Goal: Task Accomplishment & Management: Use online tool/utility

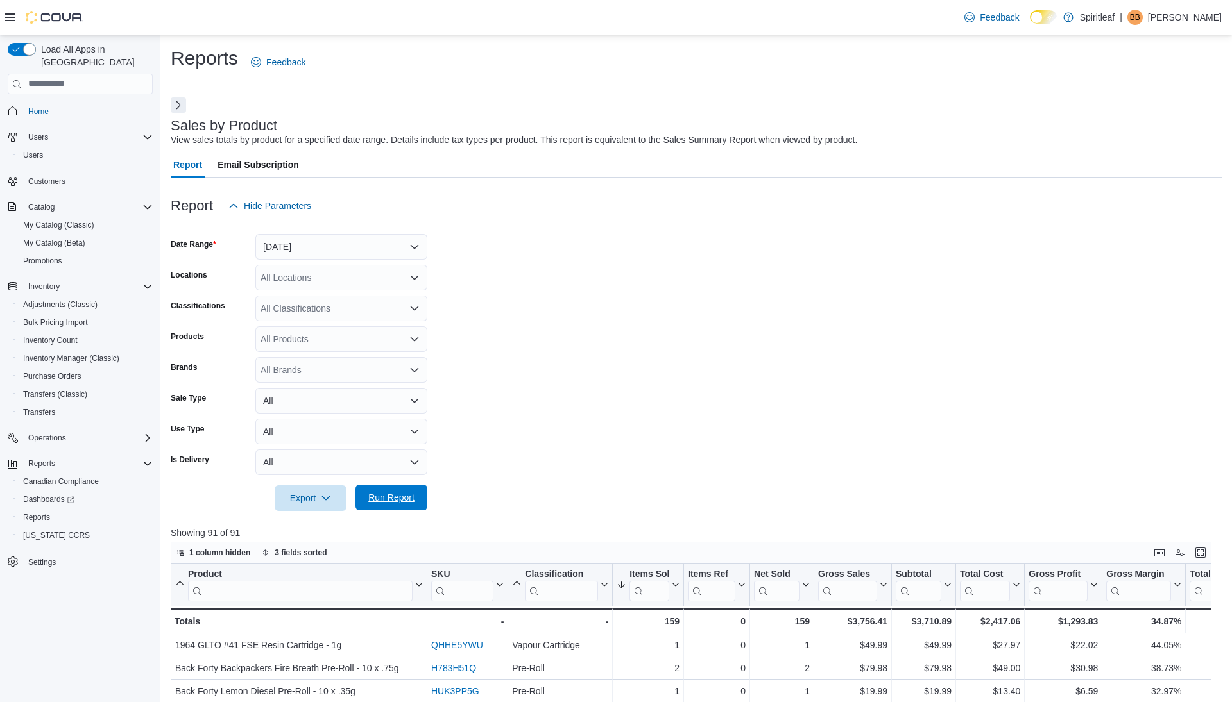
click at [397, 497] on span "Run Report" at bounding box center [391, 497] width 46 height 13
click at [395, 499] on span "Run Report" at bounding box center [391, 497] width 46 height 13
click at [183, 107] on button "Next" at bounding box center [178, 104] width 15 height 15
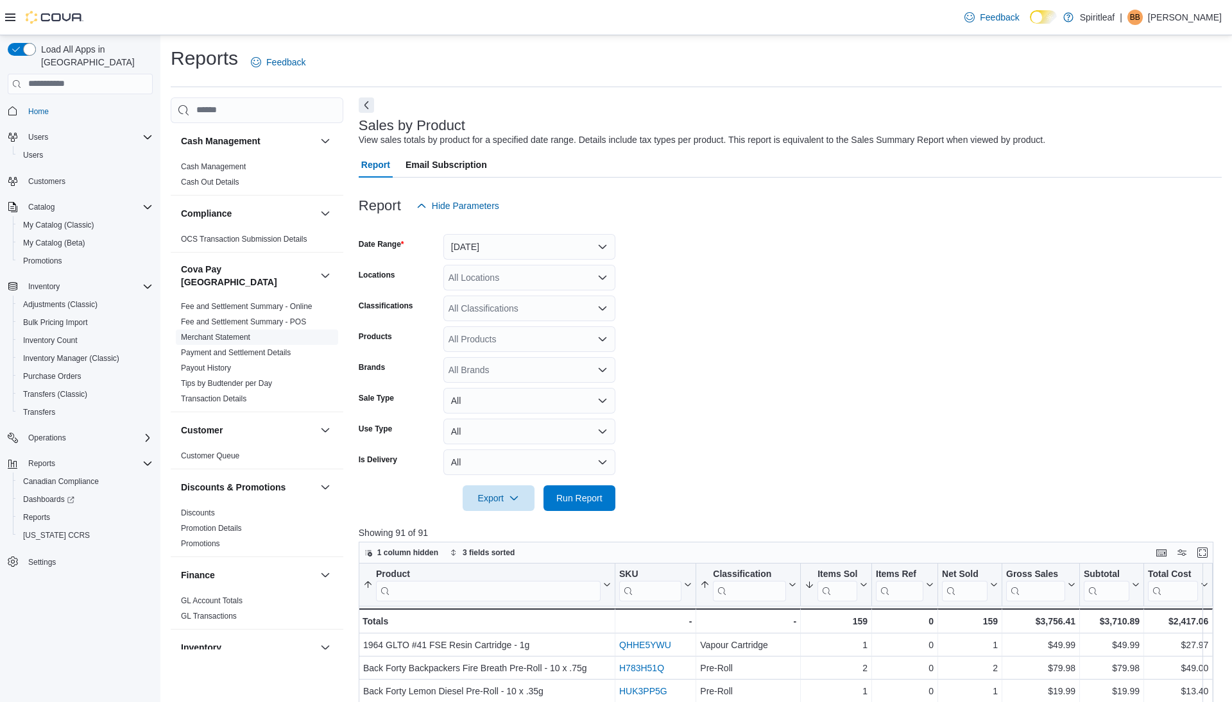
scroll to position [795, 0]
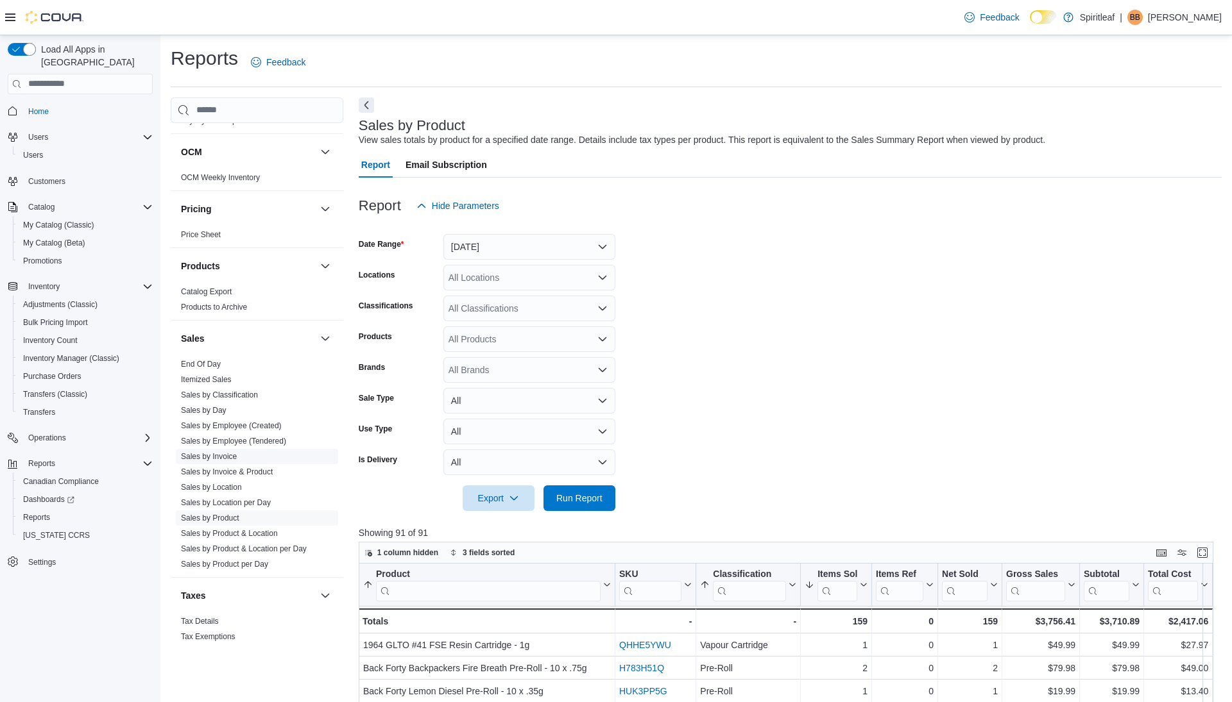
click at [227, 452] on link "Sales by Invoice" at bounding box center [209, 456] width 56 height 9
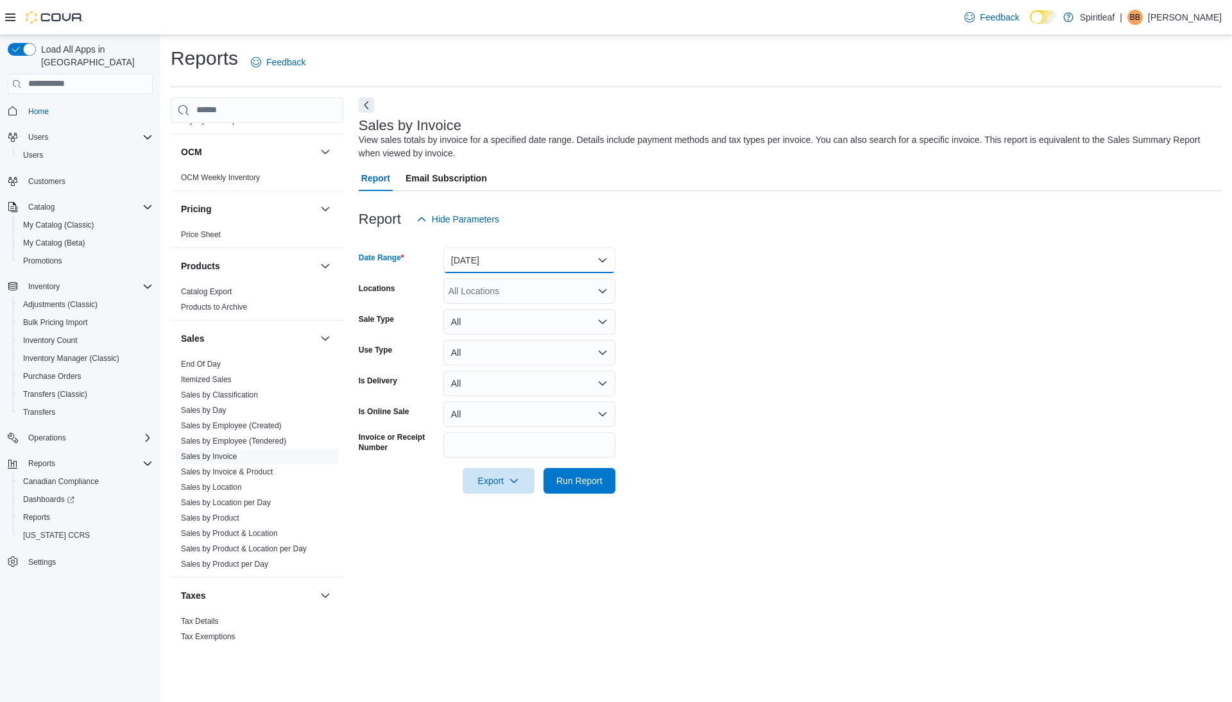
click at [506, 261] on button "Yesterday" at bounding box center [529, 261] width 172 height 26
click at [481, 315] on span "Today" at bounding box center [537, 311] width 146 height 15
click at [572, 483] on span "Run Report" at bounding box center [579, 480] width 46 height 13
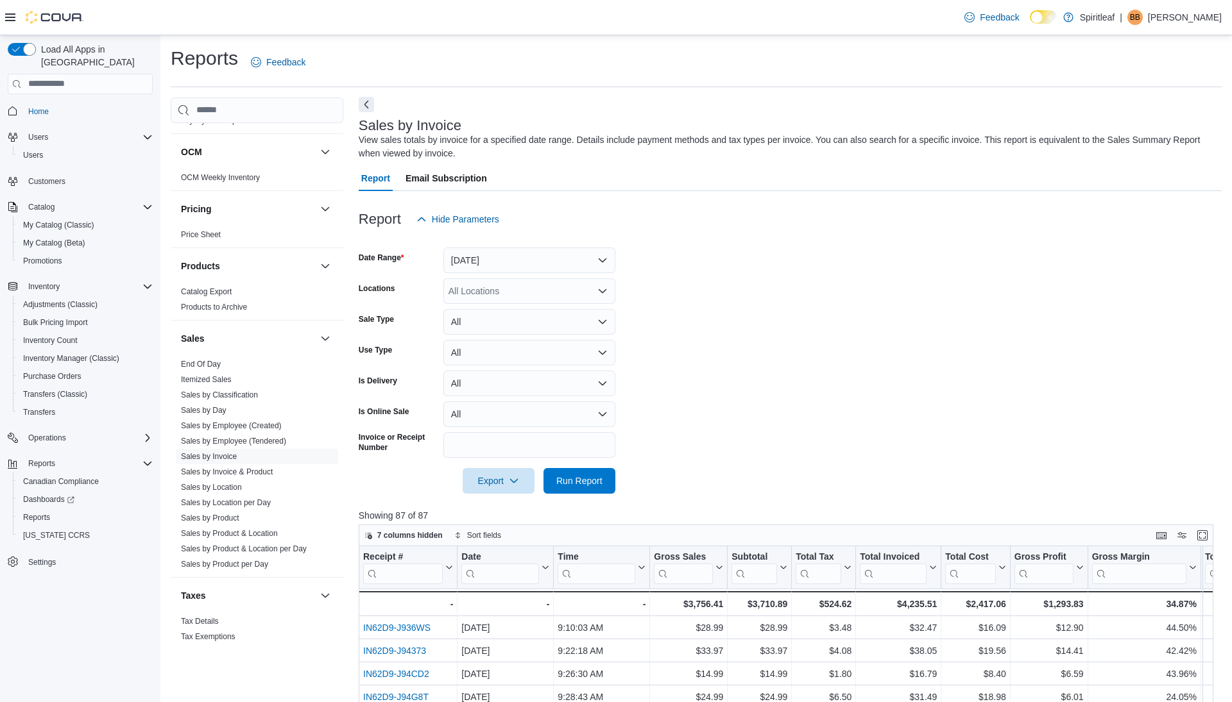
click at [366, 104] on button "Next" at bounding box center [366, 104] width 15 height 15
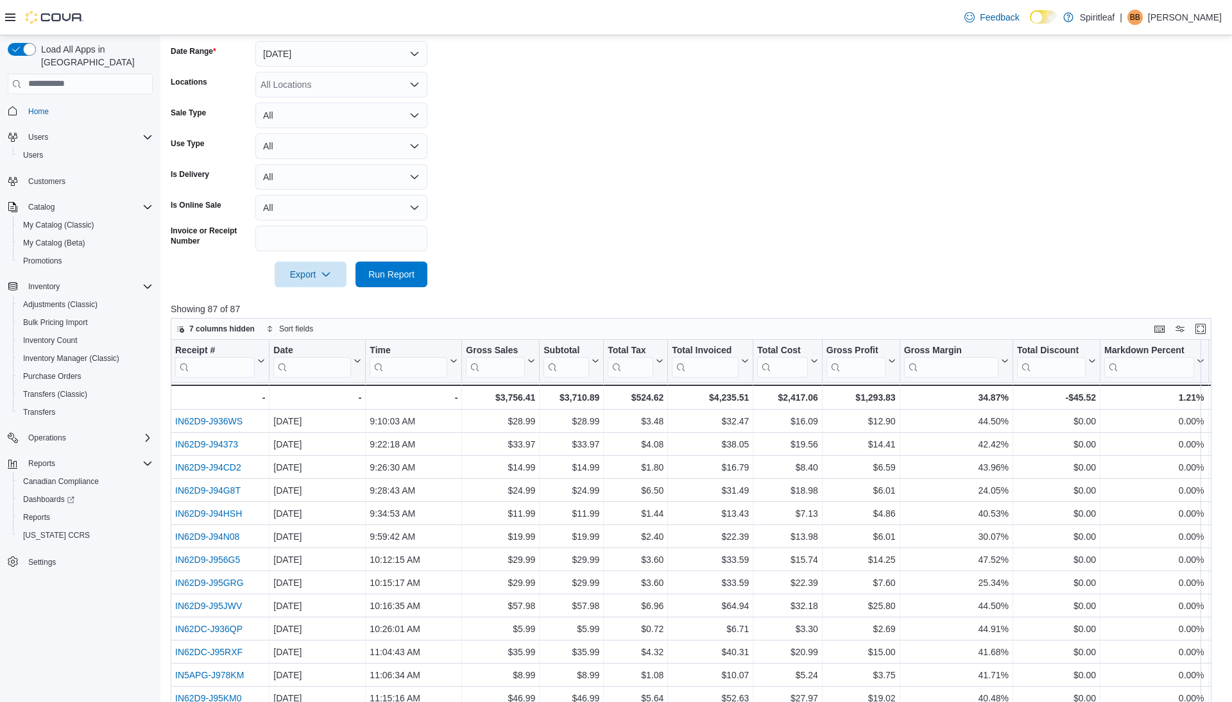
scroll to position [301, 0]
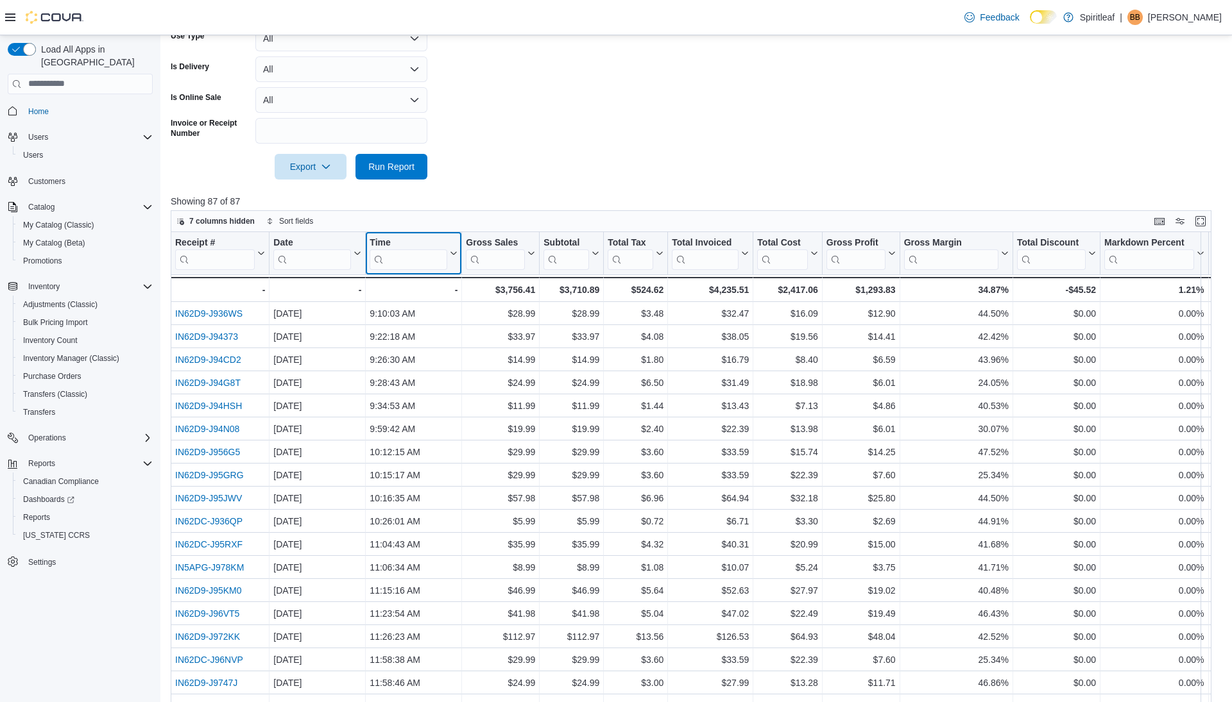
click at [454, 253] on icon at bounding box center [454, 252] width 6 height 3
click at [420, 312] on span "Sort High-Low" at bounding box center [420, 317] width 49 height 10
click at [403, 164] on span "Run Report" at bounding box center [391, 166] width 46 height 13
click at [389, 177] on span "Run Report" at bounding box center [391, 166] width 56 height 26
click at [404, 149] on div at bounding box center [696, 149] width 1051 height 10
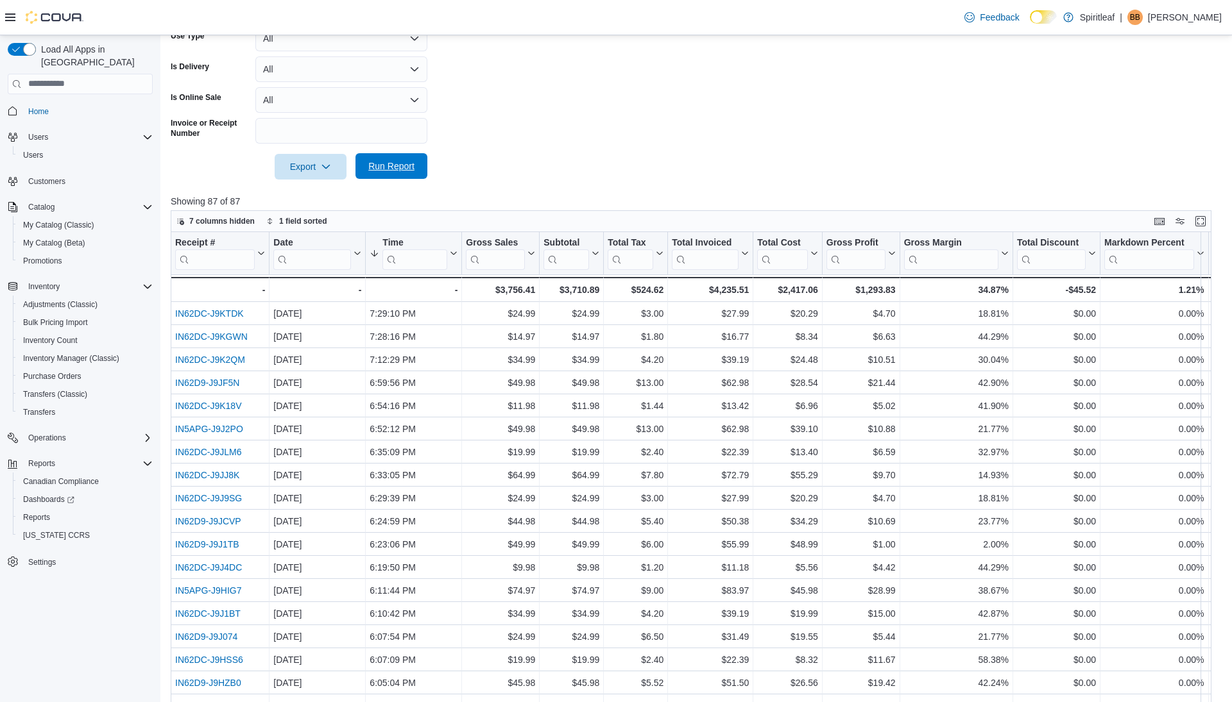
click at [401, 163] on span "Run Report" at bounding box center [391, 166] width 46 height 13
click at [377, 173] on span "Run Report" at bounding box center [391, 166] width 56 height 26
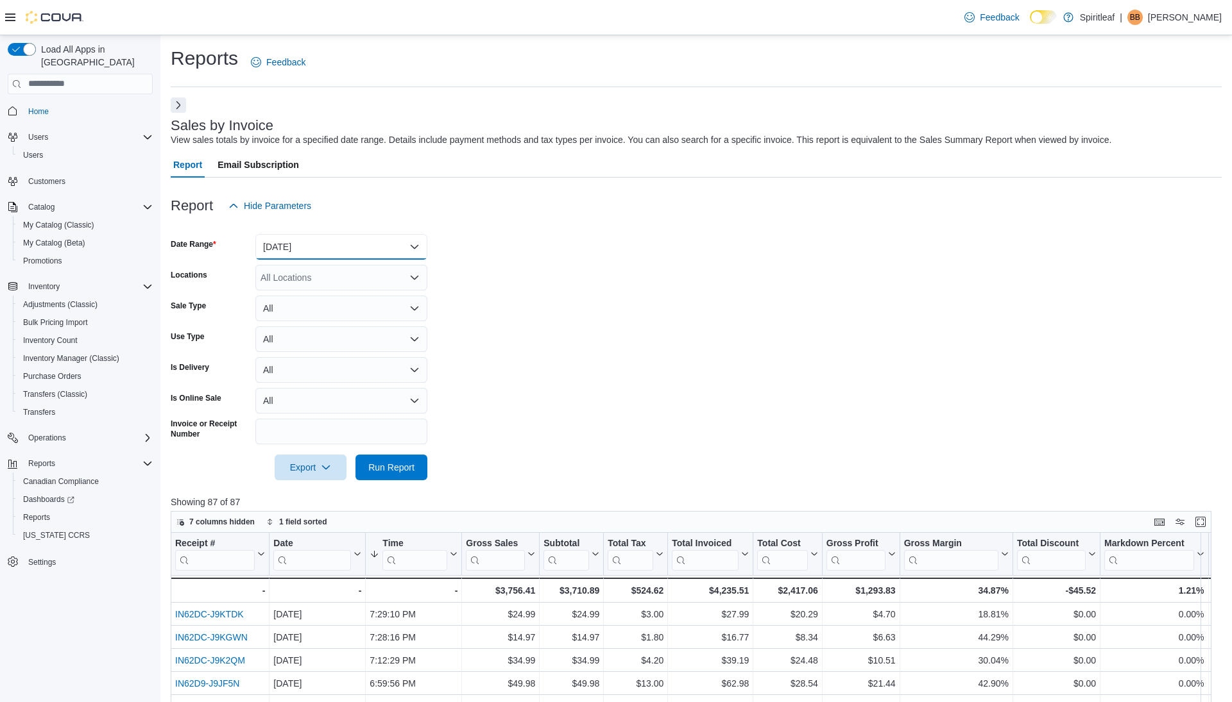
click at [321, 241] on button "Today" at bounding box center [341, 247] width 172 height 26
click at [327, 274] on span "Custom Date" at bounding box center [349, 272] width 146 height 15
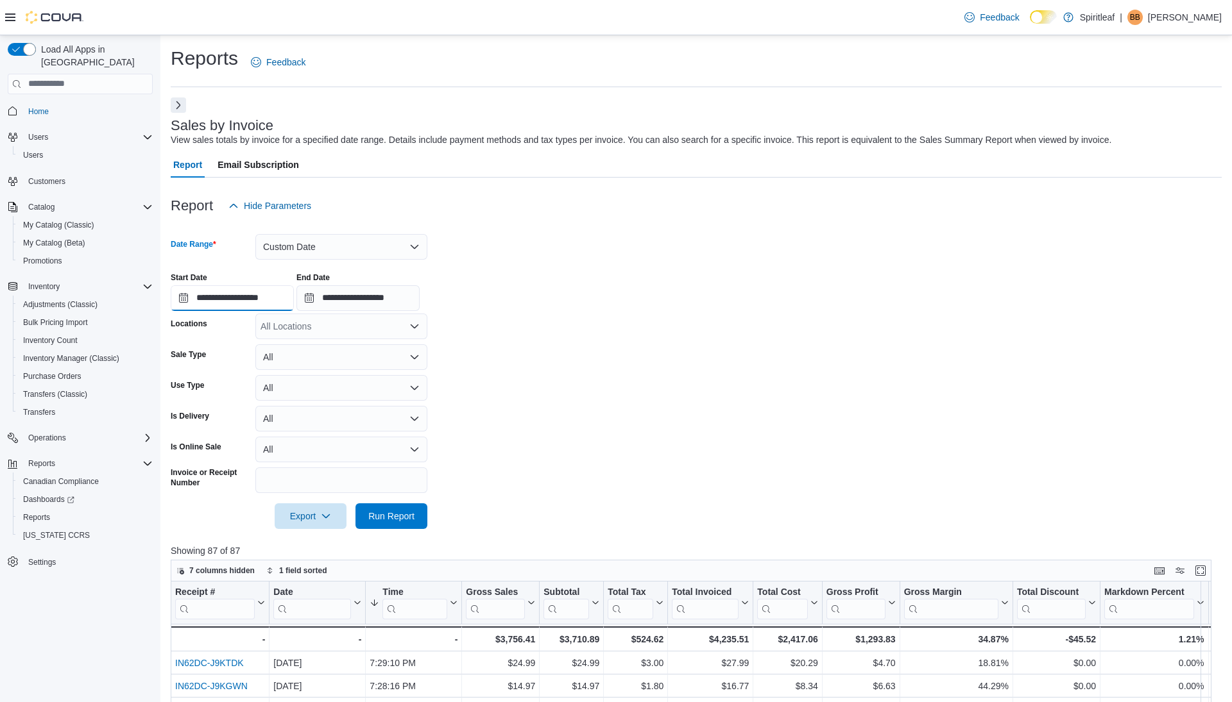
click at [255, 296] on input "**********" at bounding box center [232, 298] width 123 height 26
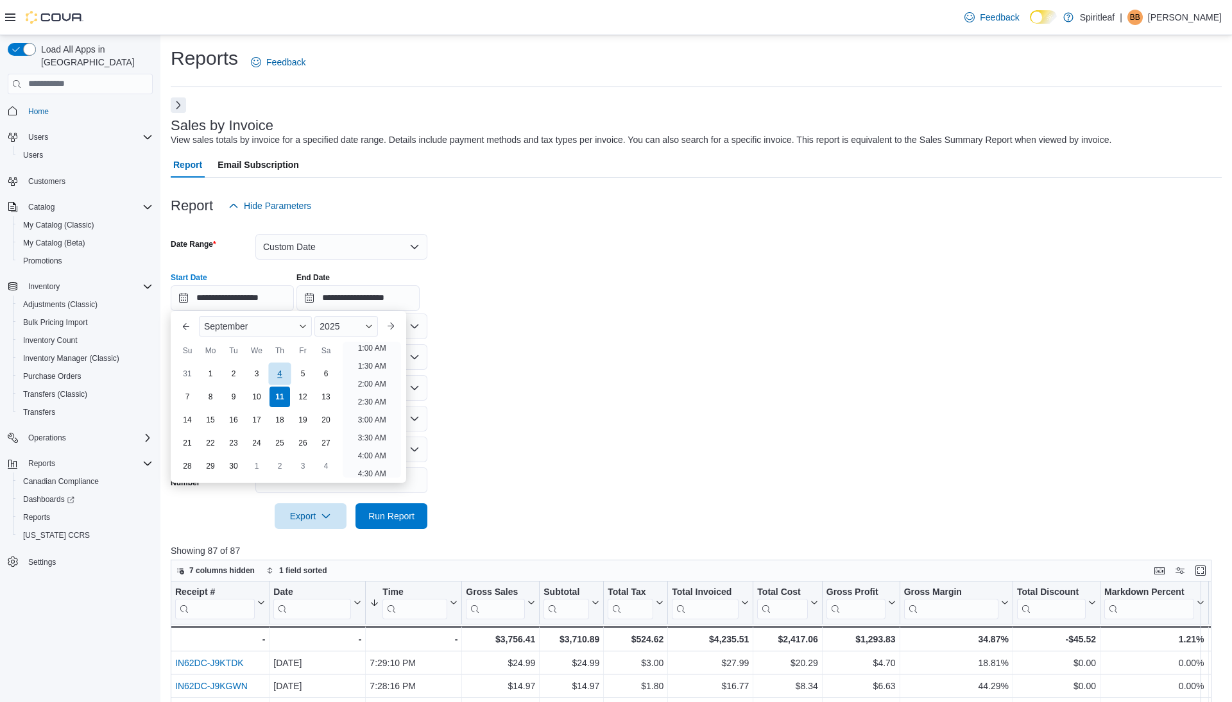
click at [278, 372] on div "4" at bounding box center [279, 373] width 22 height 22
type input "**********"
click at [362, 350] on li "12:00 AM" at bounding box center [371, 349] width 43 height 15
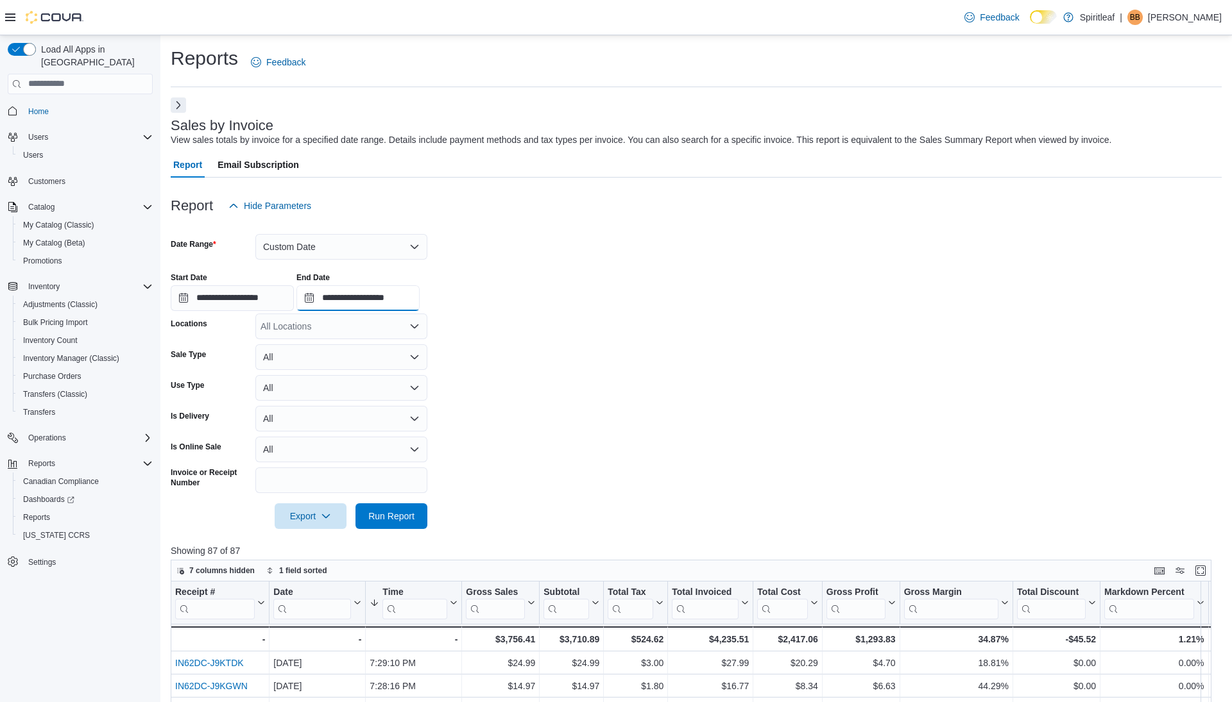
click at [370, 295] on input "**********" at bounding box center [357, 298] width 123 height 26
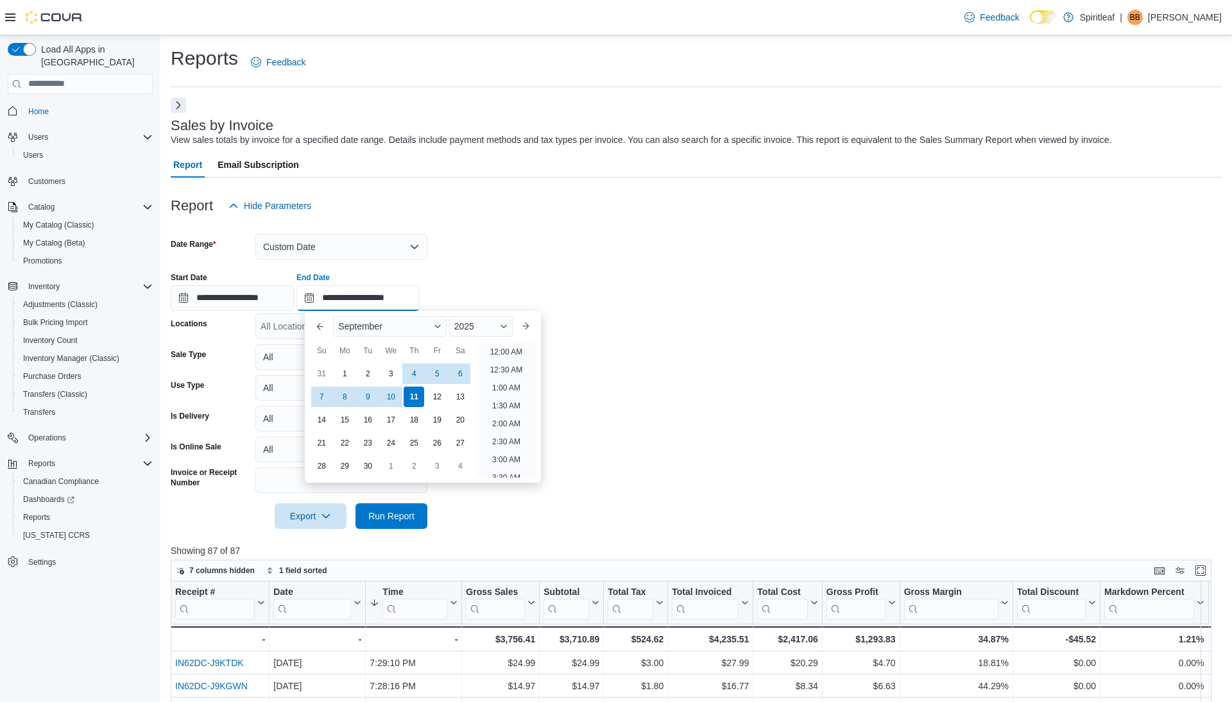
scroll to position [729, 0]
click at [411, 371] on div "4" at bounding box center [414, 373] width 22 height 22
click at [516, 466] on li "11:30 PM" at bounding box center [505, 467] width 43 height 15
type input "**********"
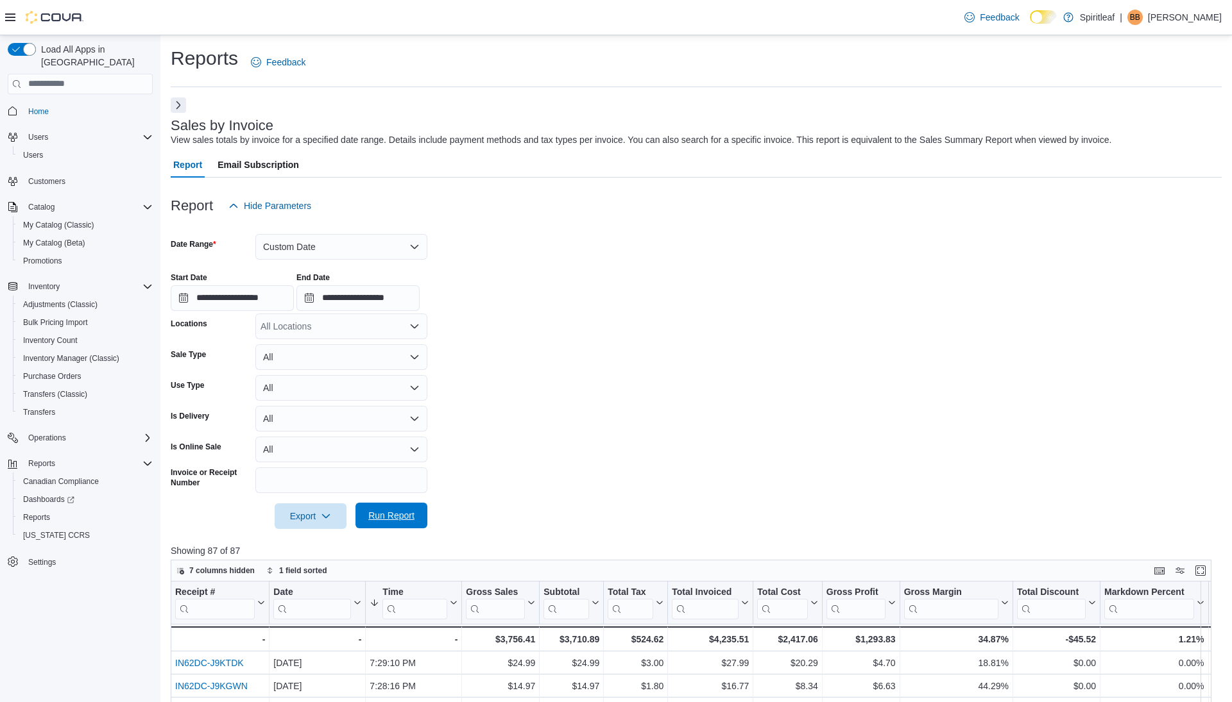
click at [387, 516] on span "Run Report" at bounding box center [391, 515] width 46 height 13
click at [346, 239] on button "Custom Date" at bounding box center [341, 247] width 172 height 26
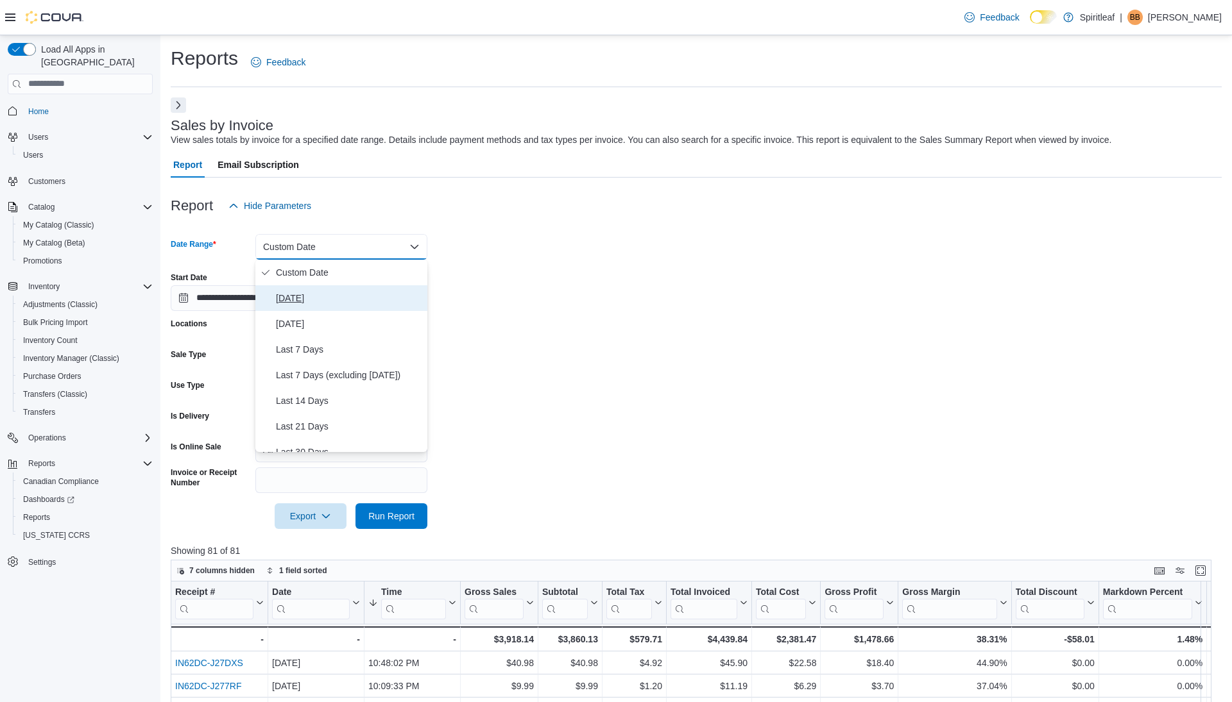
click at [295, 287] on button "Today" at bounding box center [341, 298] width 172 height 26
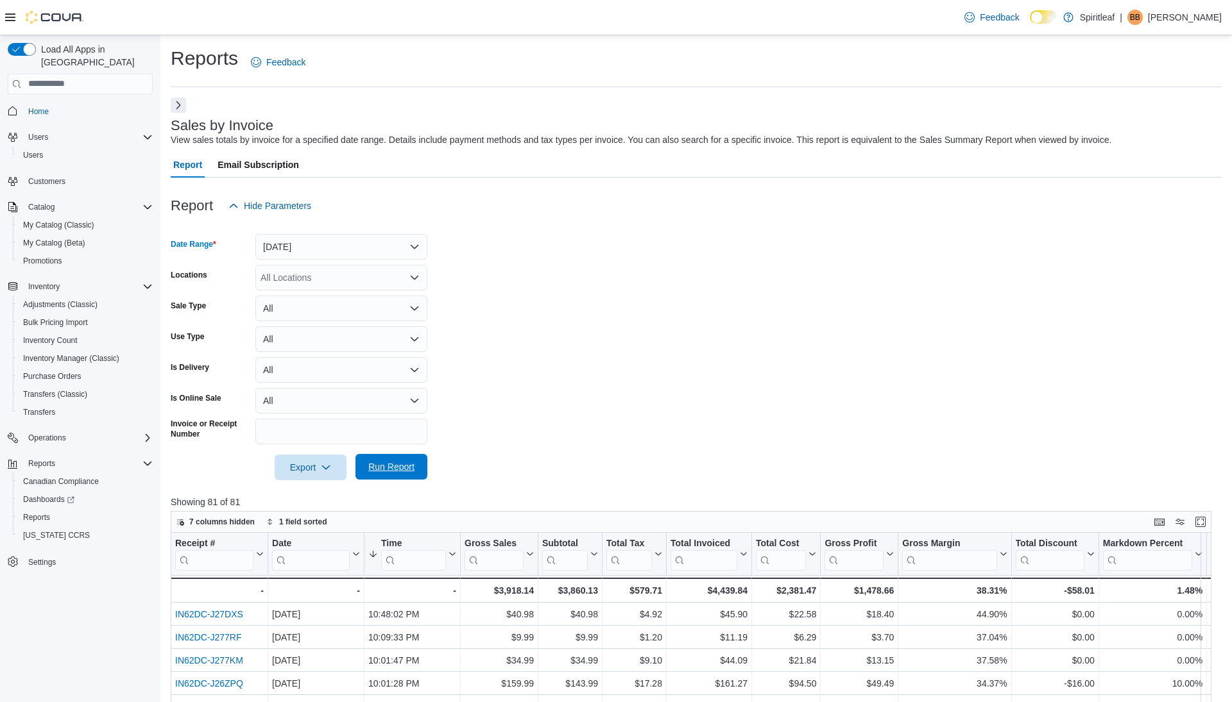
click at [386, 472] on span "Run Report" at bounding box center [391, 467] width 46 height 13
click at [382, 466] on span "Run Report" at bounding box center [391, 467] width 46 height 13
click at [382, 464] on span "Run Report" at bounding box center [391, 467] width 46 height 13
click at [402, 466] on span "Run Report" at bounding box center [391, 467] width 46 height 13
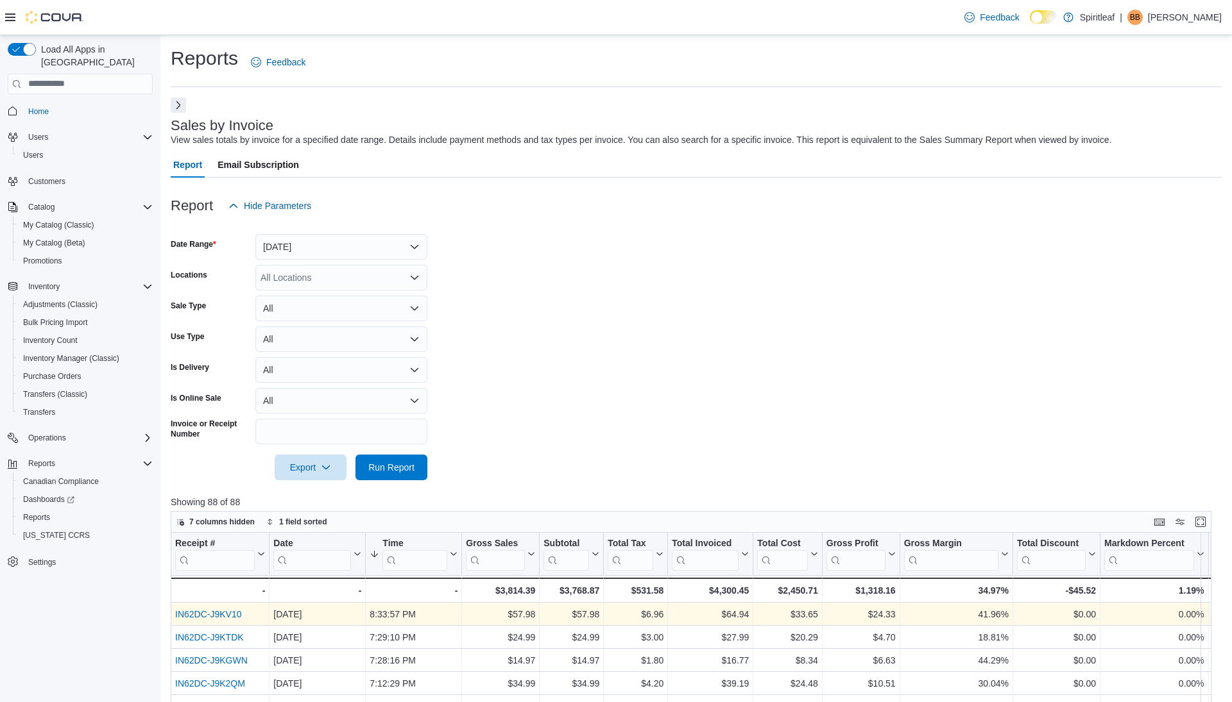
click at [221, 613] on link "IN62DC-J9KV10" at bounding box center [208, 614] width 67 height 10
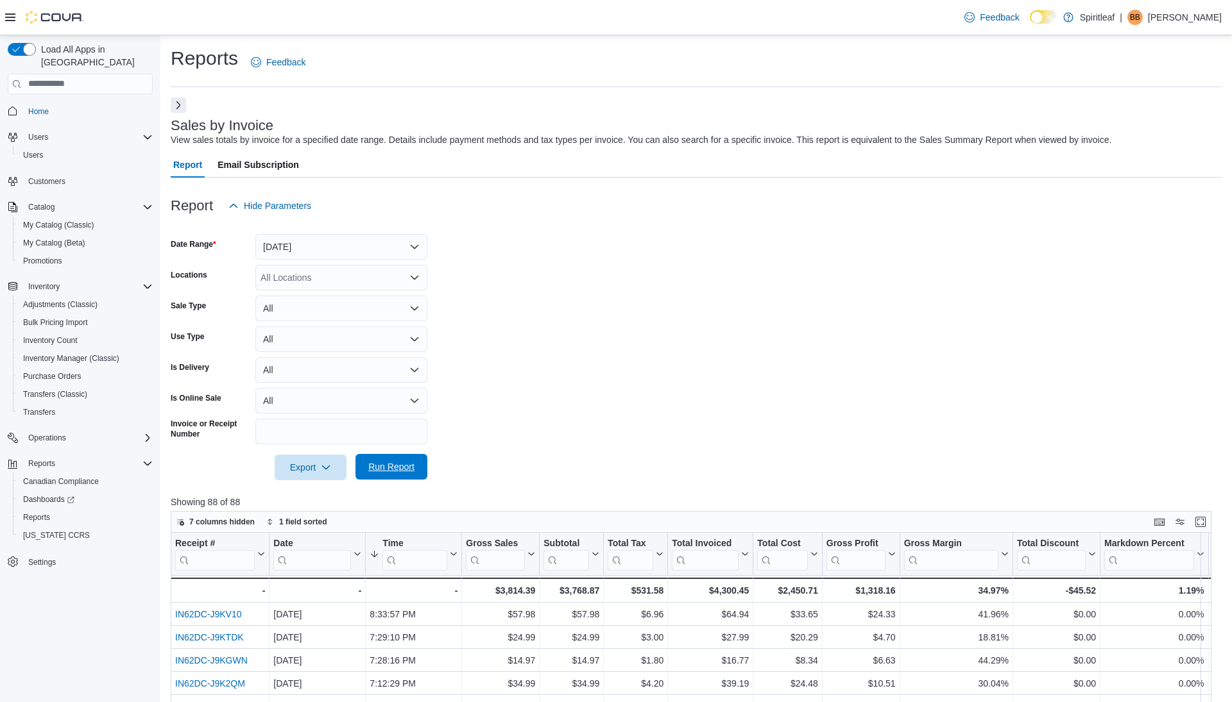
click at [388, 468] on span "Run Report" at bounding box center [391, 467] width 46 height 13
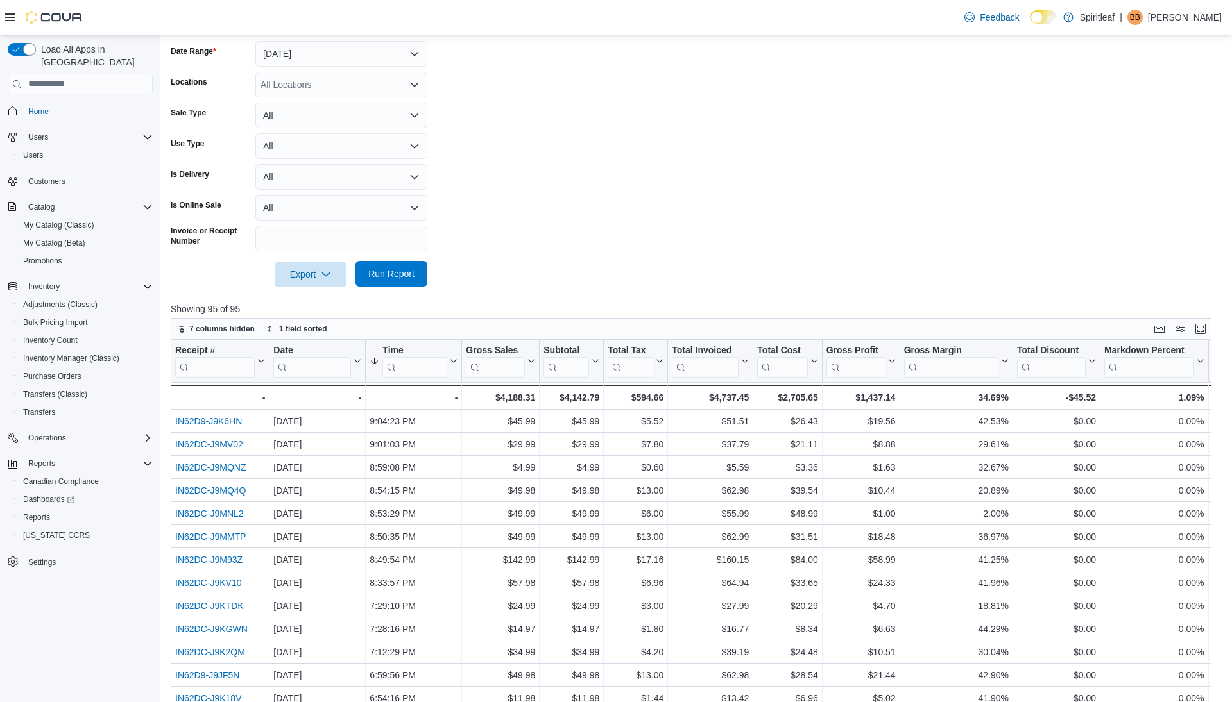
scroll to position [213, 0]
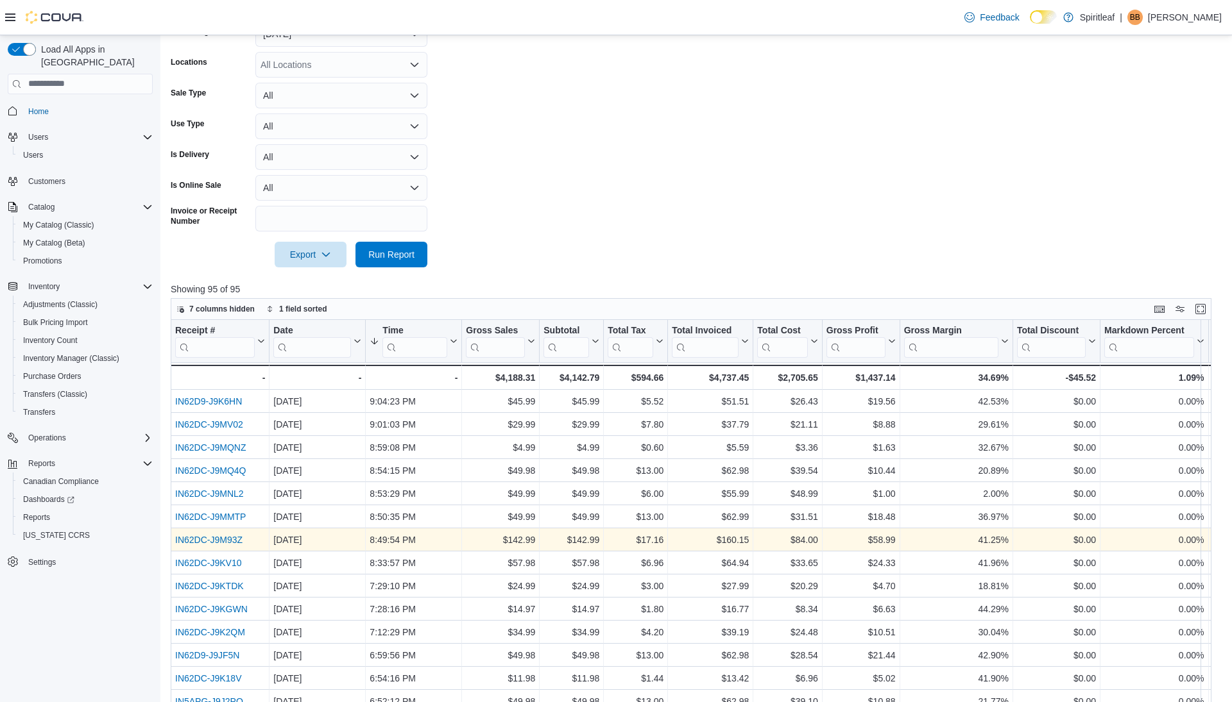
click at [193, 540] on link "IN62DC-J9M93Z" at bounding box center [208, 540] width 67 height 10
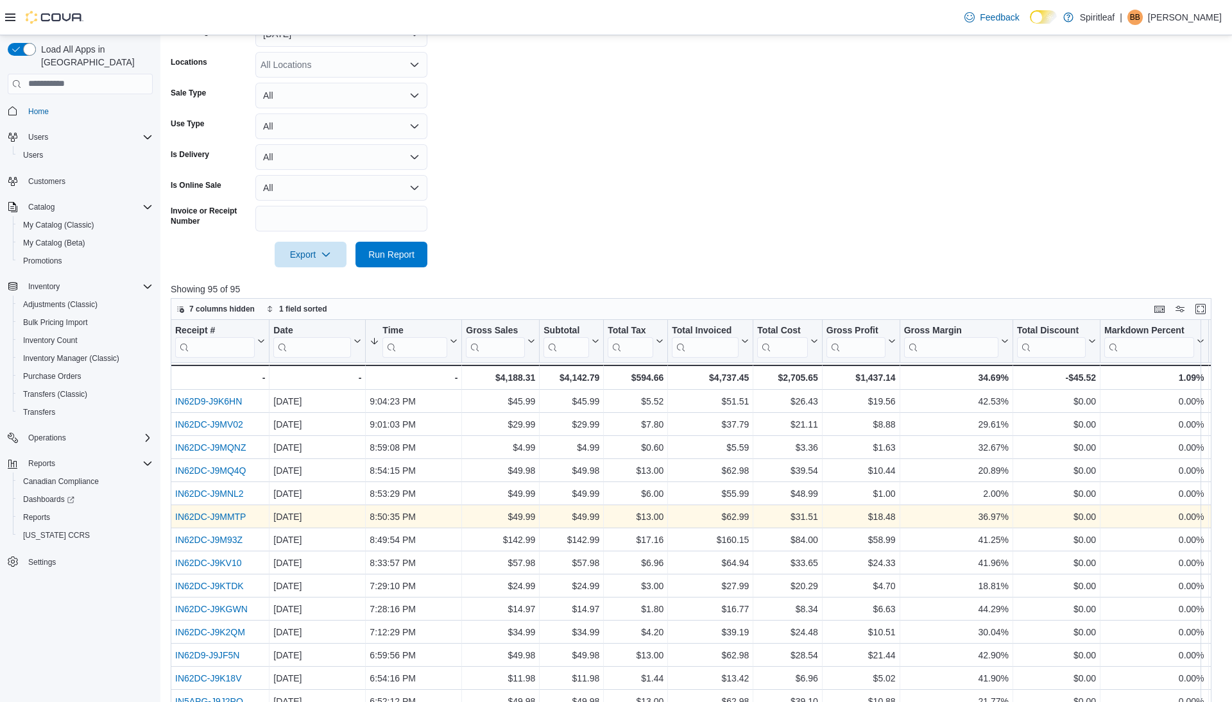
click at [229, 515] on link "IN62DC-J9MMTP" at bounding box center [210, 517] width 71 height 10
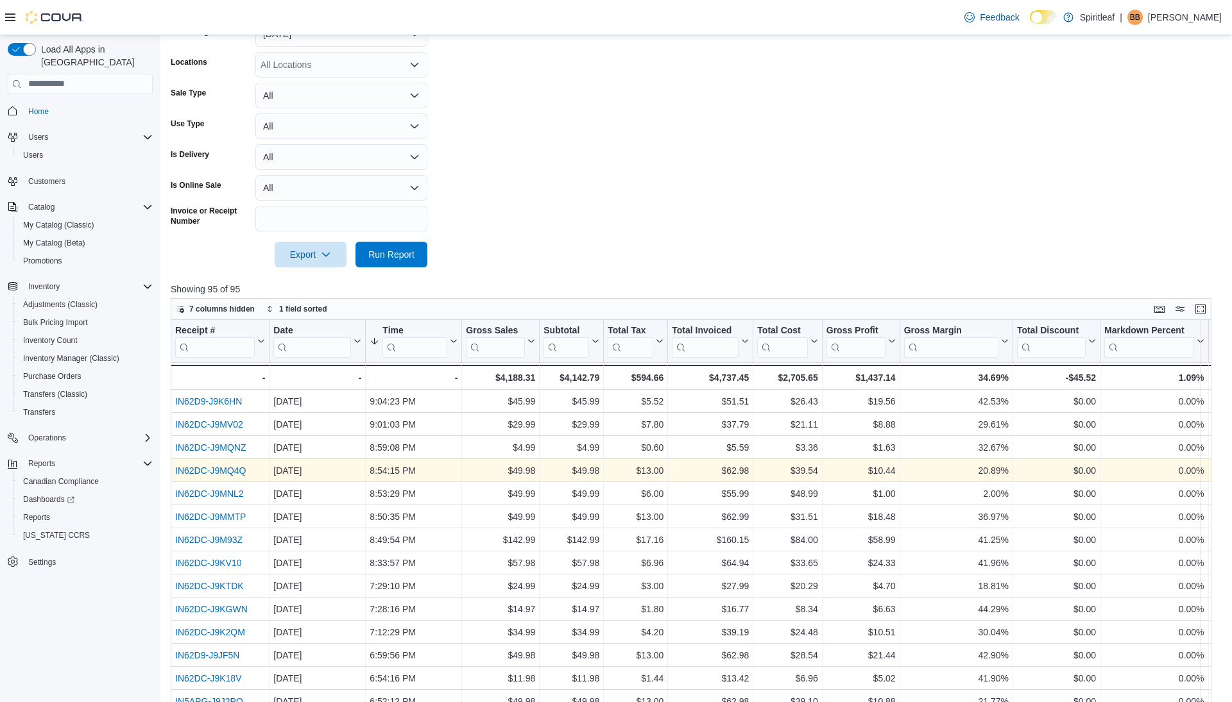
click at [196, 468] on link "IN62DC-J9MQ4Q" at bounding box center [210, 471] width 71 height 10
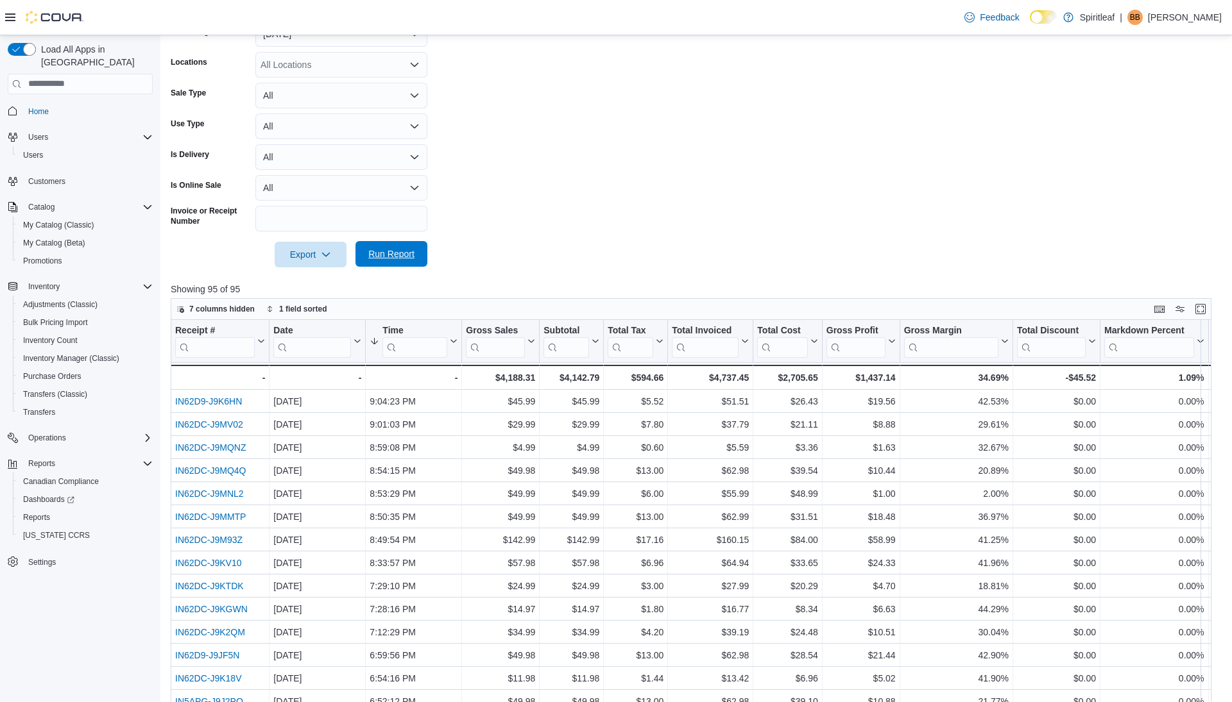
click at [382, 255] on span "Run Report" at bounding box center [391, 254] width 46 height 13
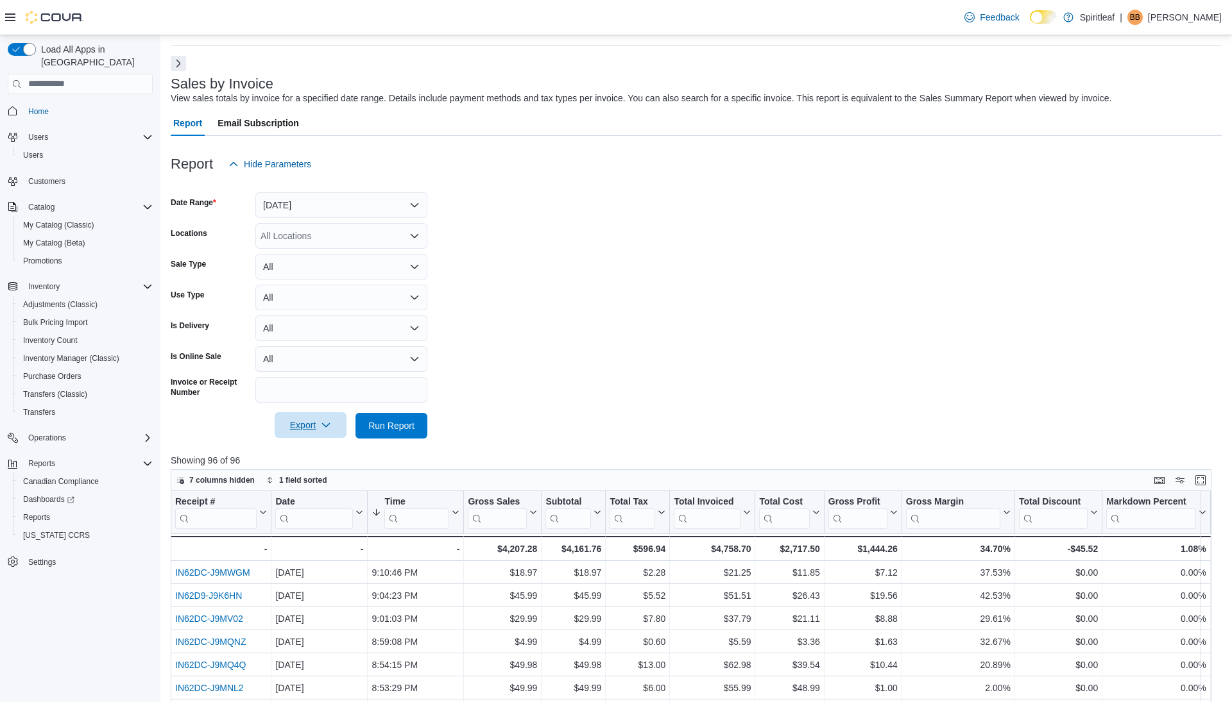
scroll to position [0, 0]
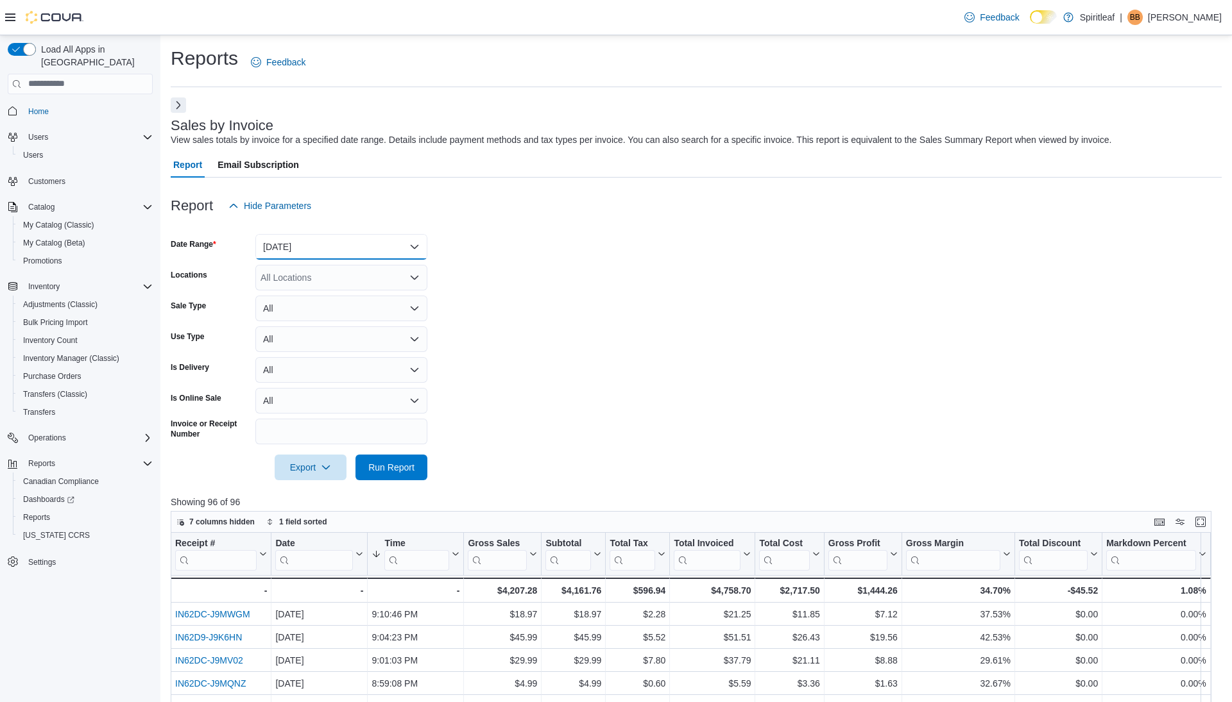
click at [331, 251] on button "Today" at bounding box center [341, 247] width 172 height 26
click at [286, 273] on span "Custom Date" at bounding box center [349, 272] width 146 height 15
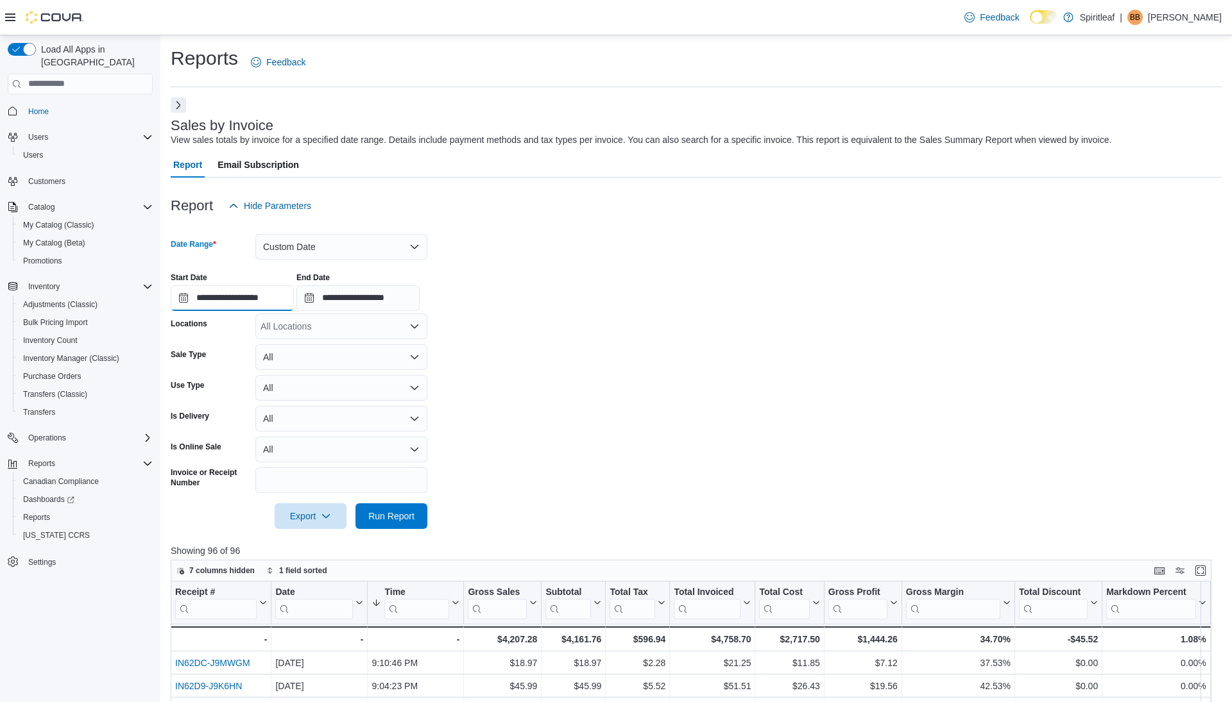
click at [217, 299] on input "**********" at bounding box center [232, 298] width 123 height 26
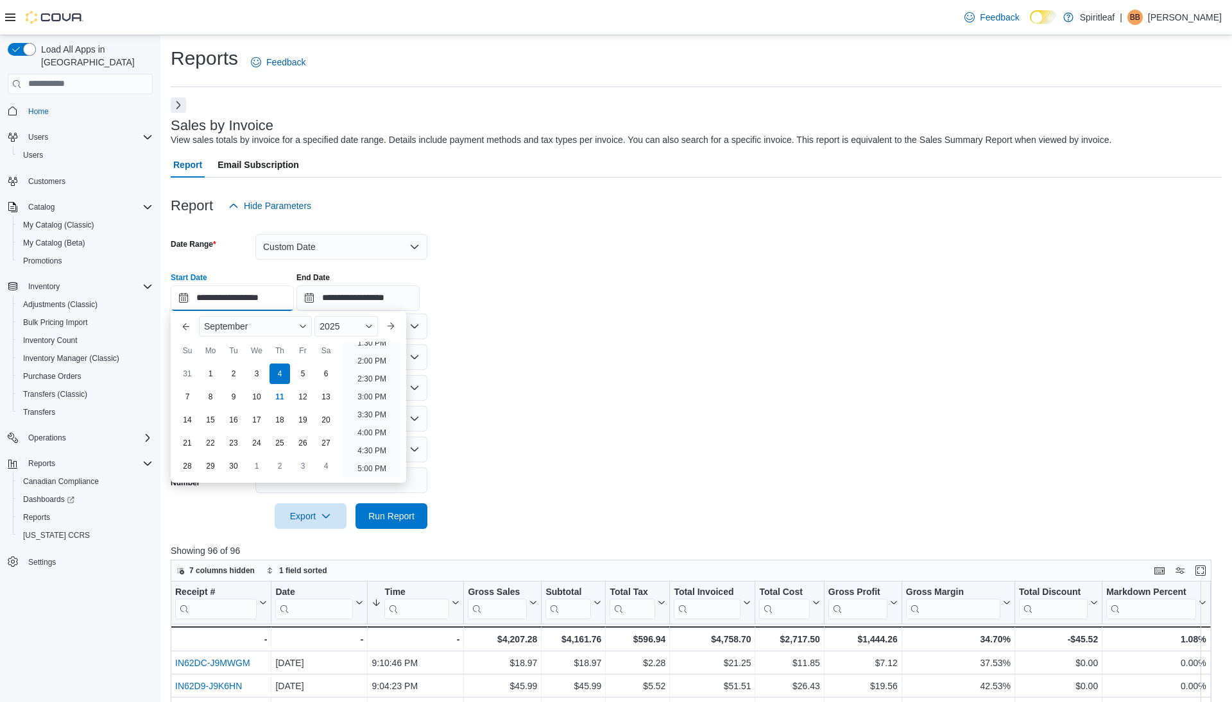
scroll to position [729, 0]
click at [373, 375] on li "9:00 PM" at bounding box center [371, 377] width 39 height 15
type input "**********"
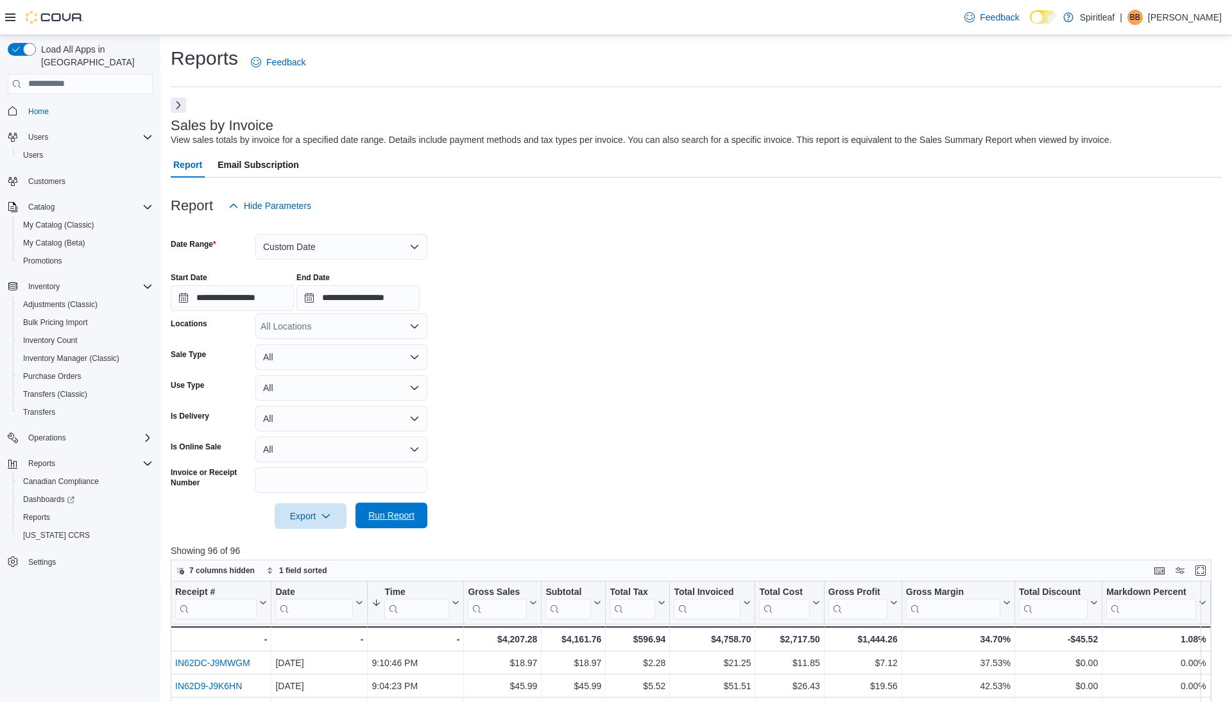
click at [389, 514] on span "Run Report" at bounding box center [391, 515] width 46 height 13
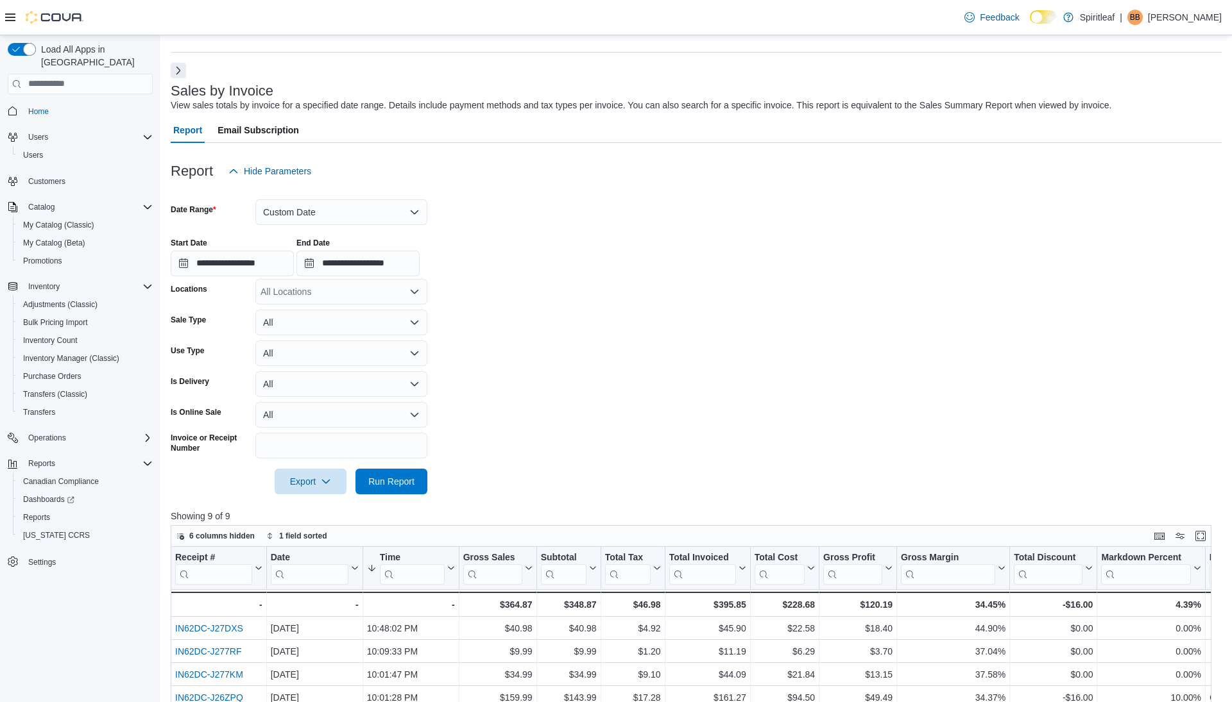
scroll to position [37, 0]
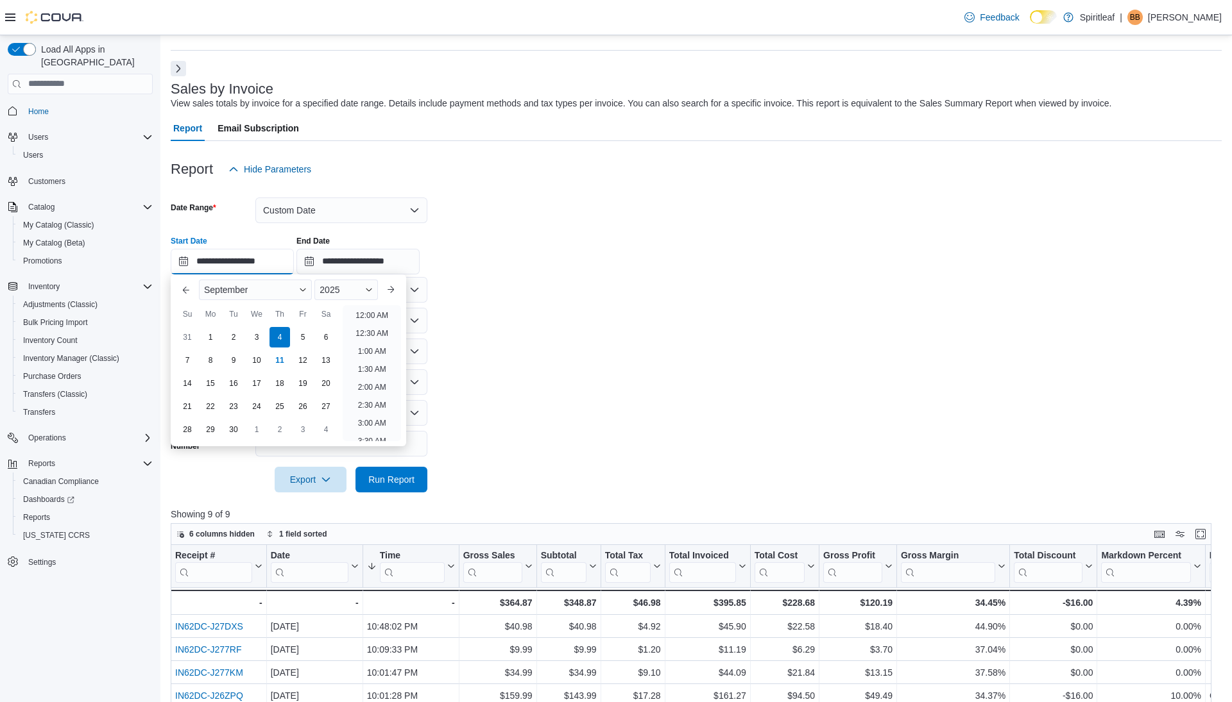
click at [242, 266] on input "**********" at bounding box center [232, 262] width 123 height 26
click at [332, 210] on button "Custom Date" at bounding box center [341, 211] width 172 height 26
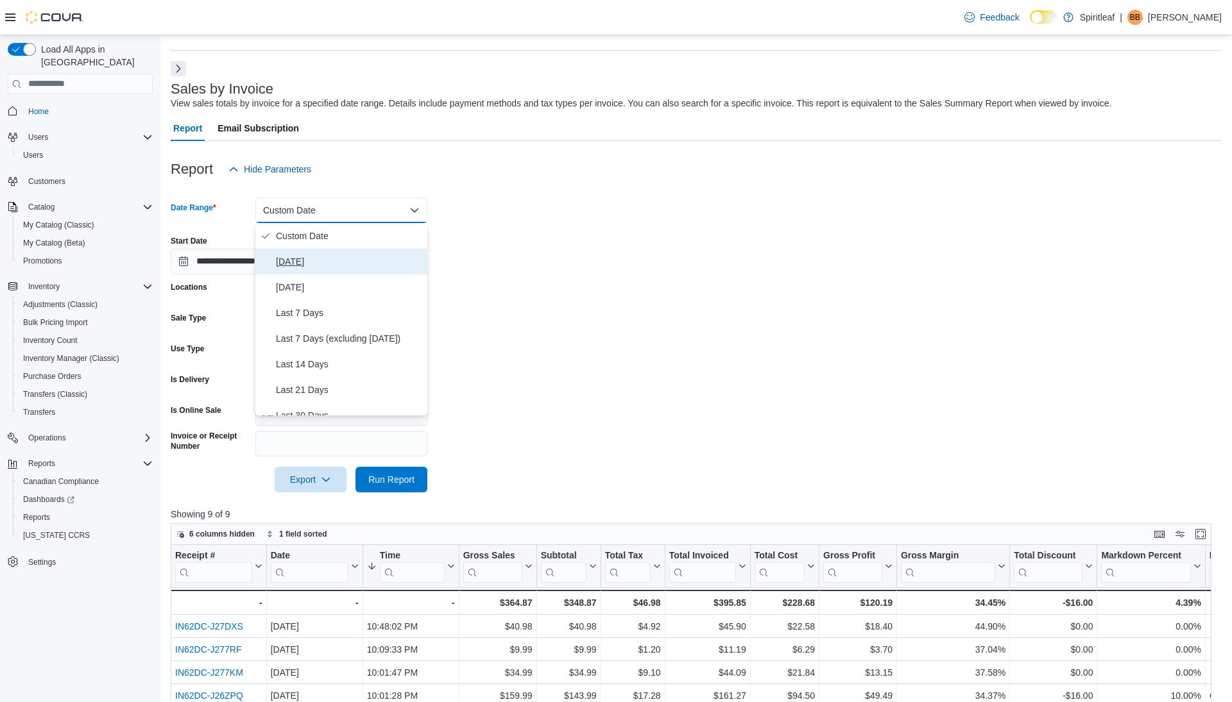
click at [309, 260] on span "Today" at bounding box center [349, 261] width 146 height 15
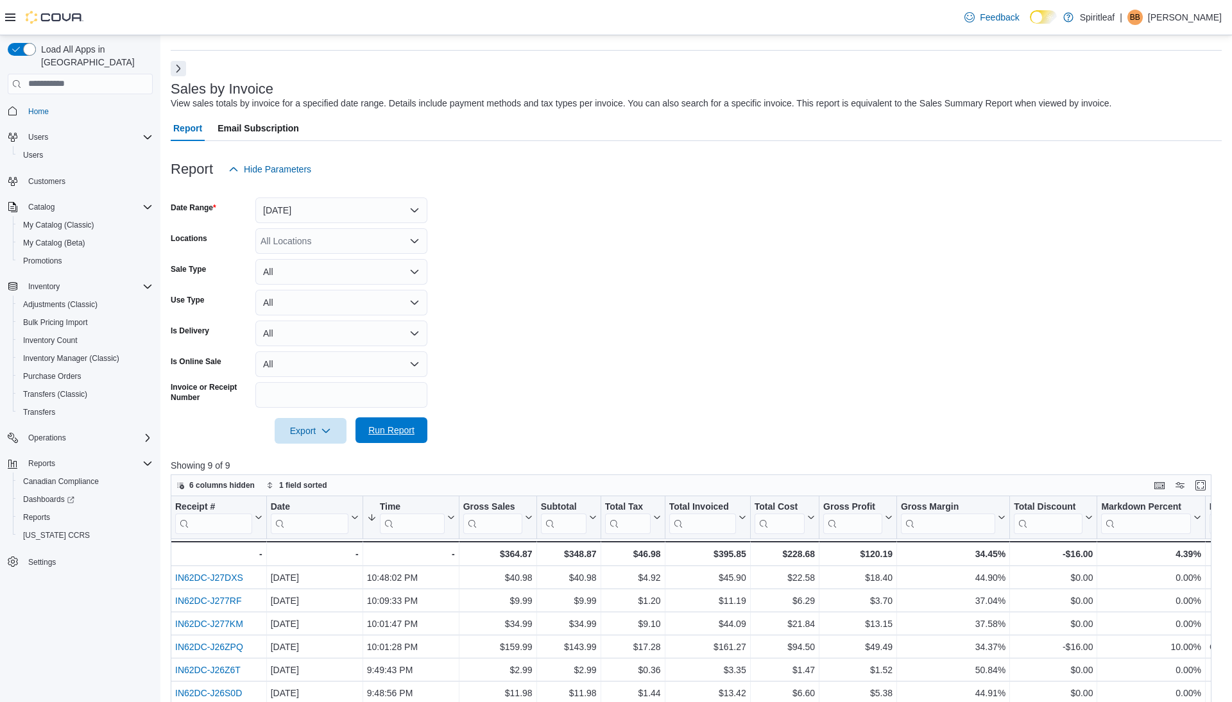
click at [379, 427] on span "Run Report" at bounding box center [391, 430] width 46 height 13
click at [361, 207] on button "Today" at bounding box center [341, 211] width 172 height 26
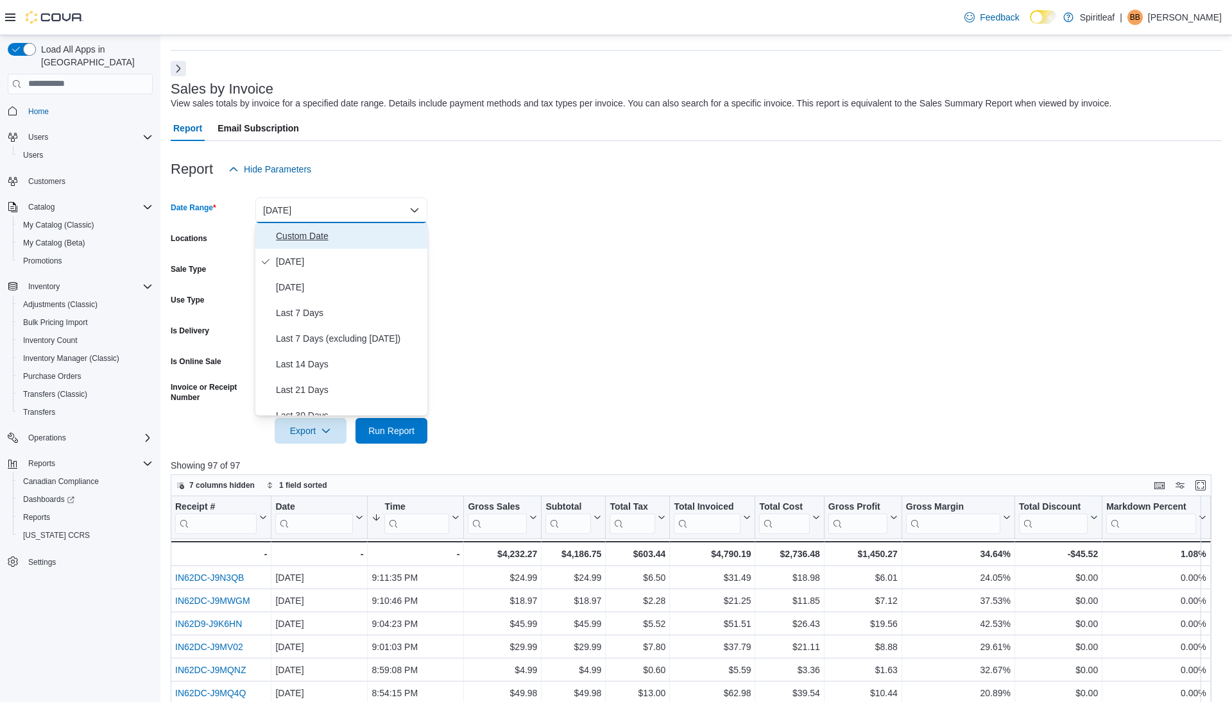
click at [301, 230] on span "Custom Date" at bounding box center [349, 235] width 146 height 15
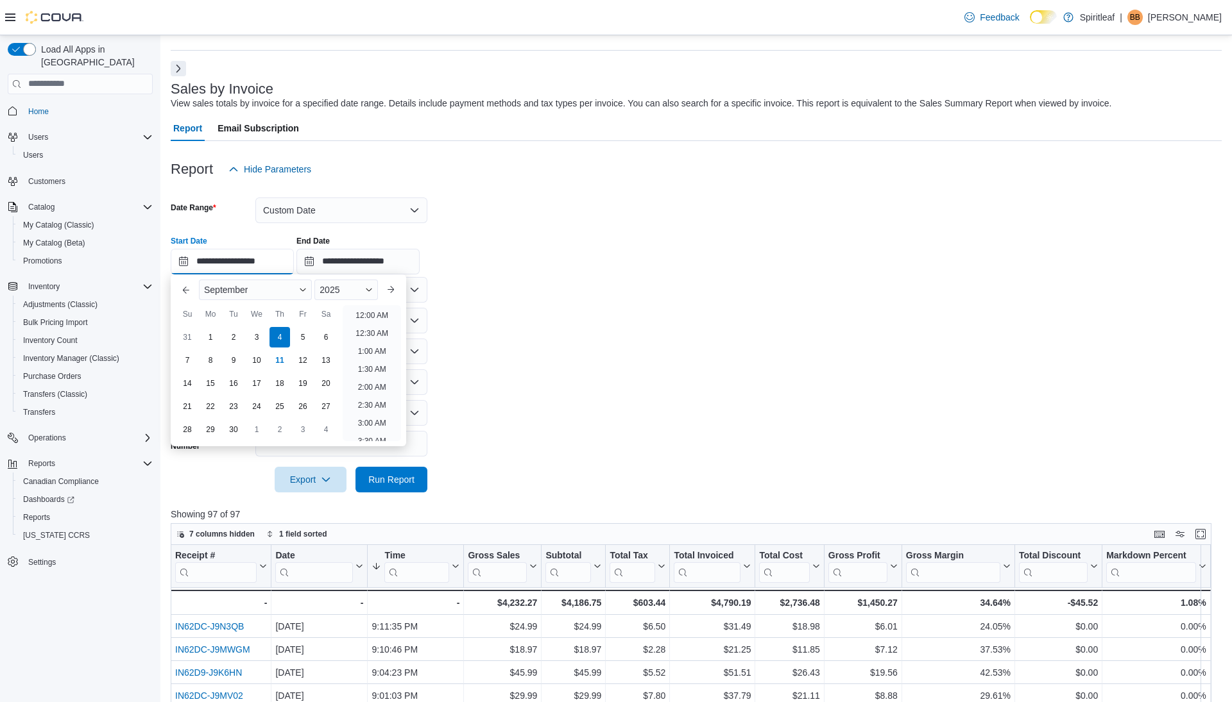
click at [255, 255] on input "**********" at bounding box center [232, 262] width 123 height 26
click at [280, 359] on div "11" at bounding box center [279, 360] width 22 height 22
type input "**********"
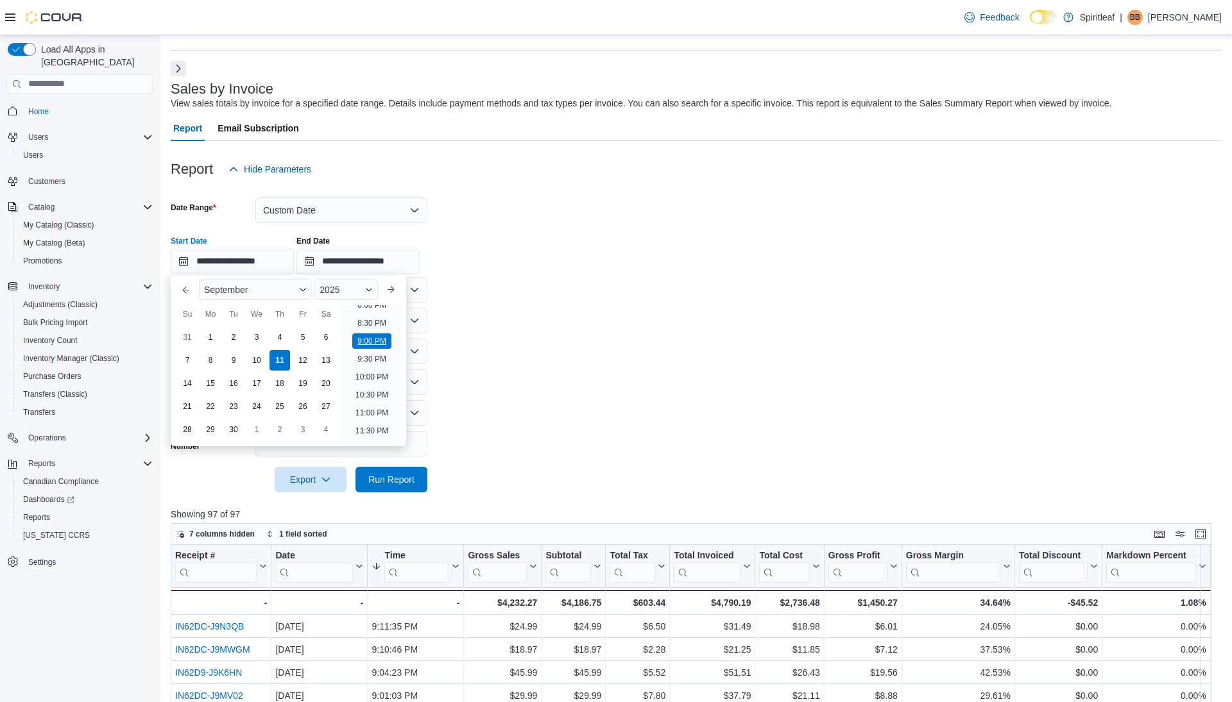
click at [365, 341] on li "9:00 PM" at bounding box center [371, 341] width 39 height 15
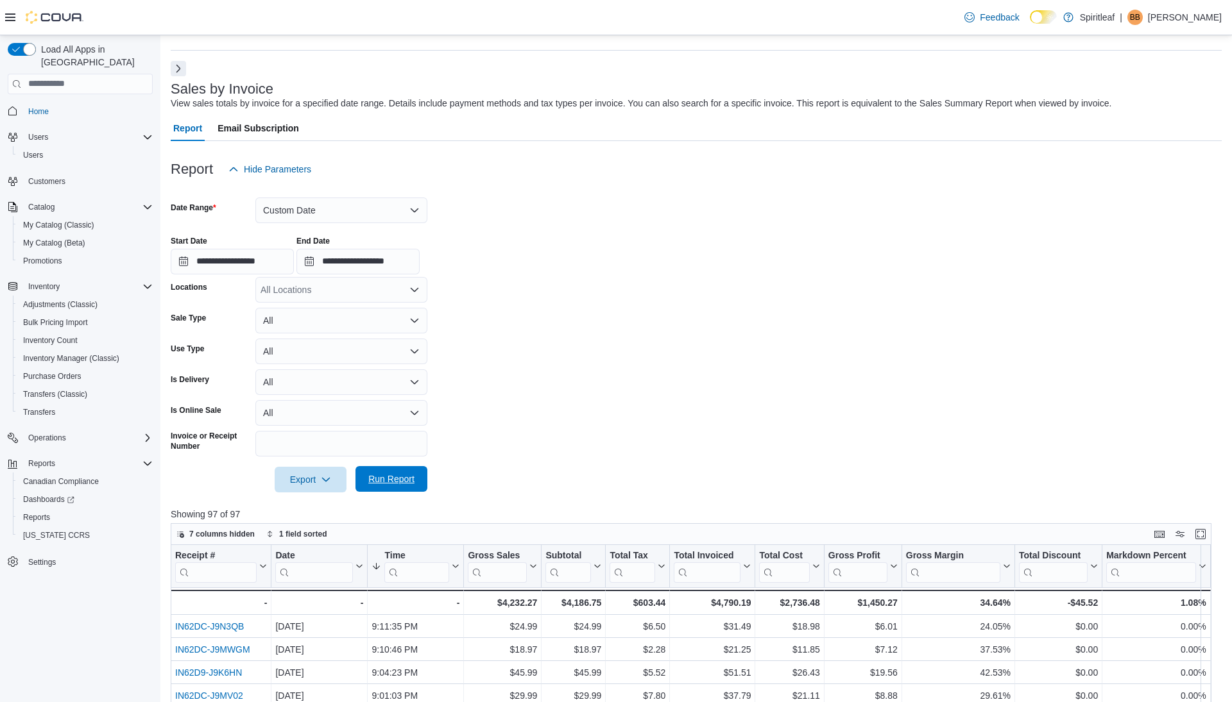
click at [387, 468] on span "Run Report" at bounding box center [391, 479] width 56 height 26
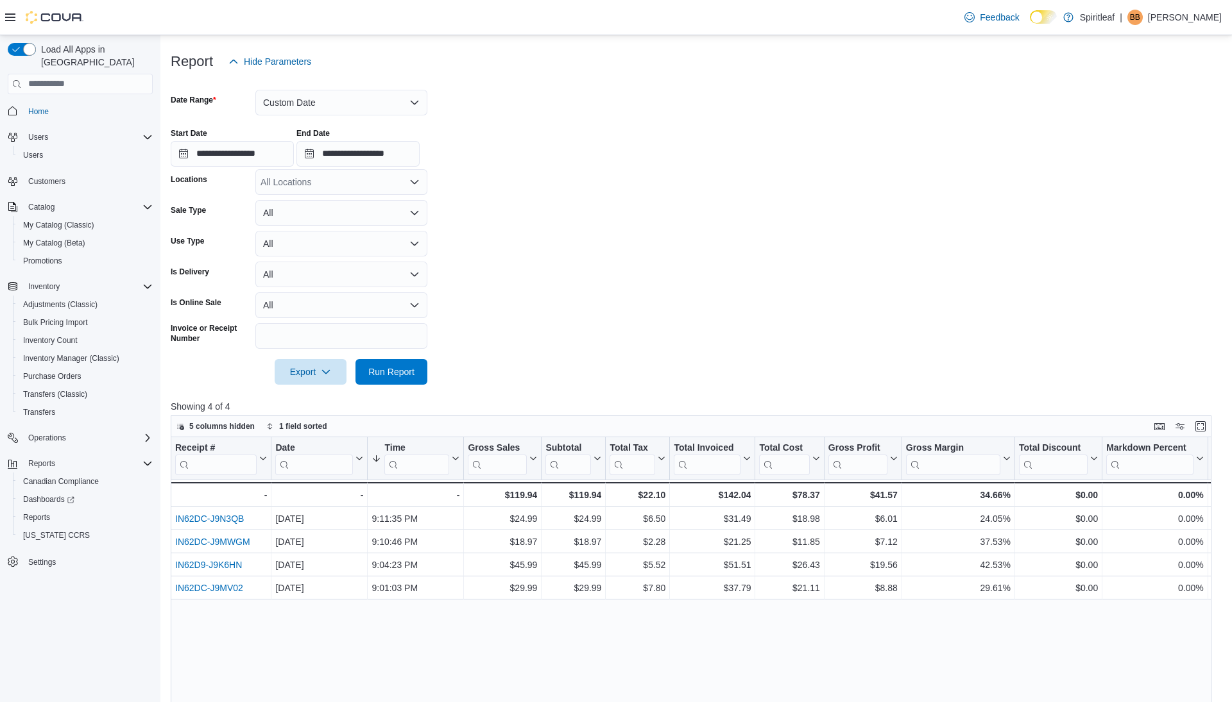
scroll to position [86, 0]
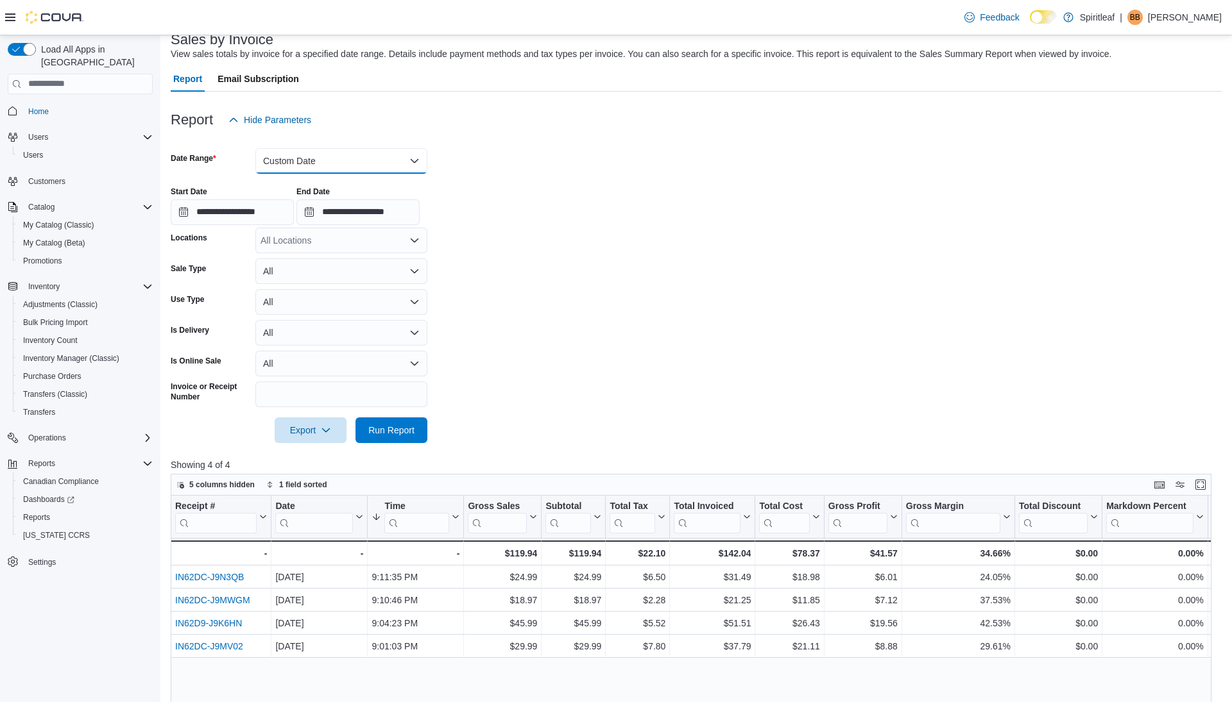
click at [331, 166] on button "Custom Date" at bounding box center [341, 161] width 172 height 26
click at [314, 210] on span "Today" at bounding box center [349, 212] width 146 height 15
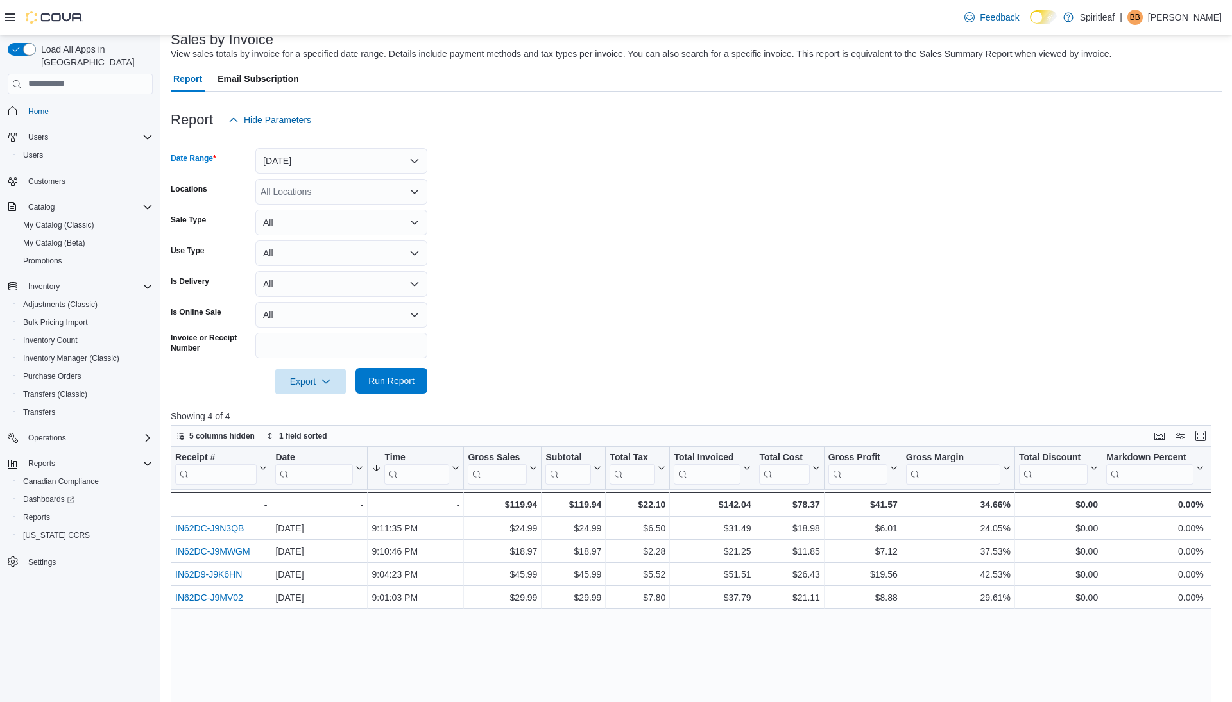
click at [388, 379] on span "Run Report" at bounding box center [391, 381] width 46 height 13
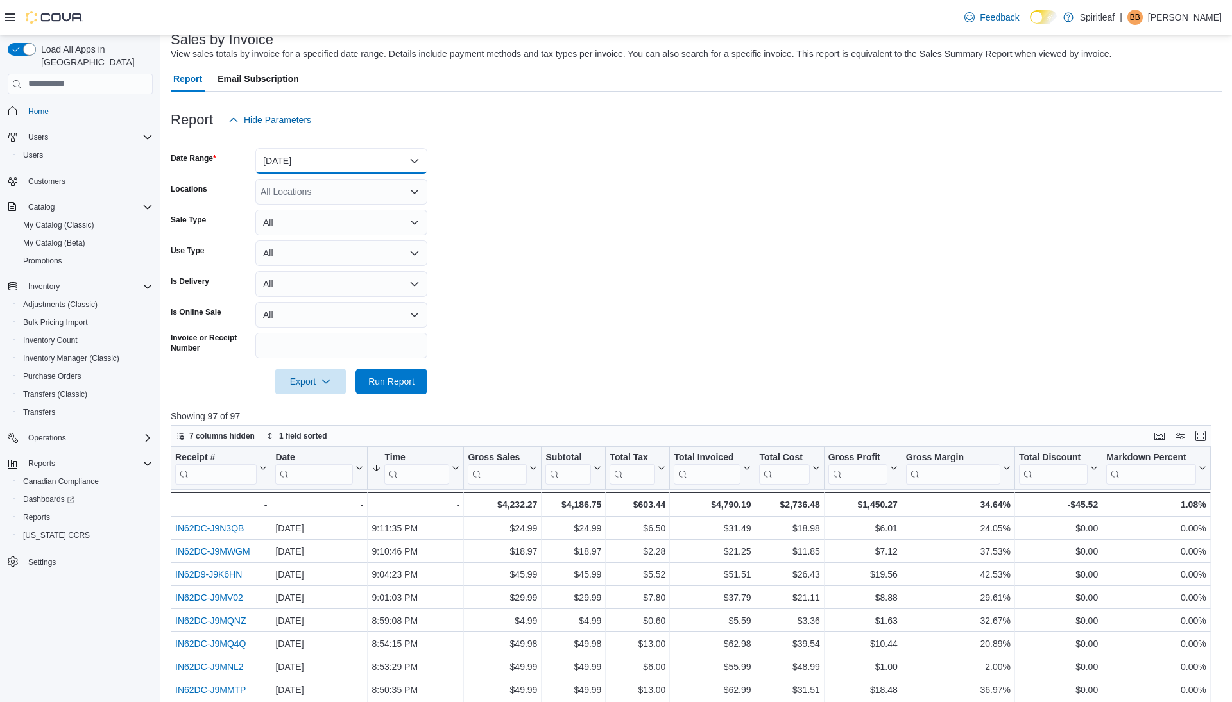
click at [373, 161] on button "Today" at bounding box center [341, 161] width 172 height 26
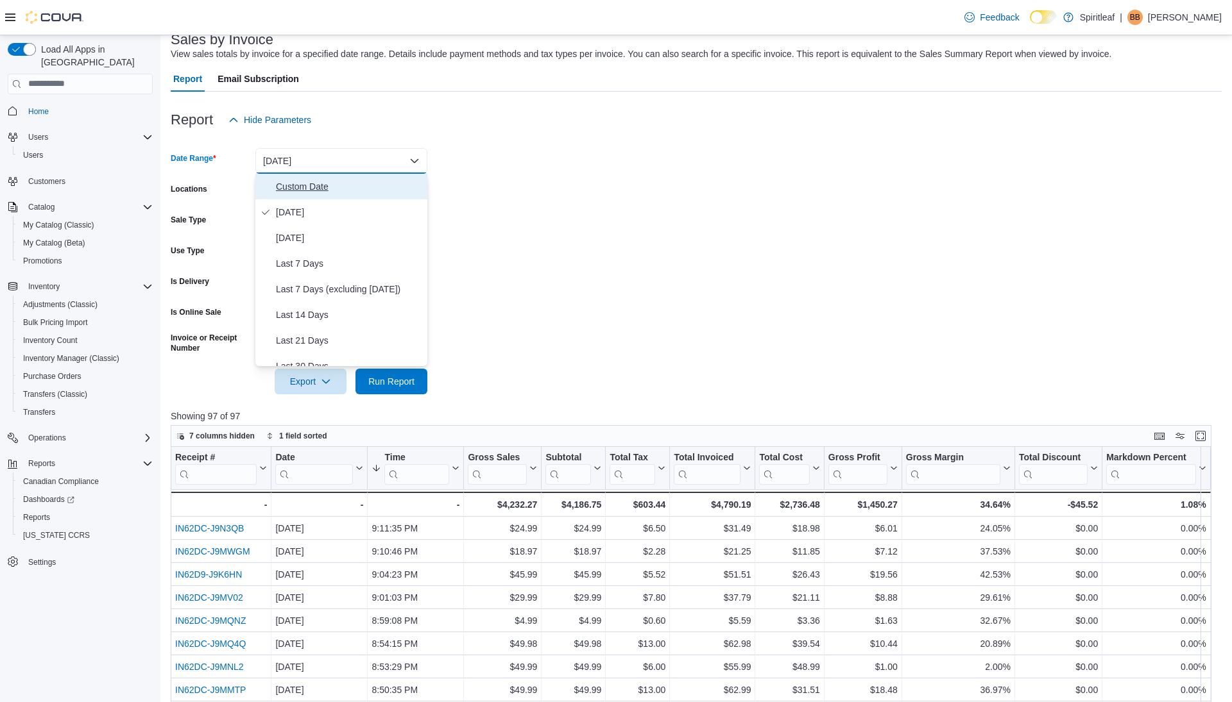
click at [319, 183] on span "Custom Date" at bounding box center [349, 186] width 146 height 15
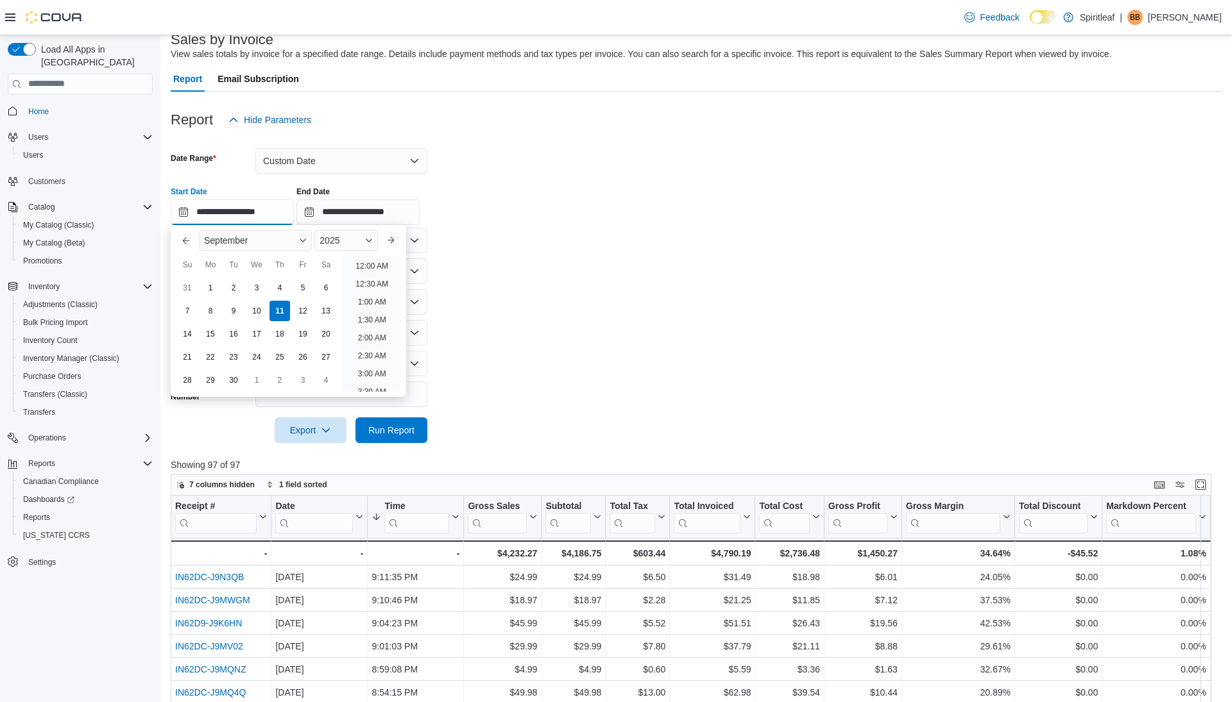
click at [253, 220] on input "**********" at bounding box center [232, 213] width 123 height 26
click at [277, 285] on div "4" at bounding box center [279, 287] width 22 height 22
click at [365, 271] on li "12:00 AM" at bounding box center [371, 266] width 43 height 15
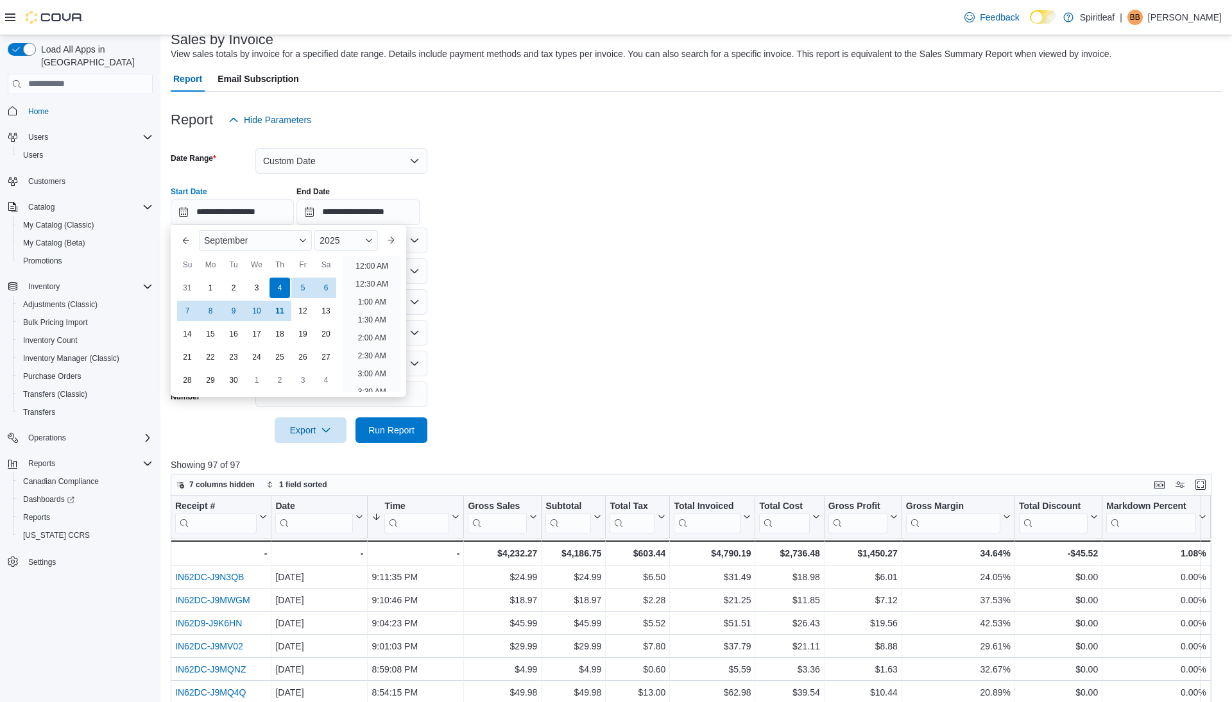
type input "**********"
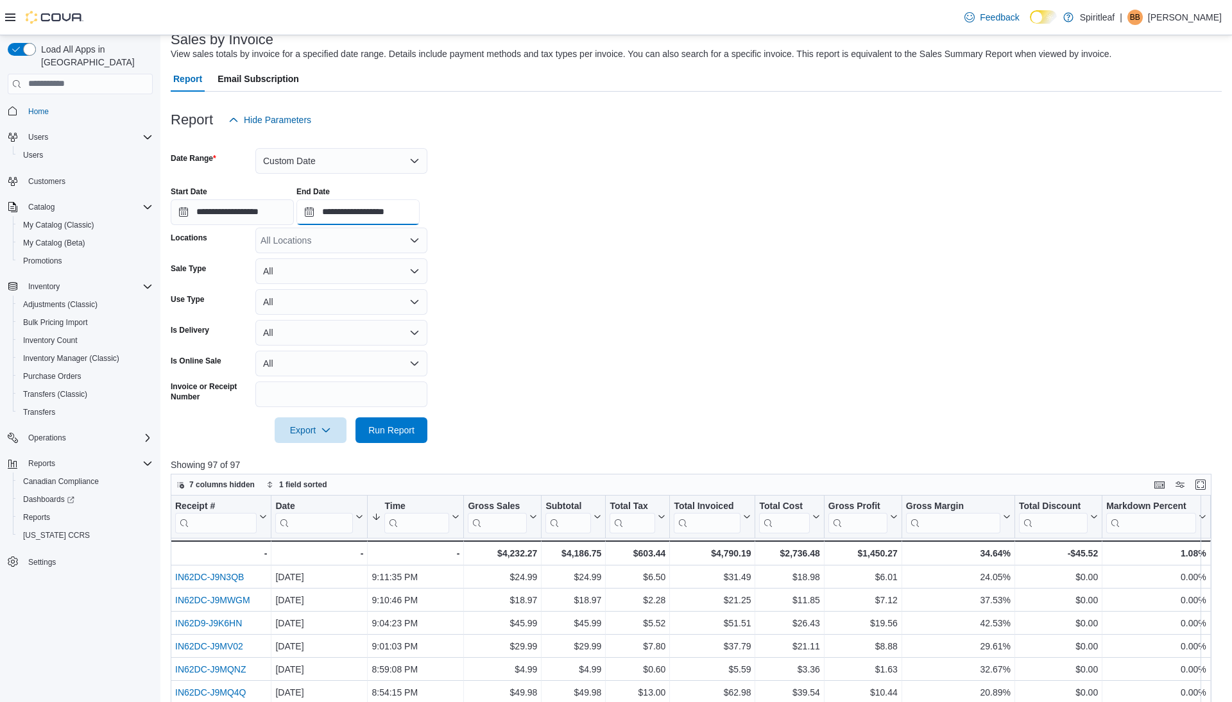
click at [379, 217] on input "**********" at bounding box center [357, 213] width 123 height 26
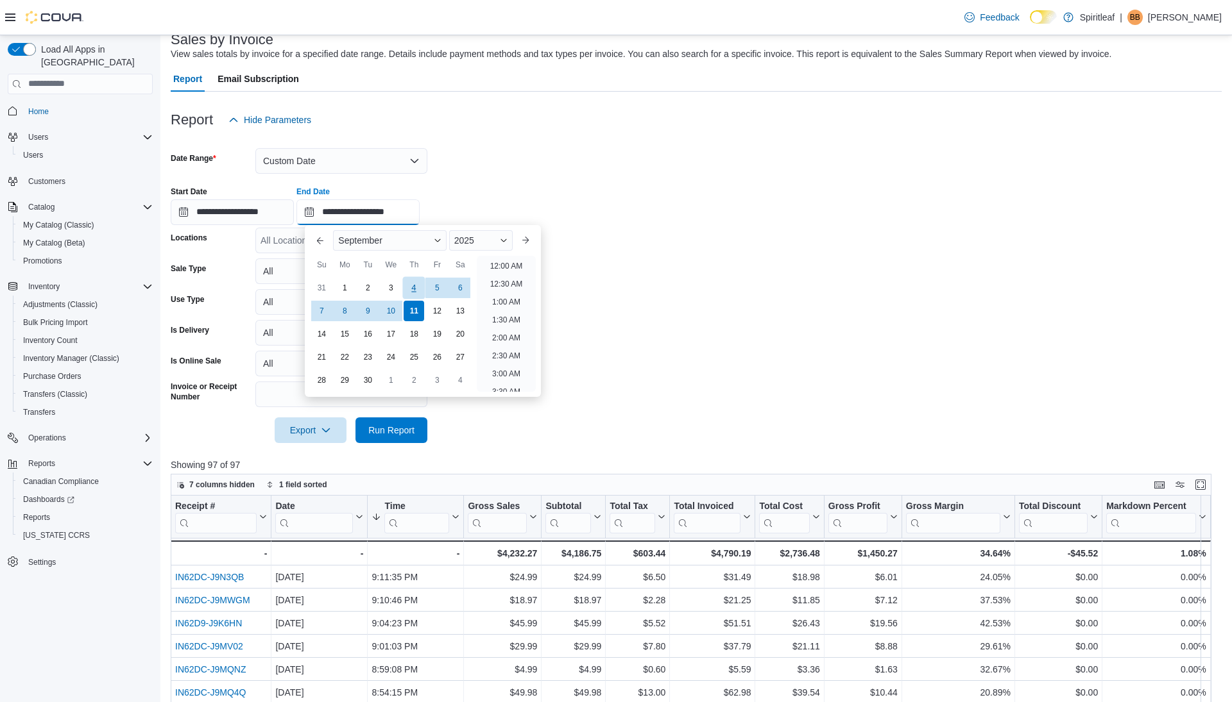
scroll to position [729, 0]
click at [411, 286] on div "4" at bounding box center [414, 287] width 22 height 22
type input "**********"
click at [500, 386] on li "11:30 PM" at bounding box center [505, 381] width 43 height 15
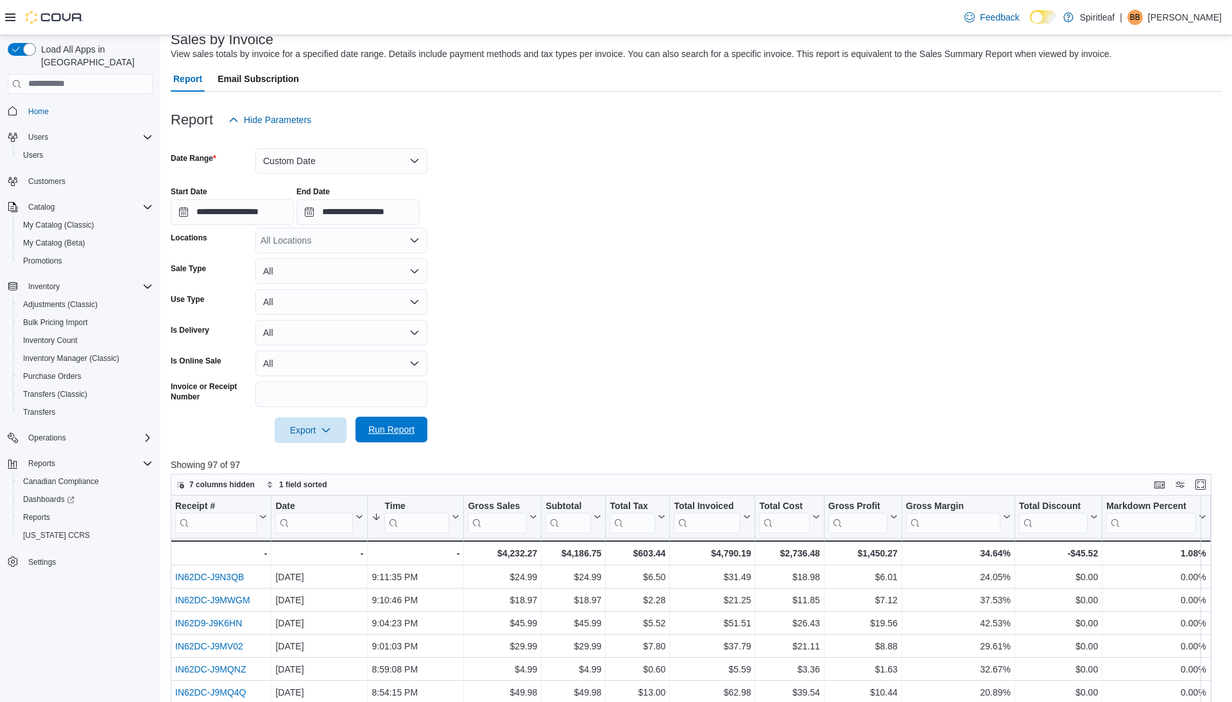
click at [403, 418] on span "Run Report" at bounding box center [391, 430] width 56 height 26
click at [391, 148] on button "Custom Date" at bounding box center [341, 161] width 172 height 26
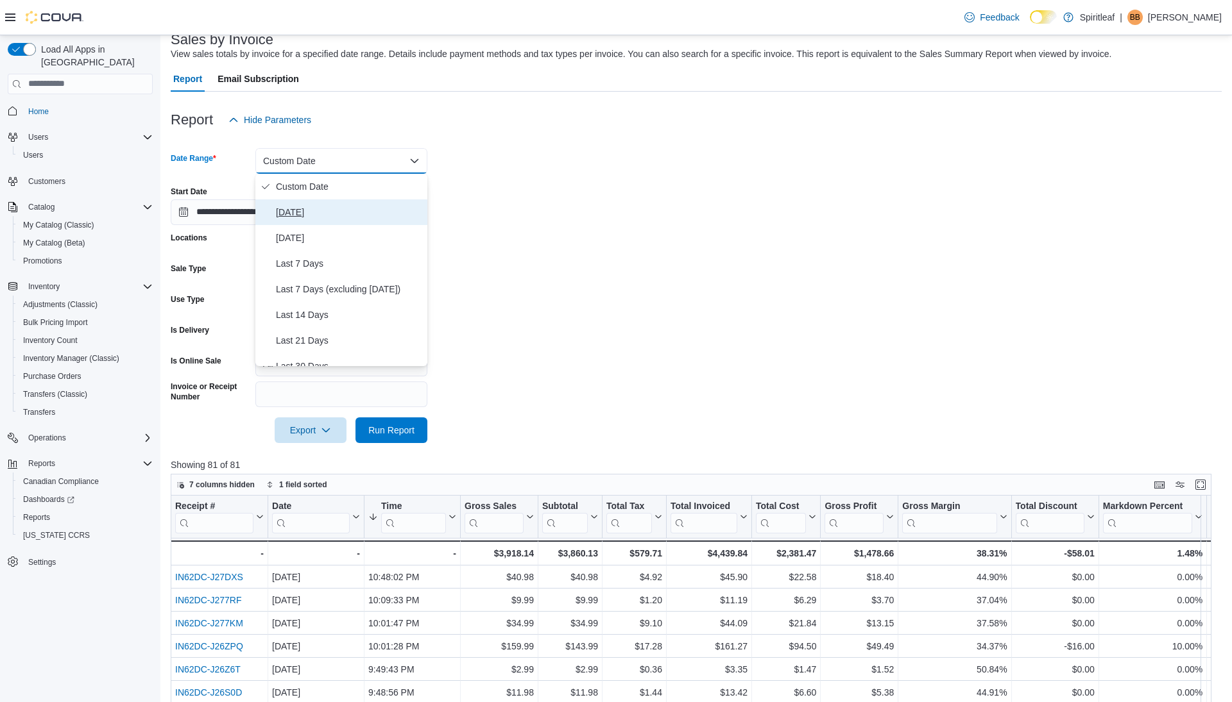
click at [322, 213] on span "Today" at bounding box center [349, 212] width 146 height 15
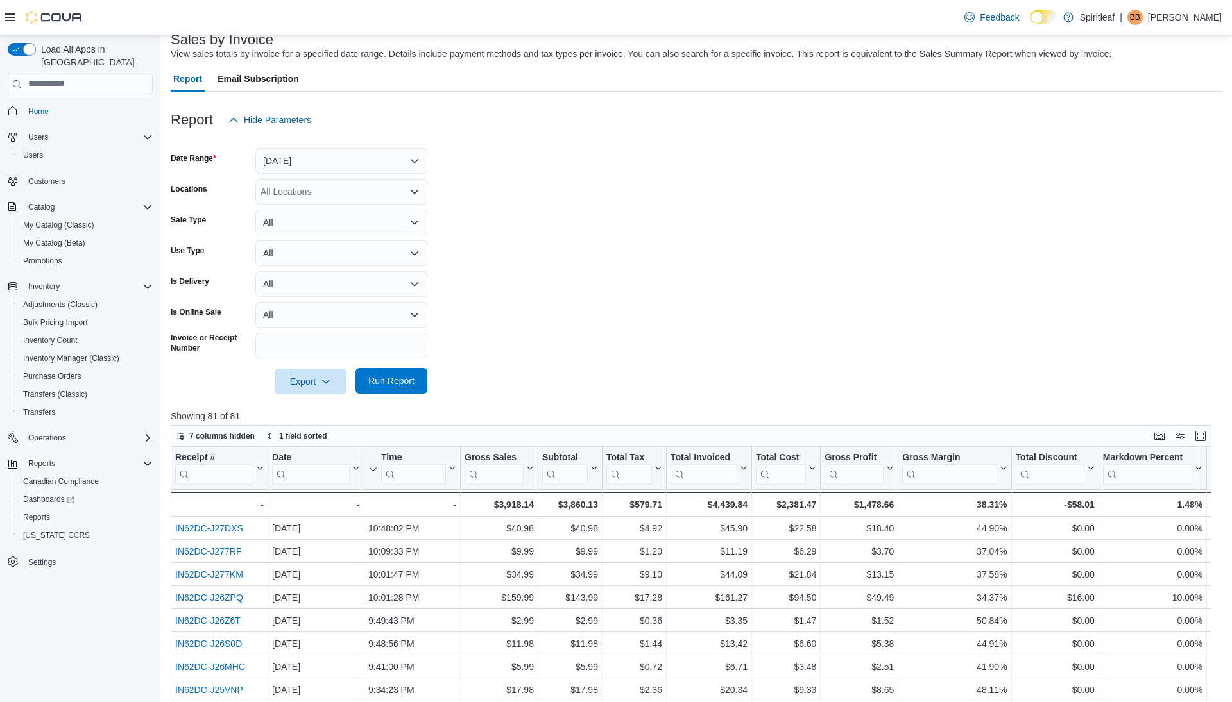
click at [382, 380] on span "Run Report" at bounding box center [391, 381] width 46 height 13
click at [384, 375] on span "Run Report" at bounding box center [391, 381] width 46 height 13
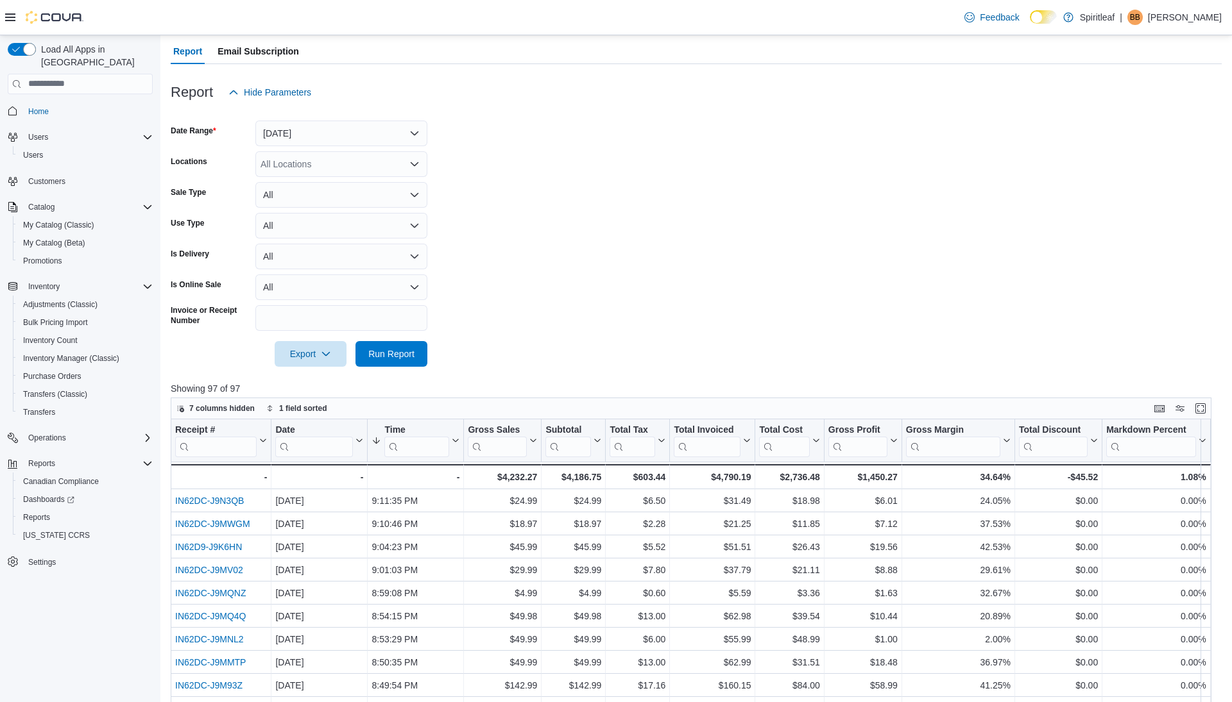
scroll to position [119, 0]
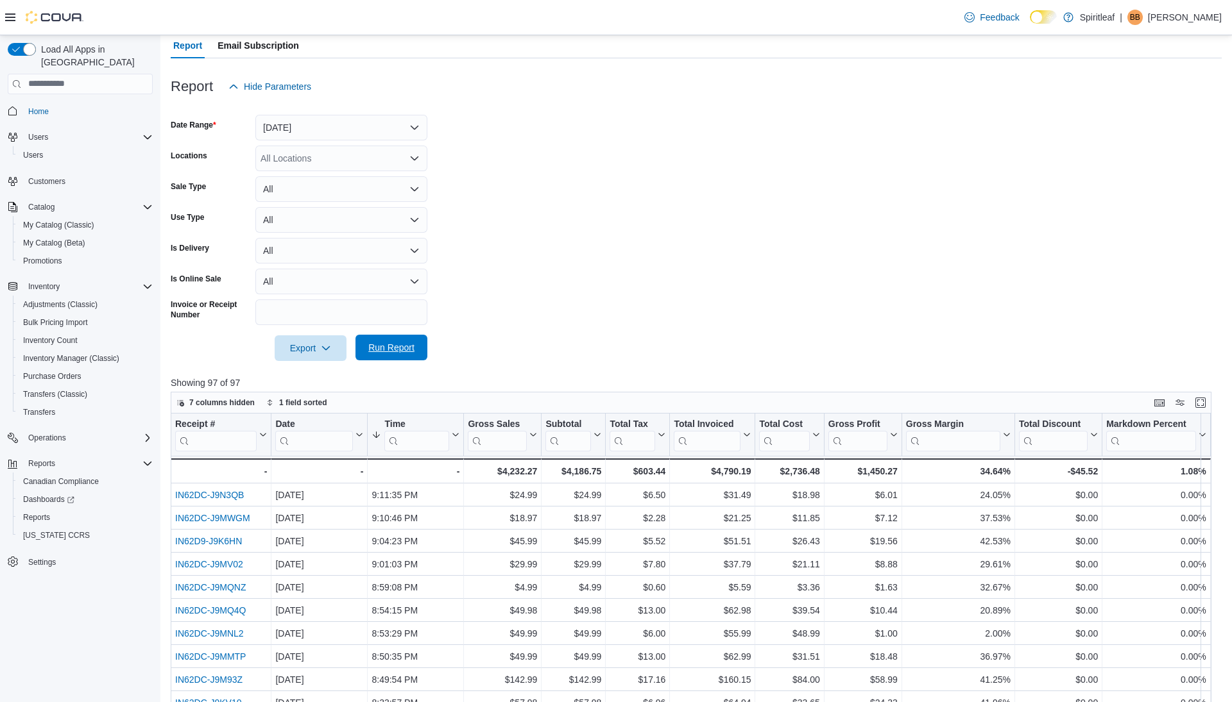
click at [387, 353] on span "Run Report" at bounding box center [391, 347] width 46 height 13
click at [393, 348] on span "Run Report" at bounding box center [391, 347] width 46 height 13
click at [391, 335] on span "Run Report" at bounding box center [391, 348] width 56 height 26
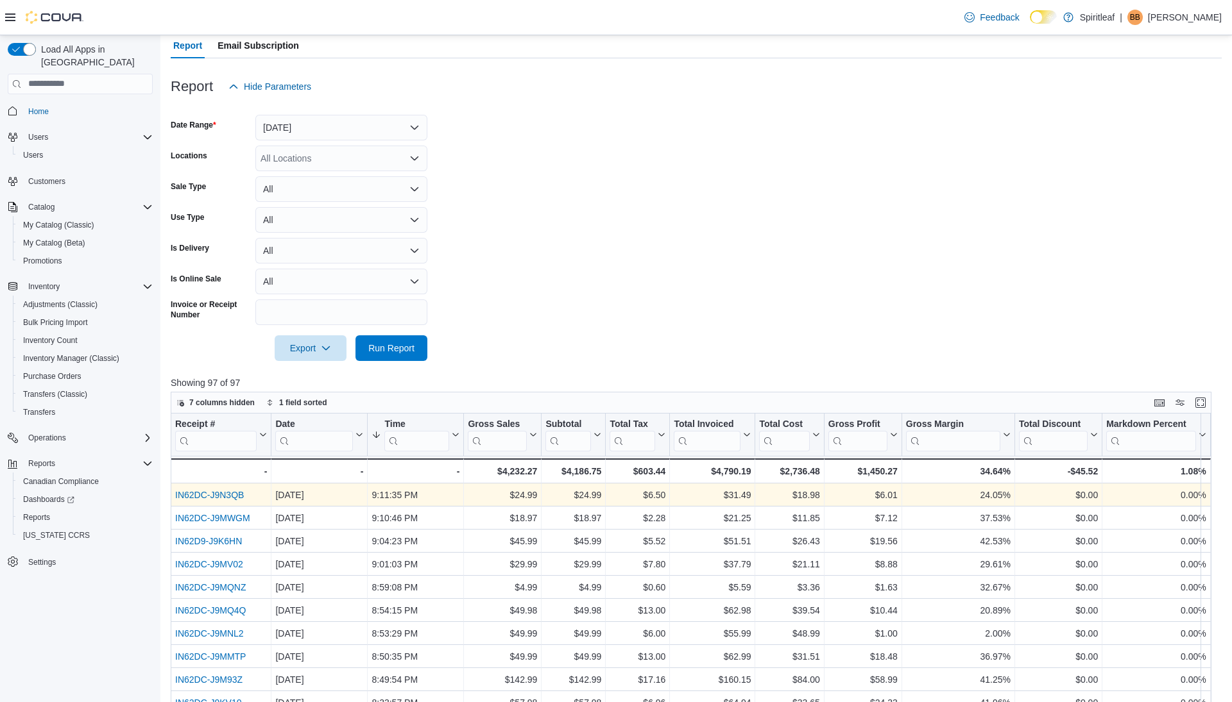
click at [226, 495] on link "IN62DC-J9N3QB" at bounding box center [209, 495] width 69 height 10
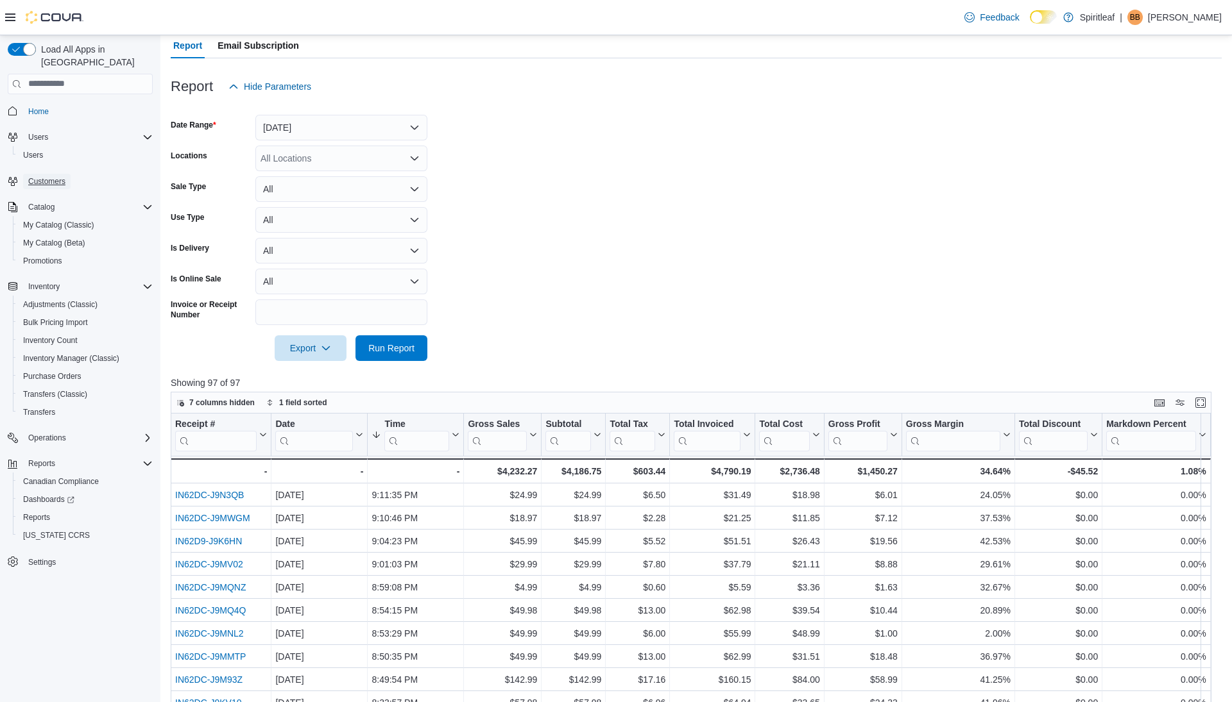
click at [46, 176] on span "Customers" at bounding box center [46, 181] width 37 height 10
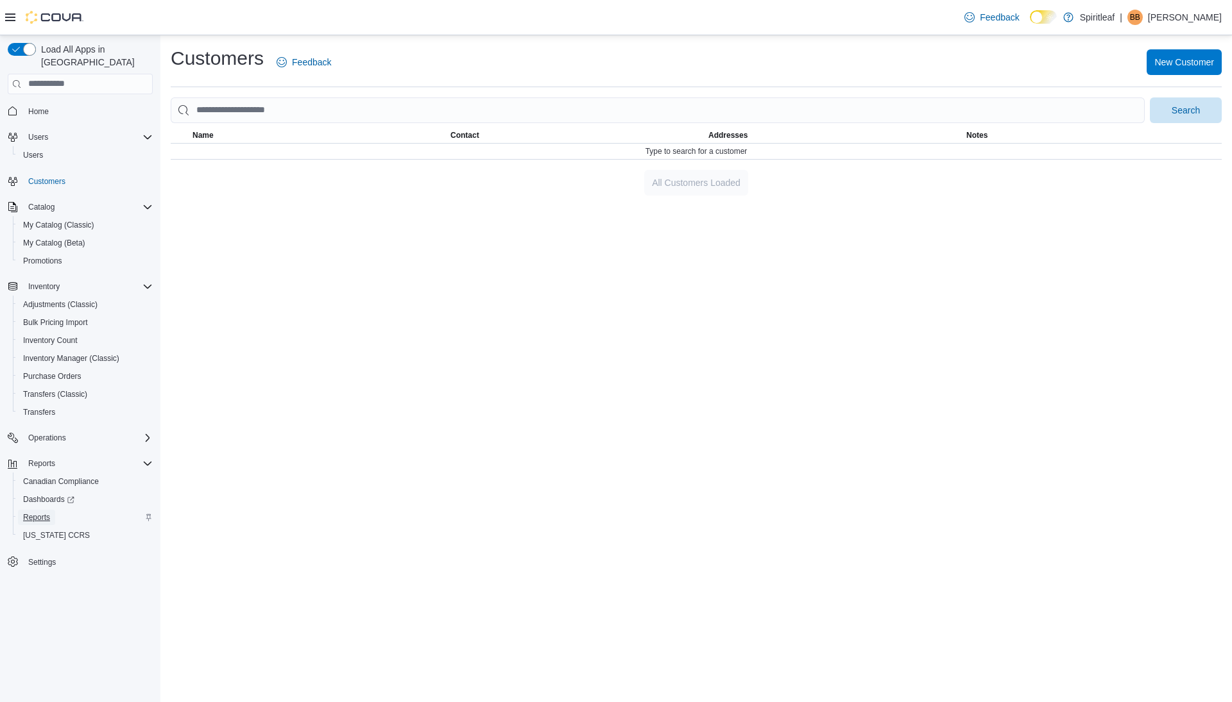
click at [29, 513] on span "Reports" at bounding box center [36, 518] width 27 height 10
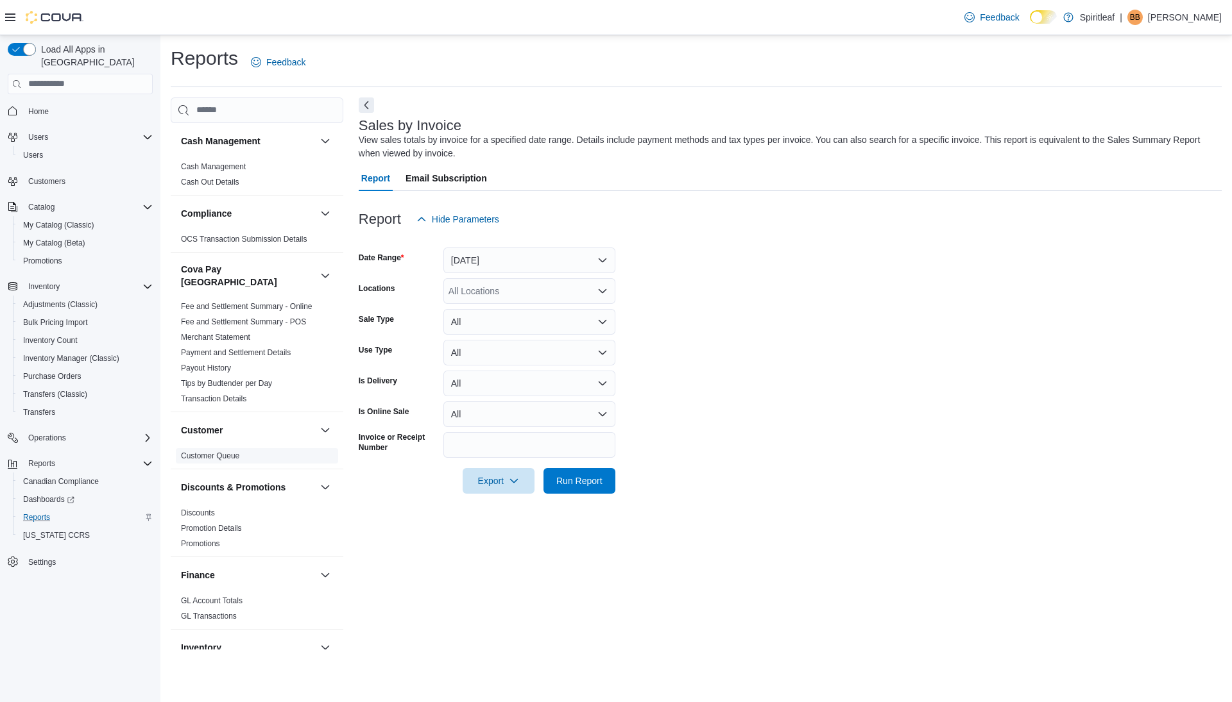
click at [208, 452] on link "Customer Queue" at bounding box center [210, 456] width 58 height 9
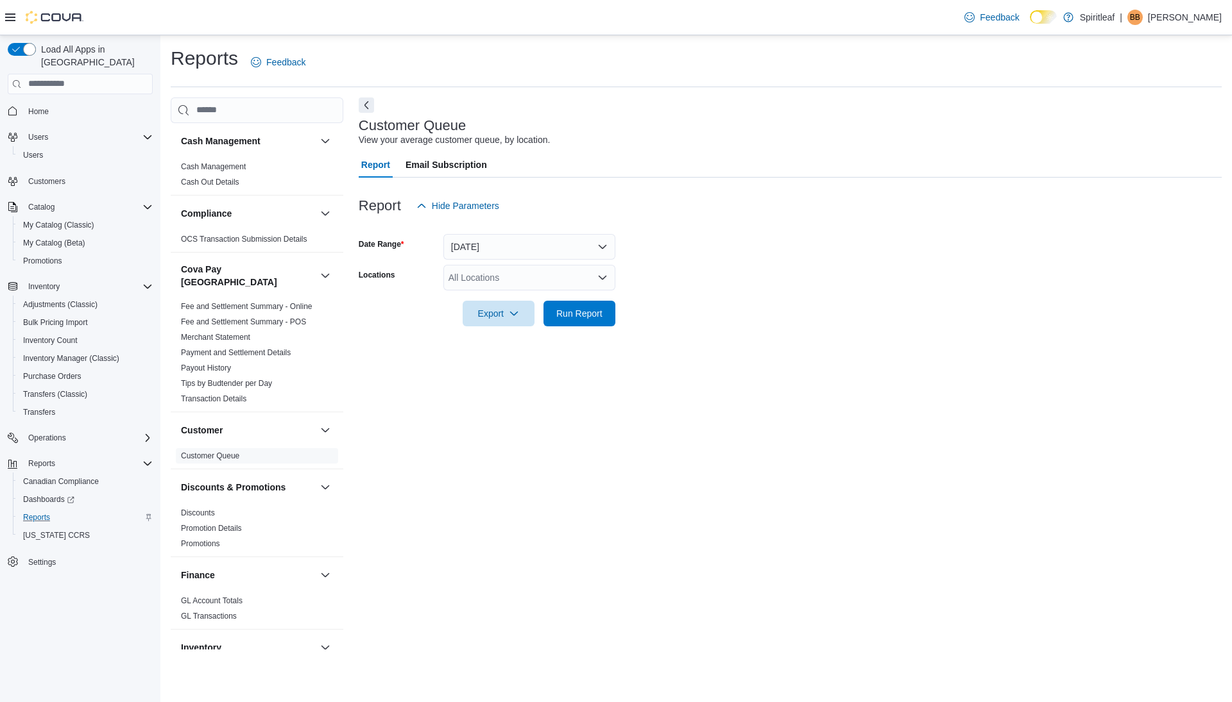
click at [493, 278] on div "All Locations" at bounding box center [529, 278] width 172 height 26
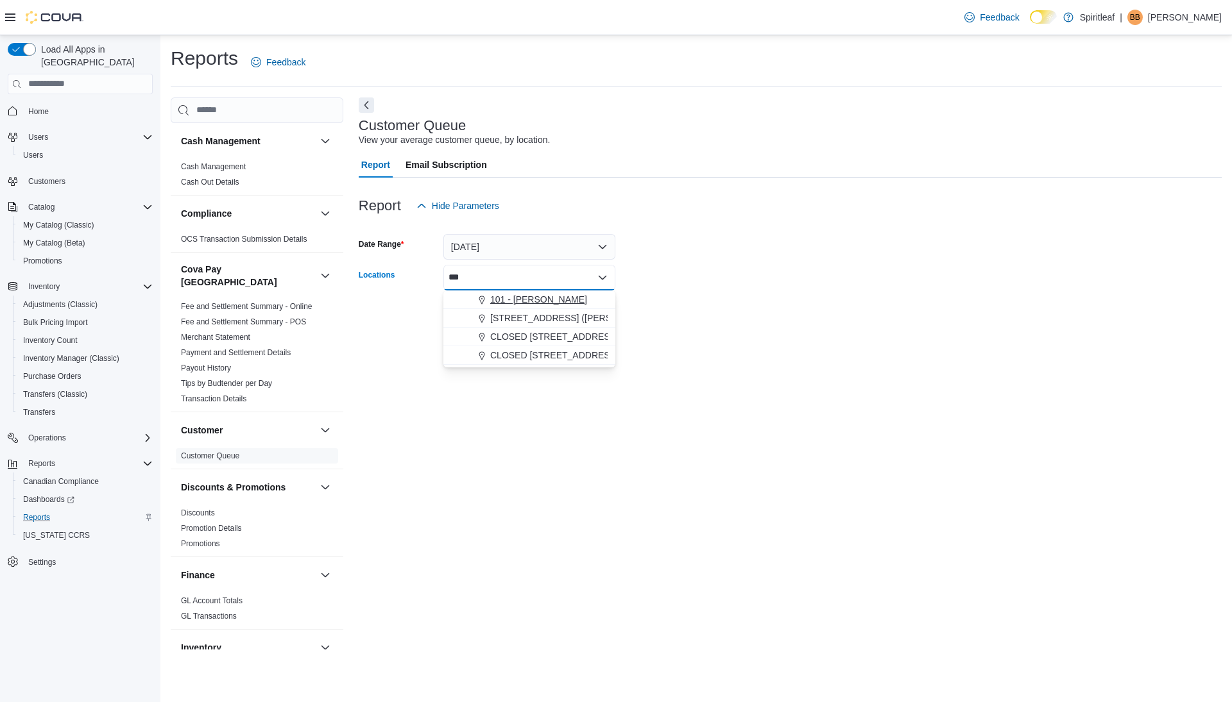
type input "***"
click at [498, 303] on span "101 - Vernon" at bounding box center [538, 299] width 97 height 13
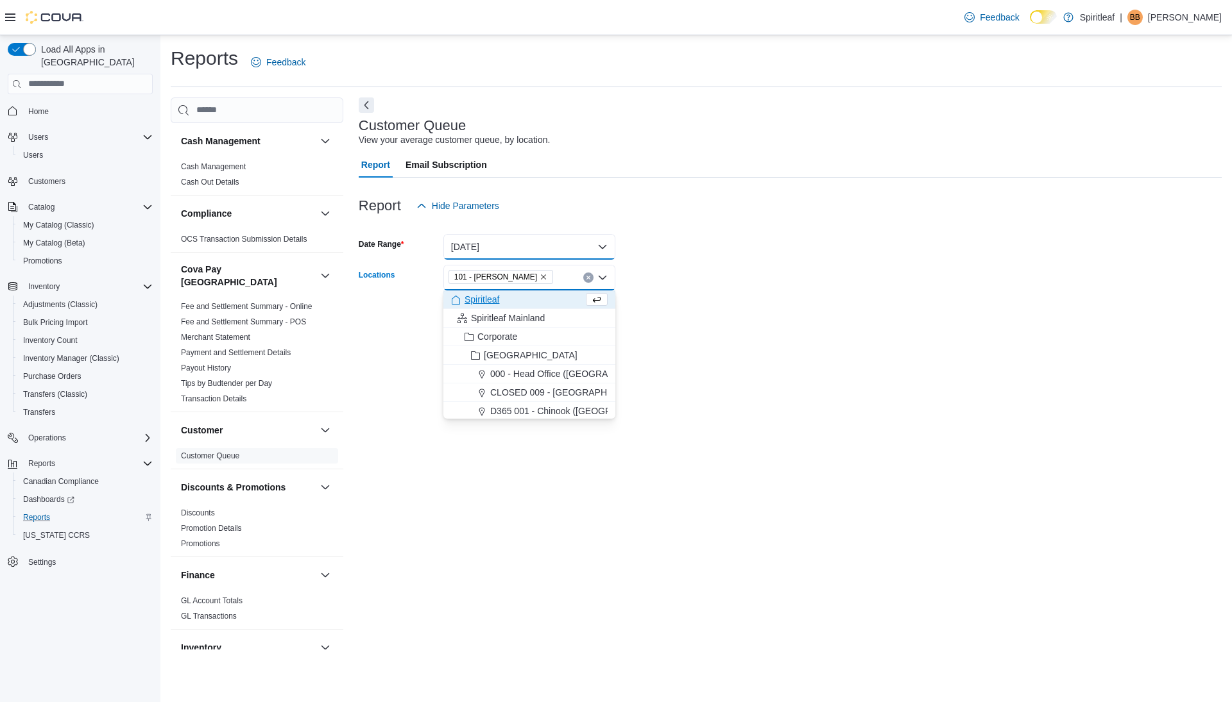
click at [508, 251] on button "Yesterday" at bounding box center [529, 247] width 172 height 26
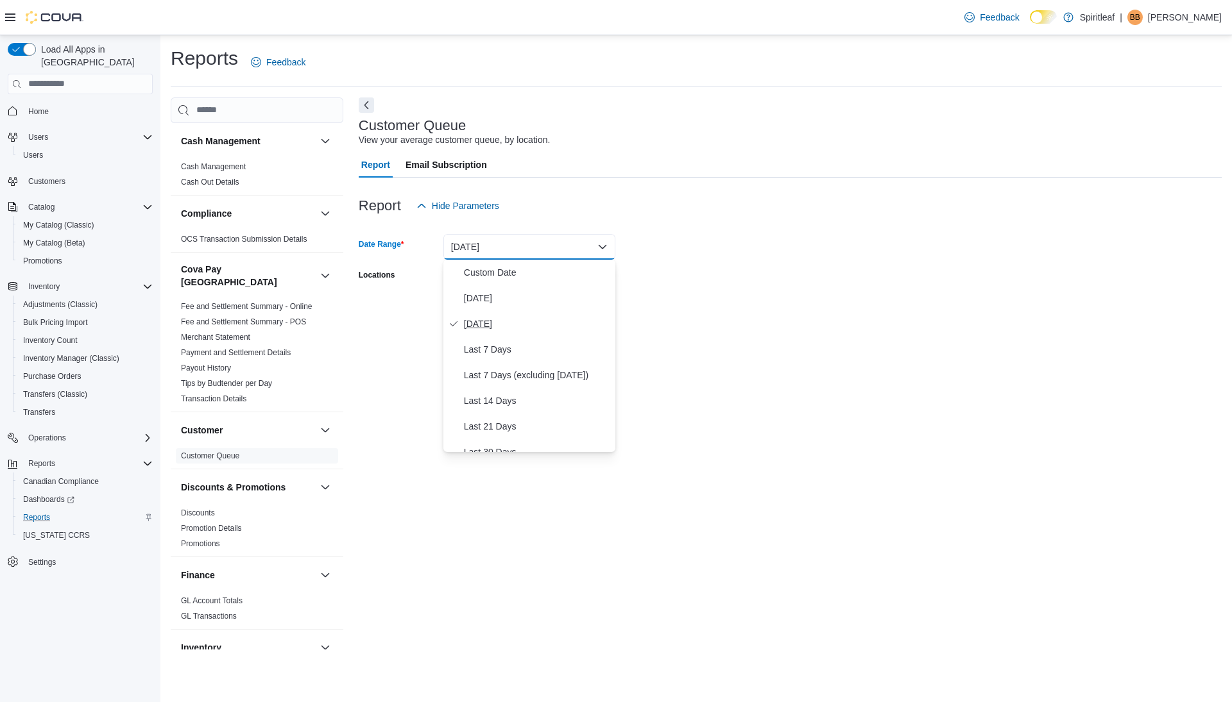
scroll to position [192, 0]
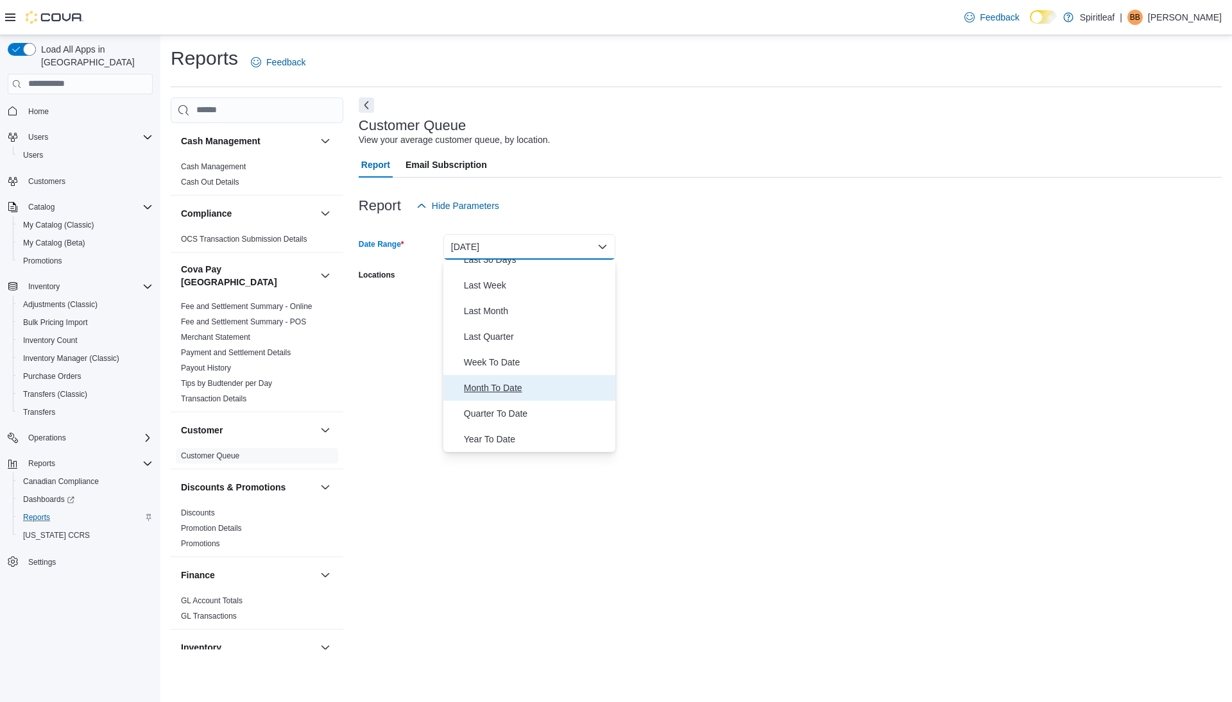
click at [500, 387] on span "Month To Date" at bounding box center [537, 387] width 146 height 15
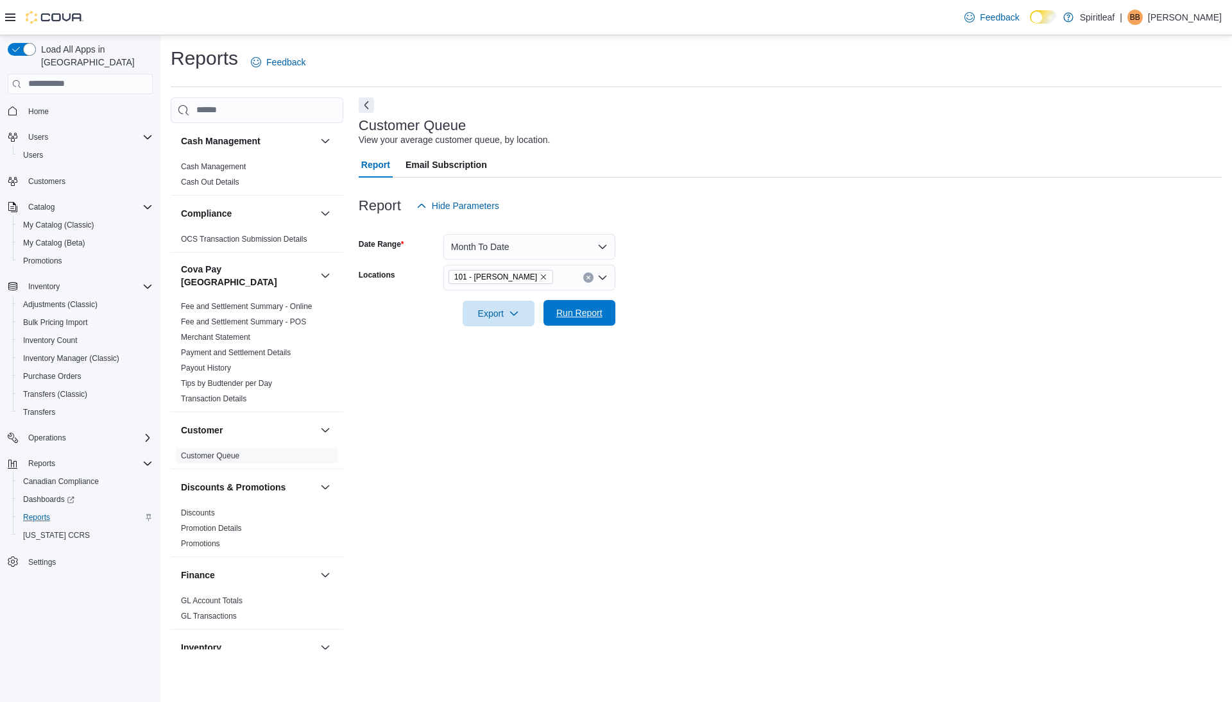
click at [586, 308] on span "Run Report" at bounding box center [579, 313] width 46 height 13
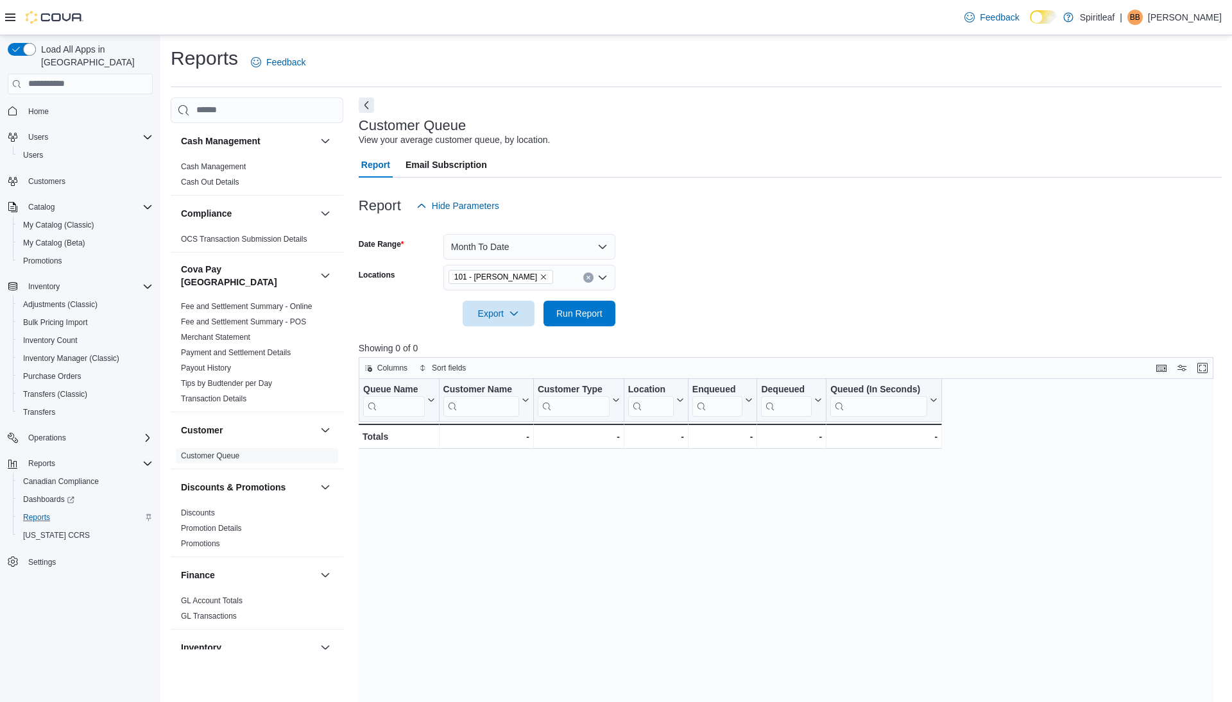
click at [441, 165] on span "Email Subscription" at bounding box center [445, 165] width 81 height 26
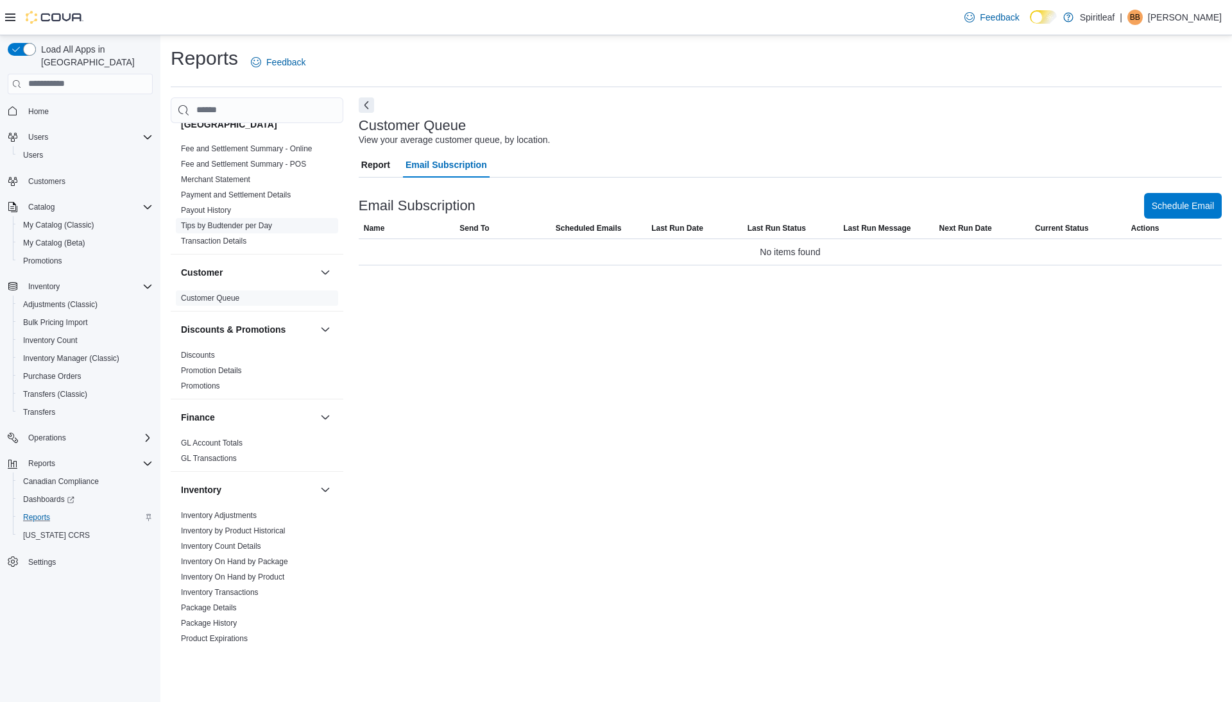
scroll to position [191, 0]
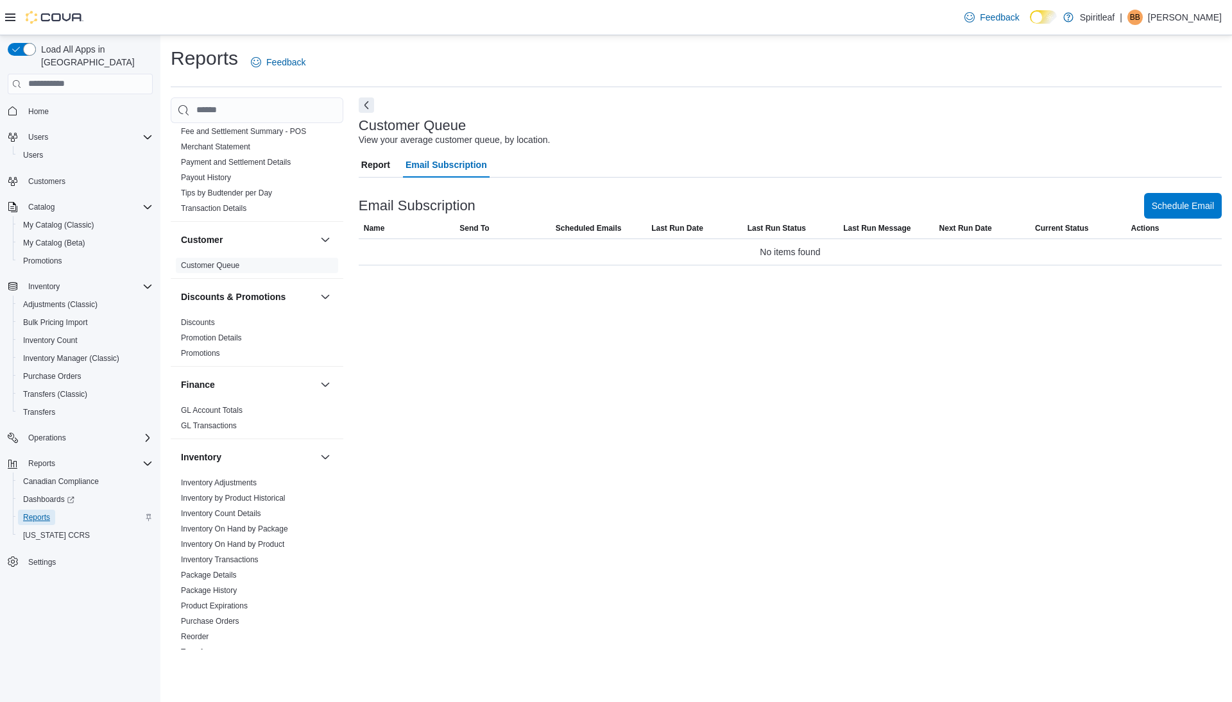
click at [40, 513] on span "Reports" at bounding box center [36, 518] width 27 height 10
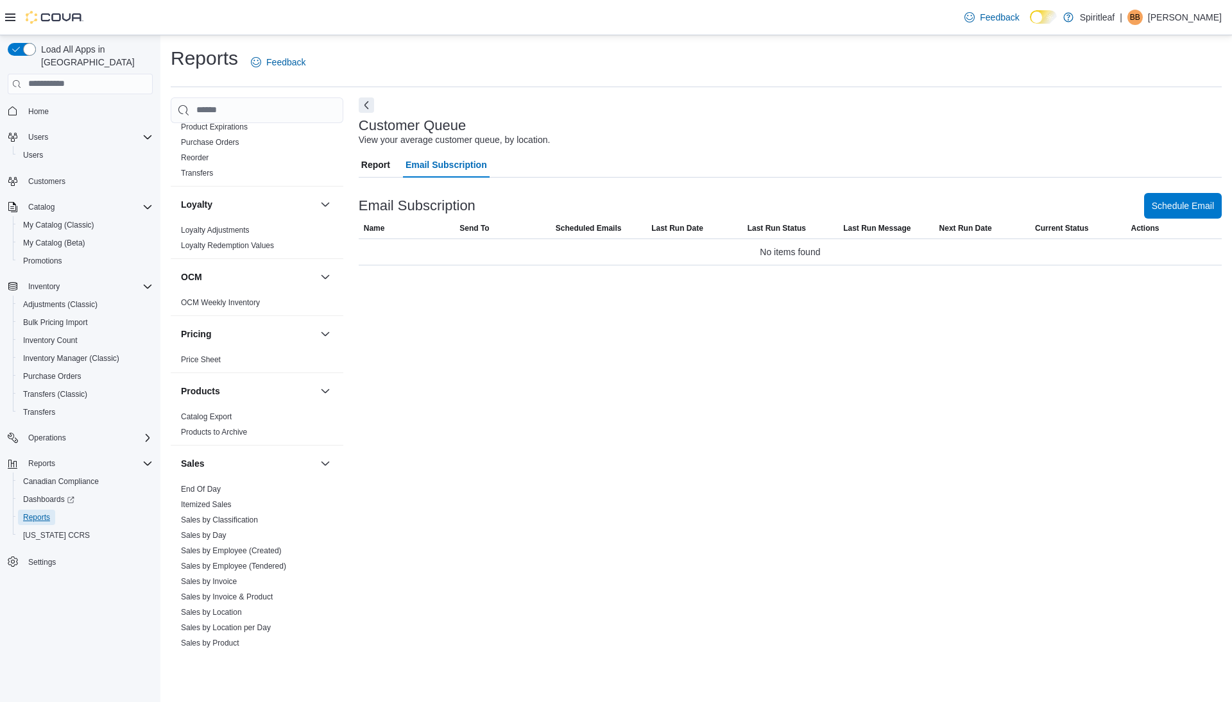
scroll to position [795, 0]
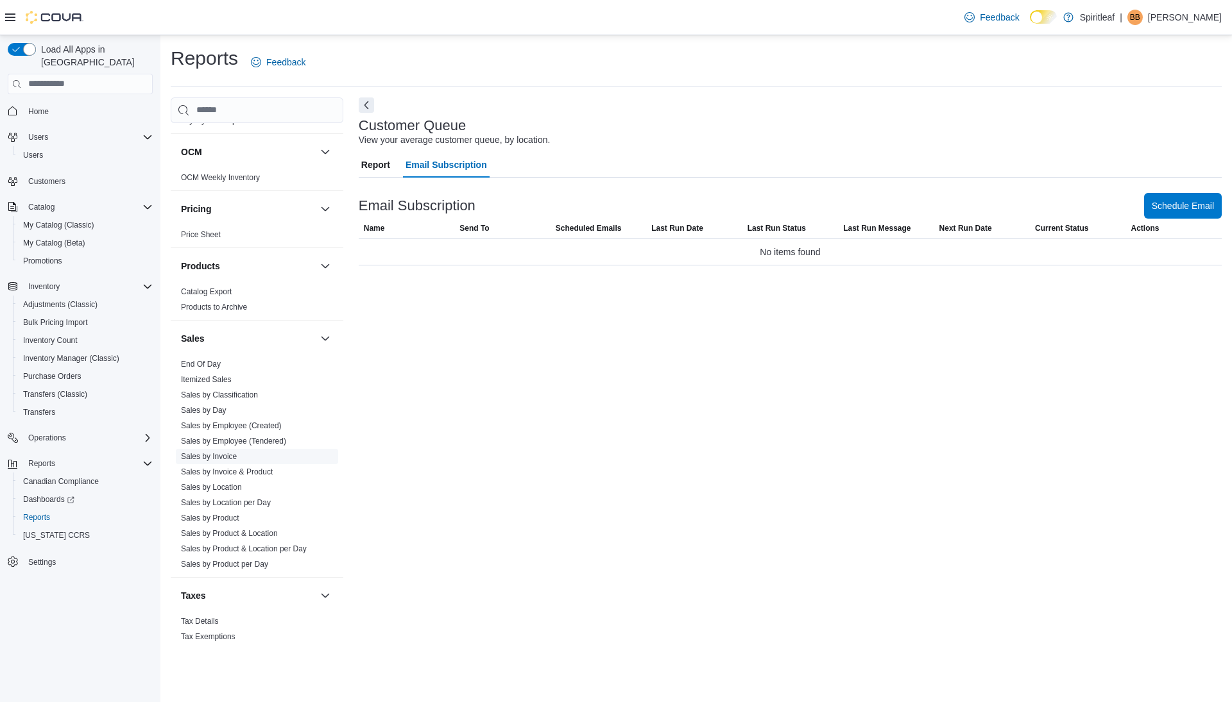
click at [218, 452] on link "Sales by Invoice" at bounding box center [209, 456] width 56 height 9
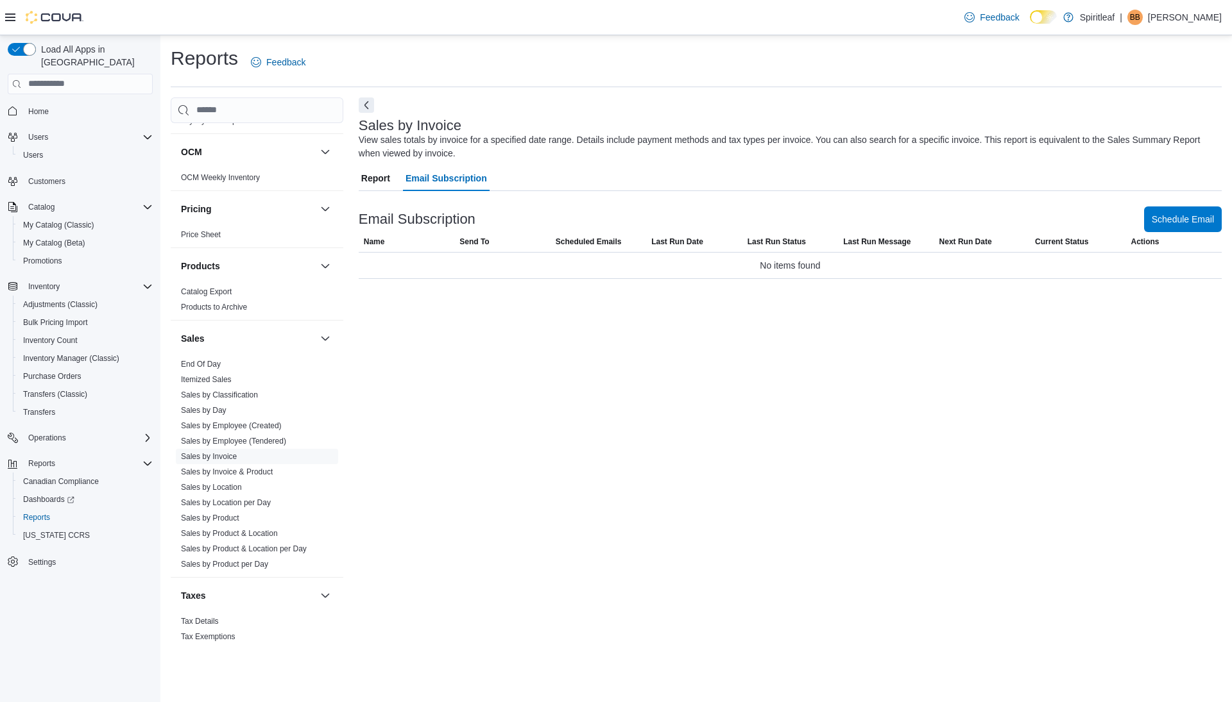
click at [375, 177] on span "Report" at bounding box center [375, 179] width 29 height 26
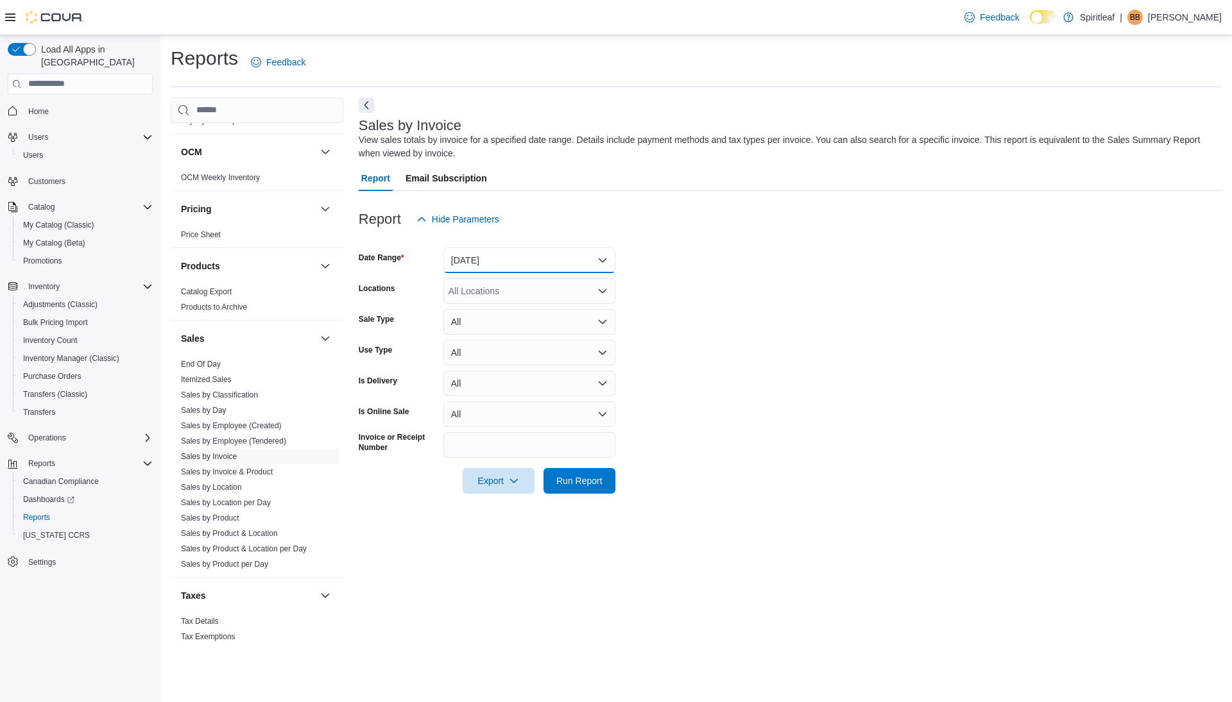
click at [503, 265] on button "Yesterday" at bounding box center [529, 261] width 172 height 26
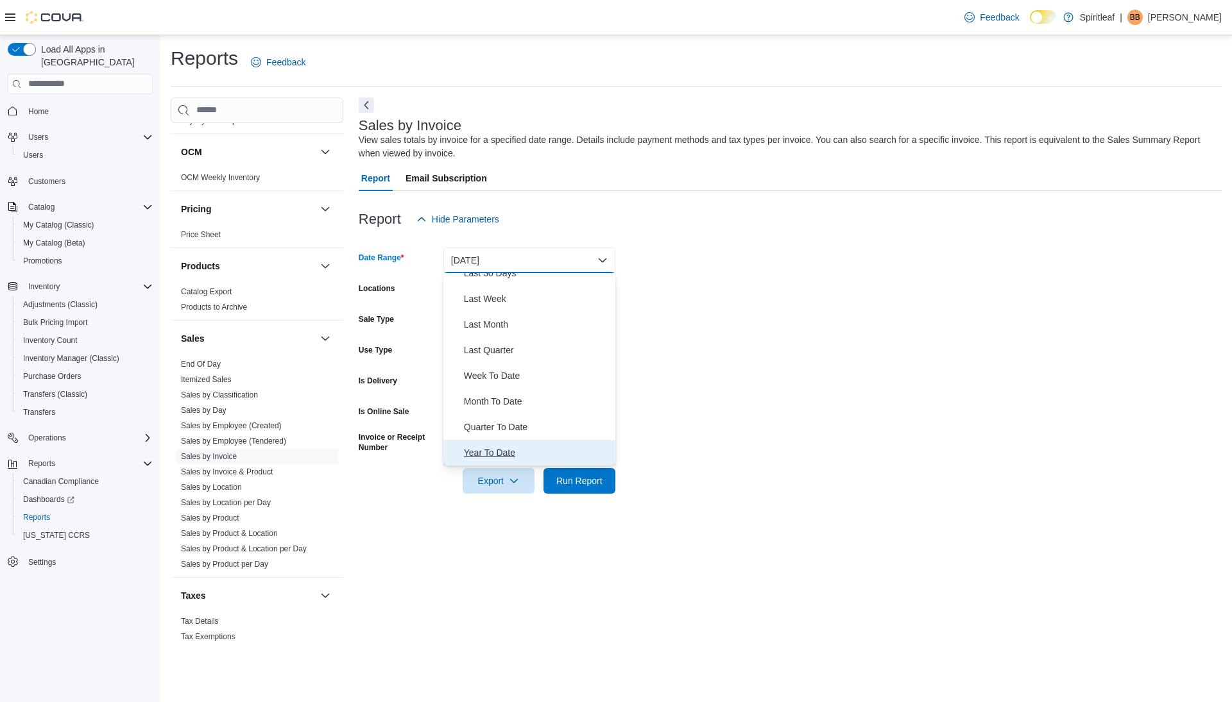
click at [490, 447] on span "Year To Date" at bounding box center [537, 452] width 146 height 15
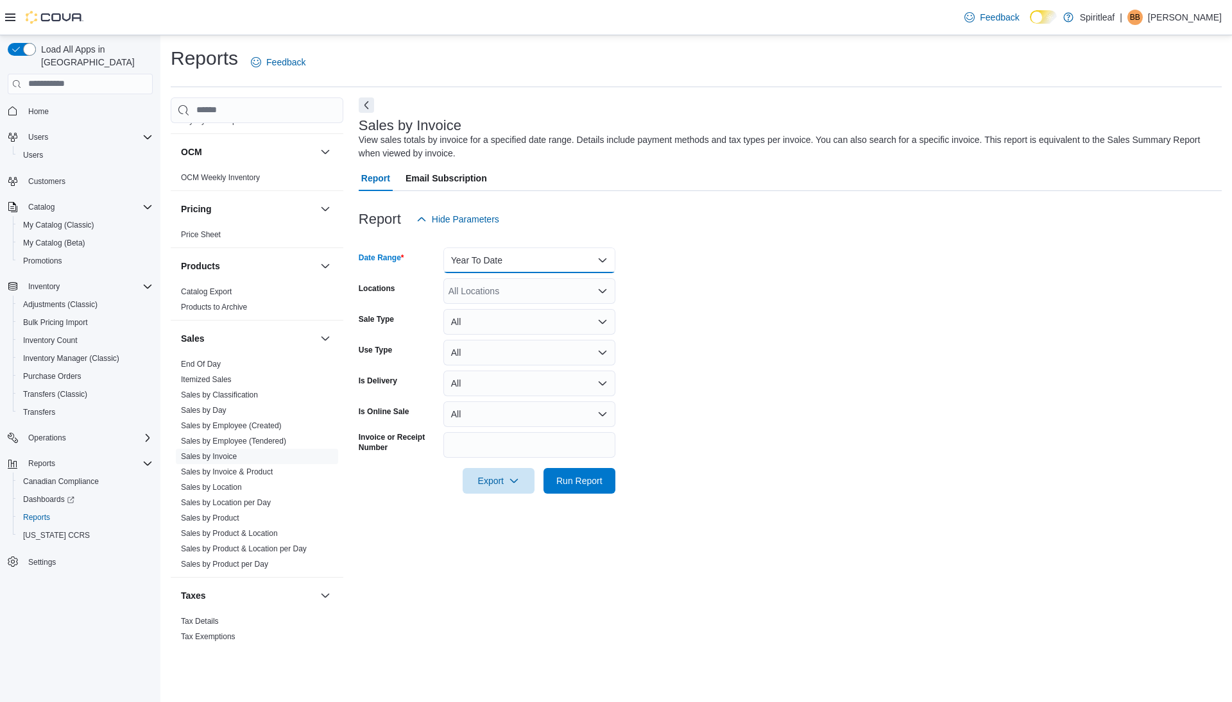
click at [515, 256] on button "Year To Date" at bounding box center [529, 261] width 172 height 26
click at [502, 289] on span "Custom Date" at bounding box center [537, 285] width 146 height 15
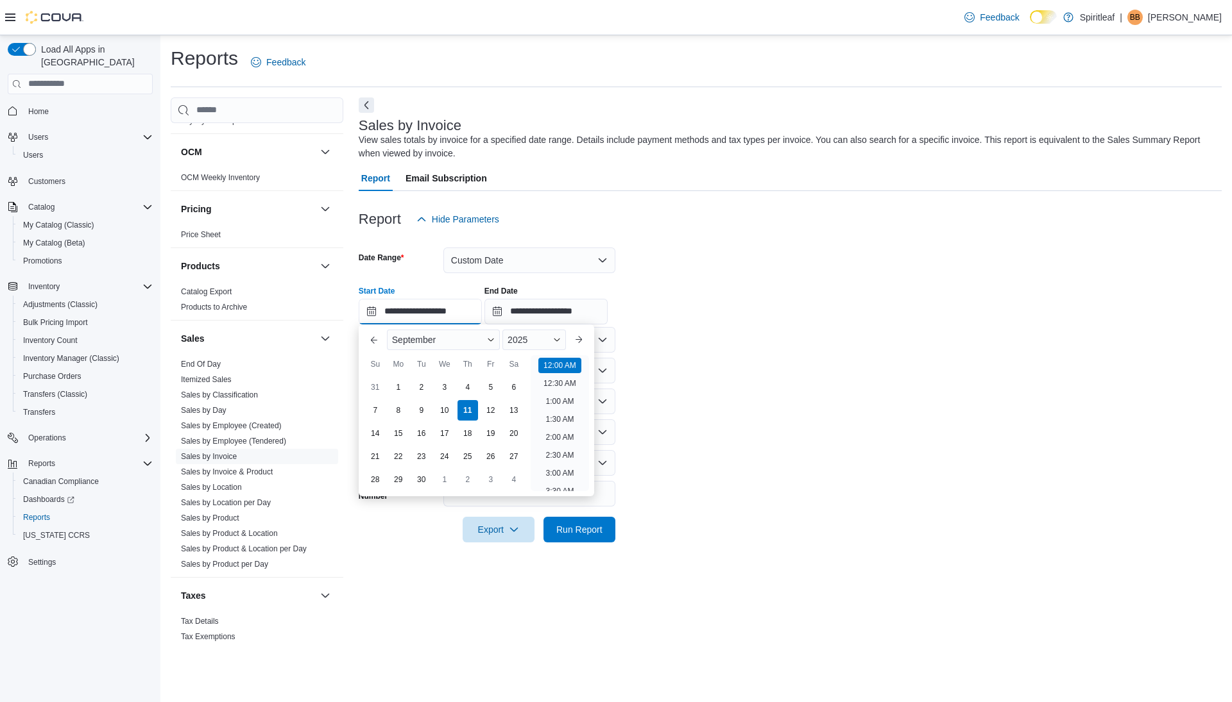
click at [456, 306] on input "**********" at bounding box center [420, 312] width 123 height 26
click at [462, 341] on div "September" at bounding box center [443, 340] width 113 height 21
click at [416, 450] on div "July" at bounding box center [443, 450] width 108 height 15
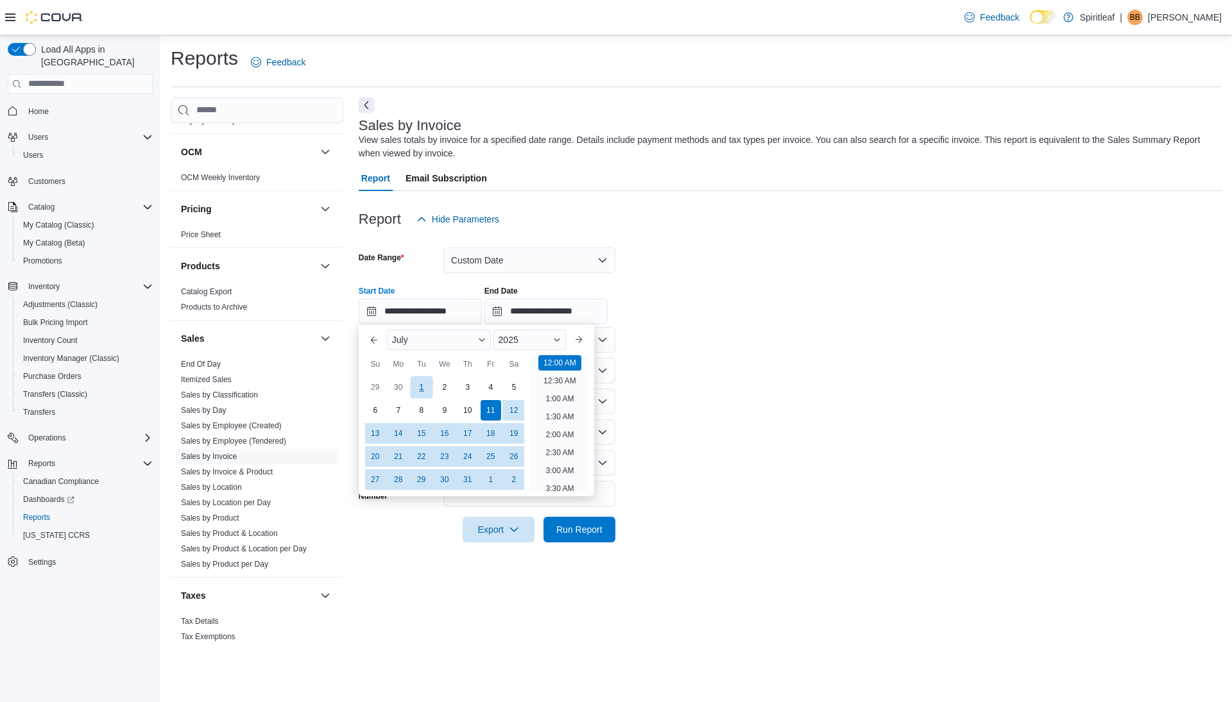
click at [423, 380] on div "1" at bounding box center [421, 387] width 22 height 22
click at [553, 341] on div "2025" at bounding box center [529, 340] width 73 height 21
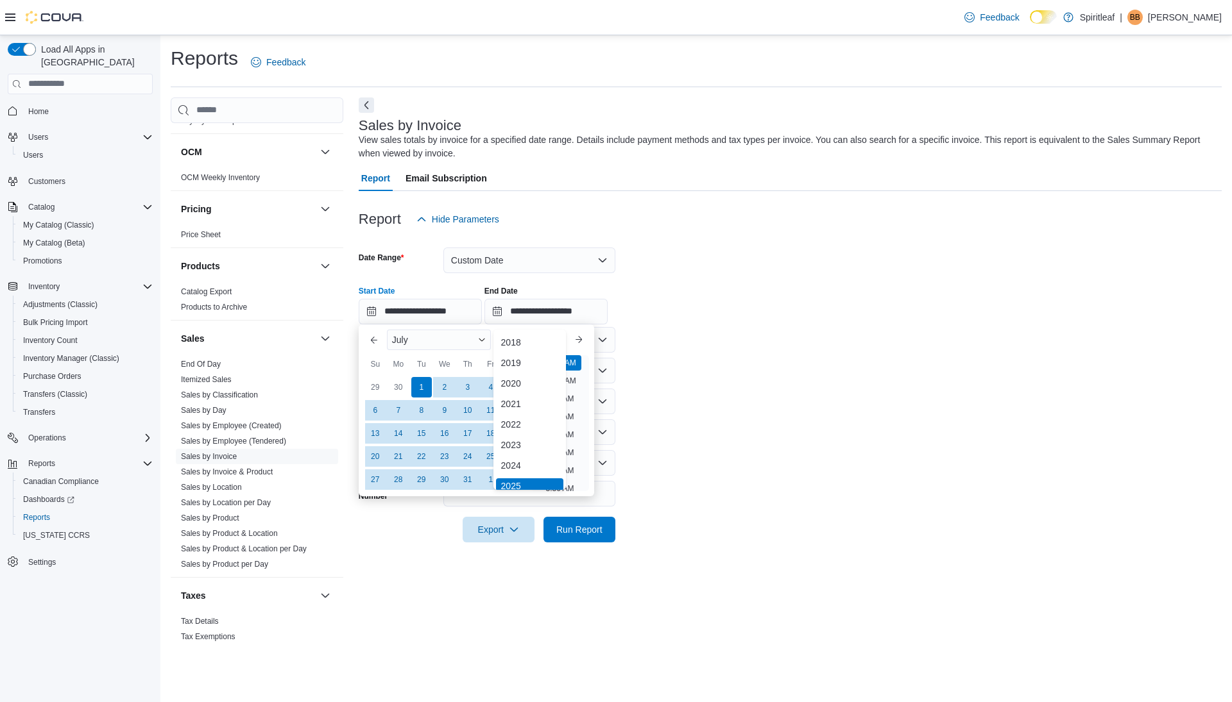
scroll to position [4, 0]
click at [540, 357] on div "2019" at bounding box center [530, 359] width 68 height 15
type input "**********"
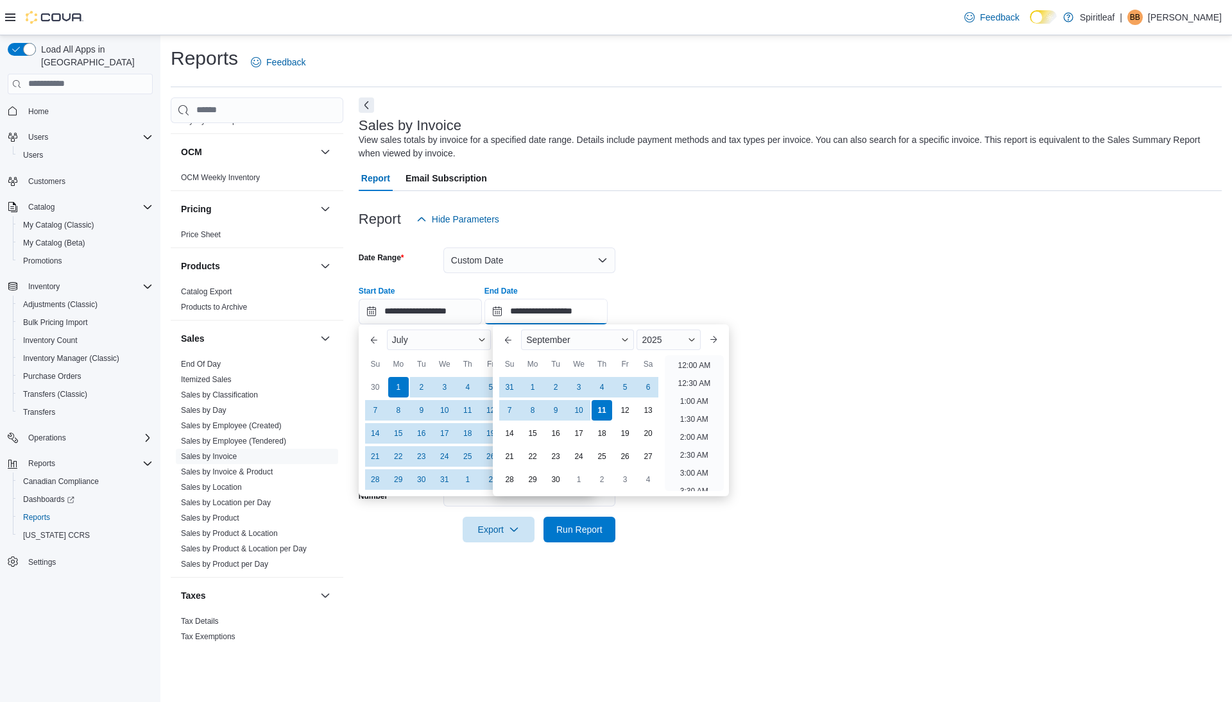
click at [556, 314] on input "**********" at bounding box center [545, 312] width 123 height 26
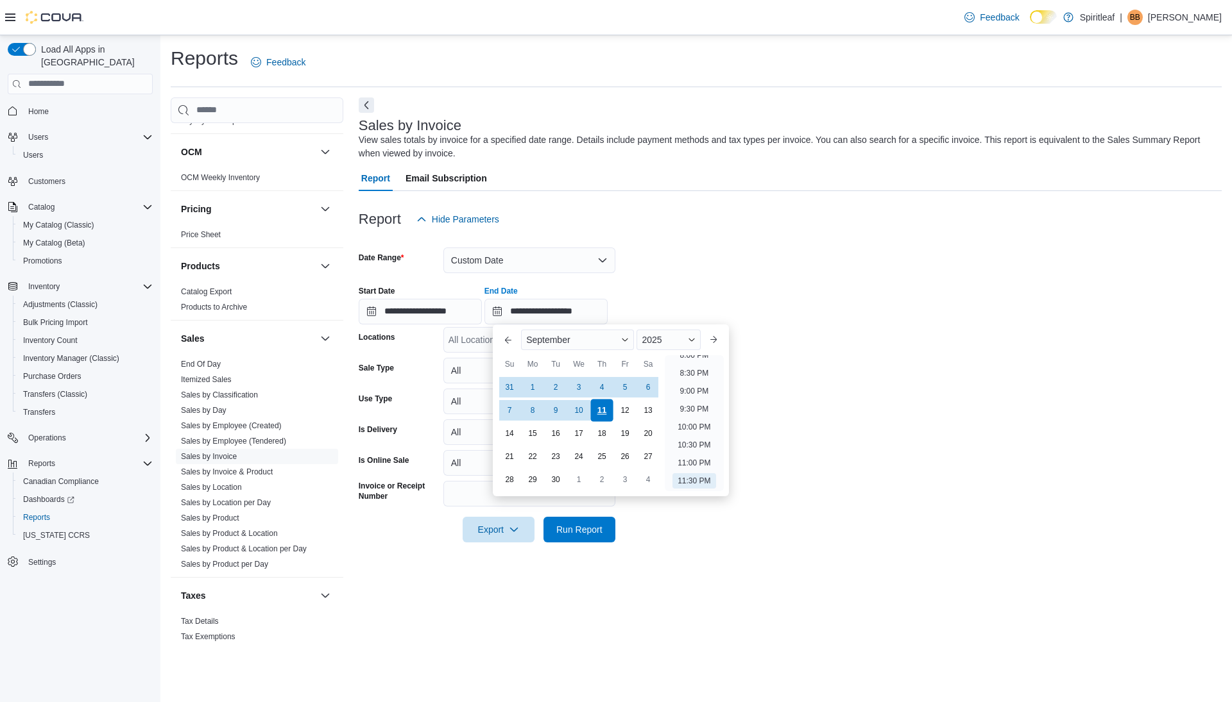
click at [601, 408] on div "11" at bounding box center [602, 410] width 22 height 22
click at [855, 295] on div "**********" at bounding box center [790, 300] width 863 height 49
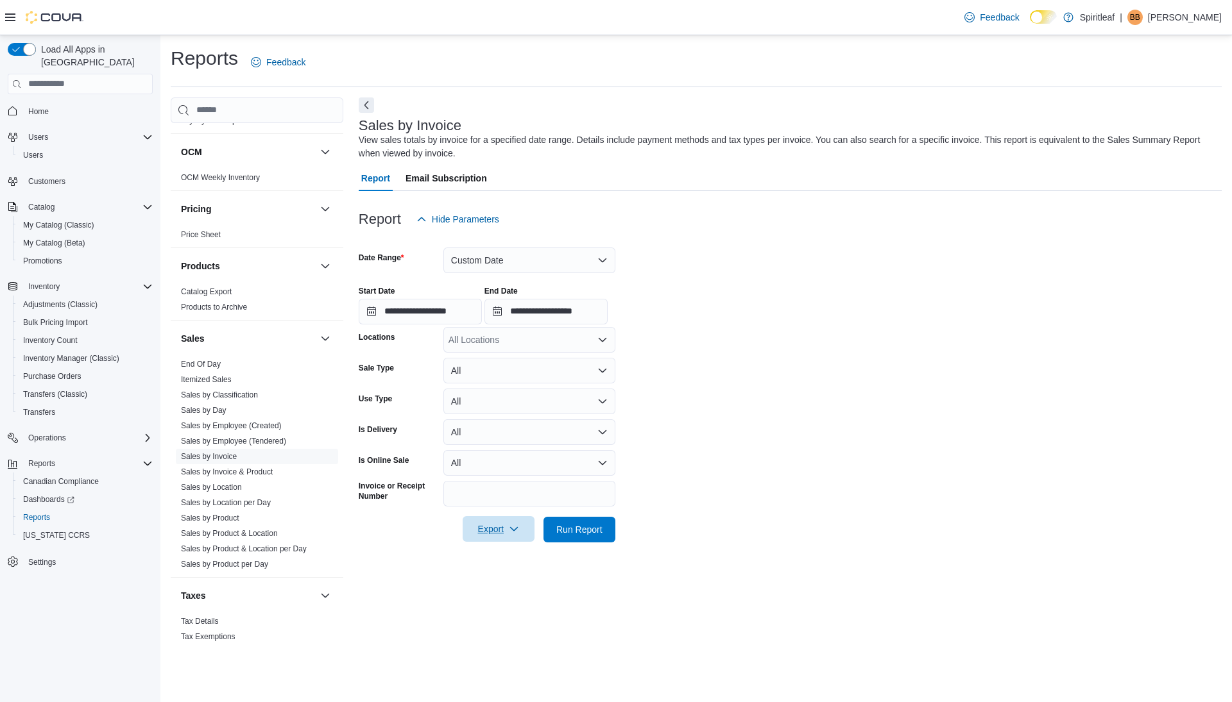
click at [506, 527] on span "Export" at bounding box center [498, 529] width 56 height 26
click at [502, 552] on span "Export to Excel" at bounding box center [499, 555] width 58 height 10
click at [507, 530] on span "Export" at bounding box center [498, 529] width 56 height 26
click at [522, 261] on button "Custom Date" at bounding box center [529, 261] width 172 height 26
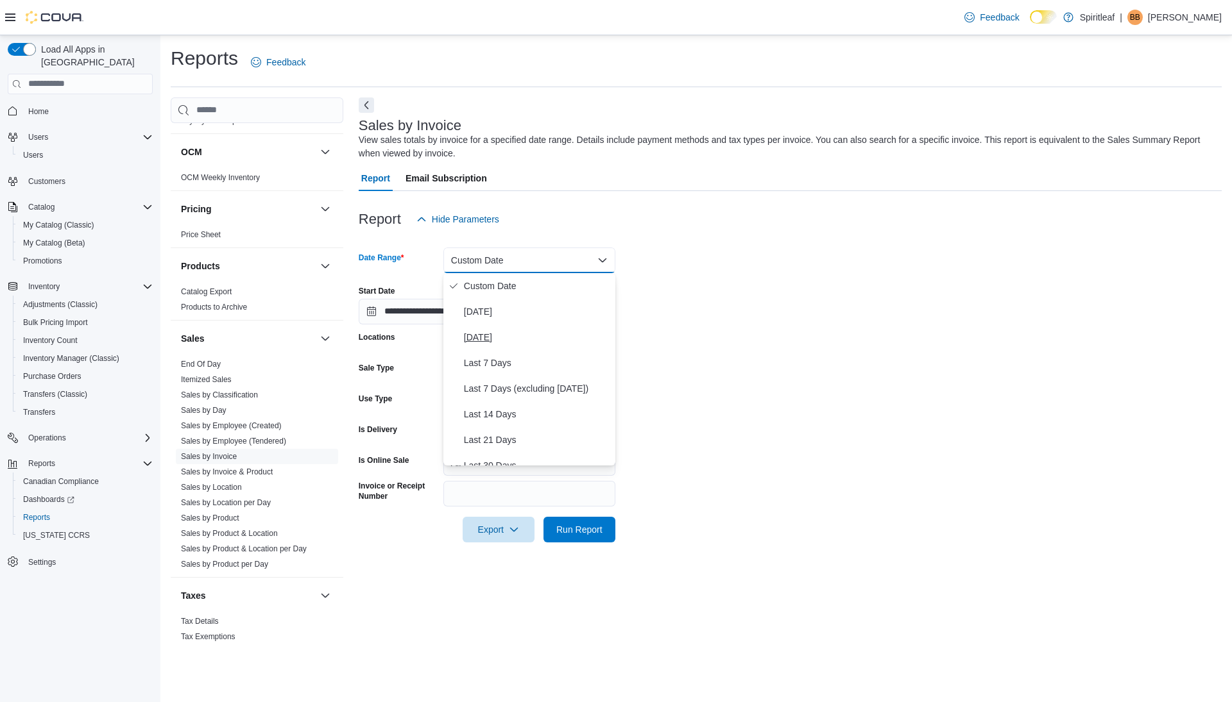
scroll to position [192, 0]
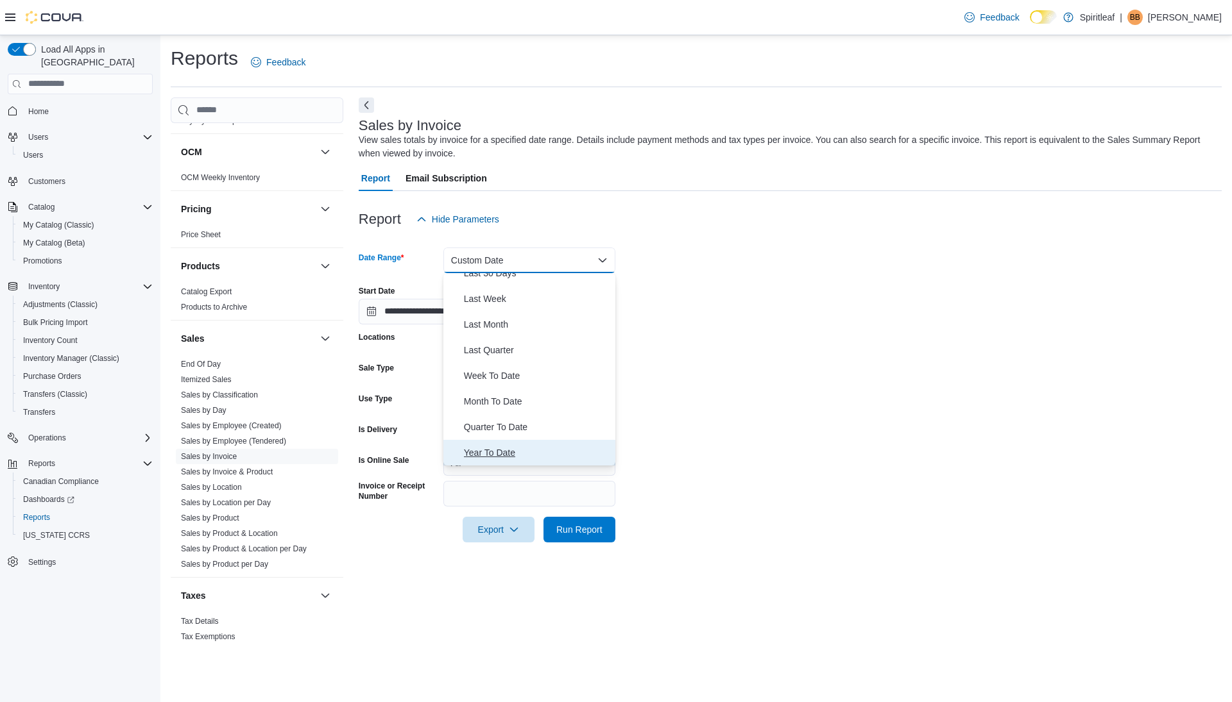
click at [491, 455] on span "Year To Date" at bounding box center [537, 452] width 146 height 15
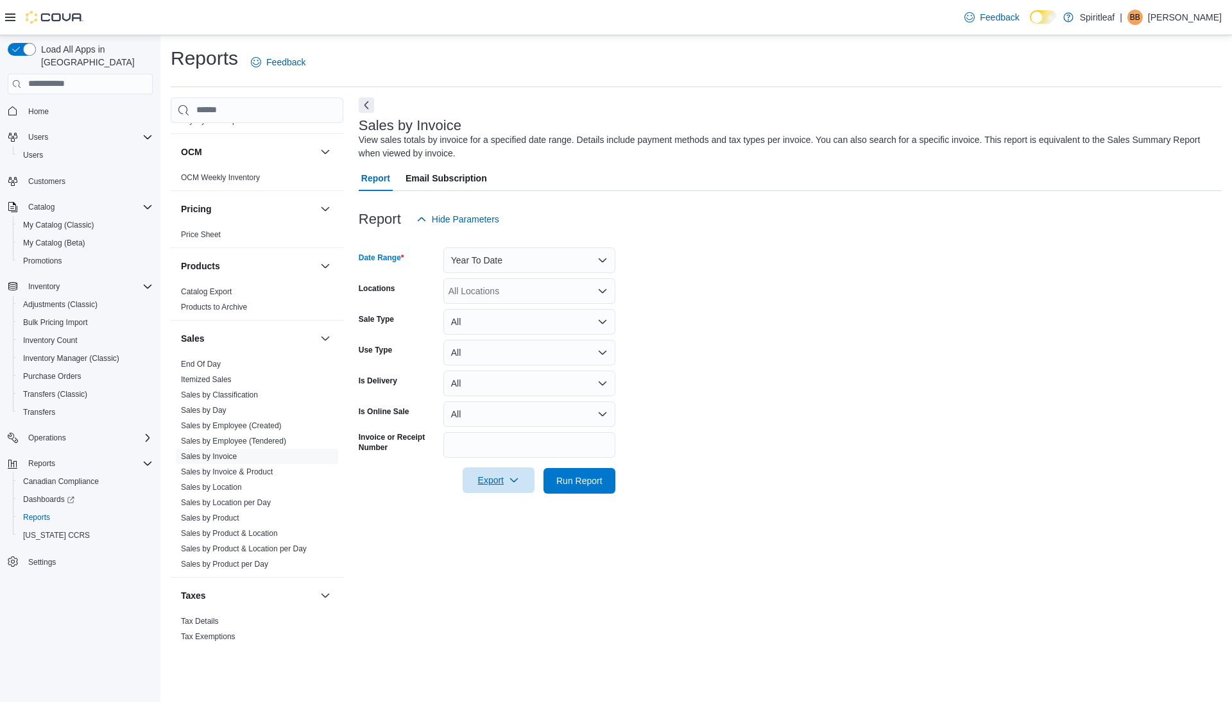
click at [500, 481] on span "Export" at bounding box center [498, 481] width 56 height 26
click at [500, 510] on span "Export to Excel" at bounding box center [499, 507] width 58 height 10
click at [488, 261] on button "Year To Date" at bounding box center [529, 261] width 172 height 26
click at [486, 303] on button "Today" at bounding box center [529, 312] width 172 height 26
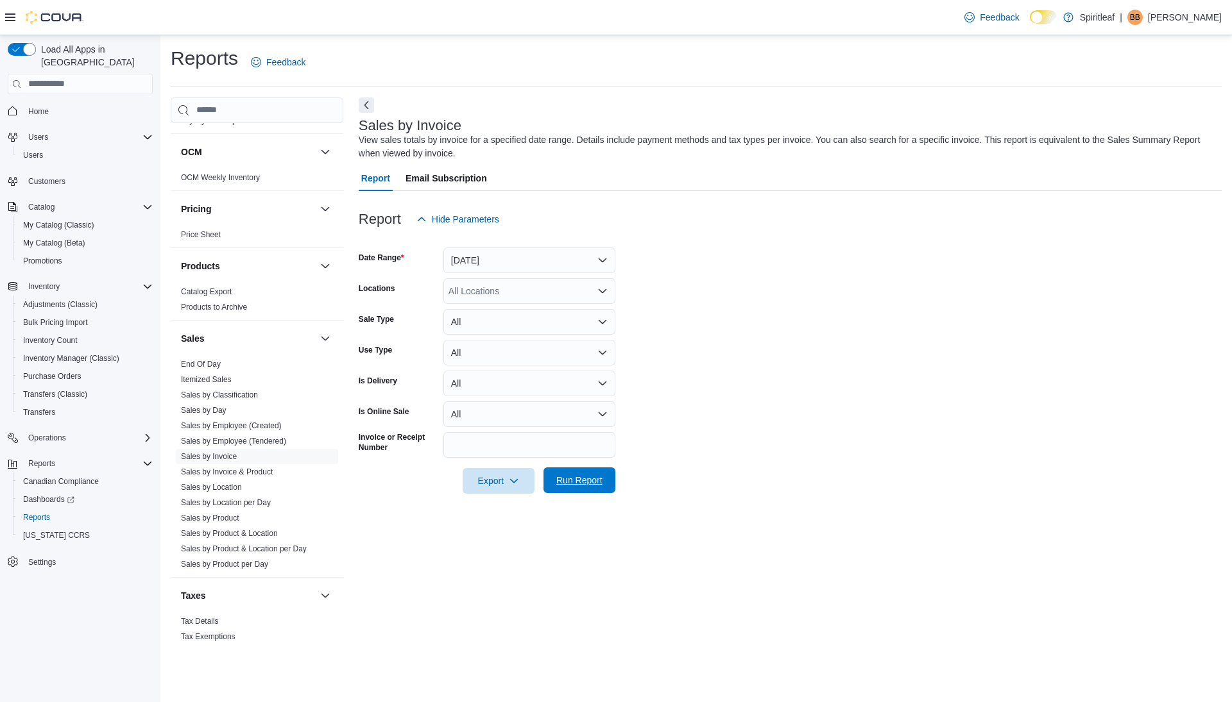
click at [593, 482] on span "Run Report" at bounding box center [579, 480] width 46 height 13
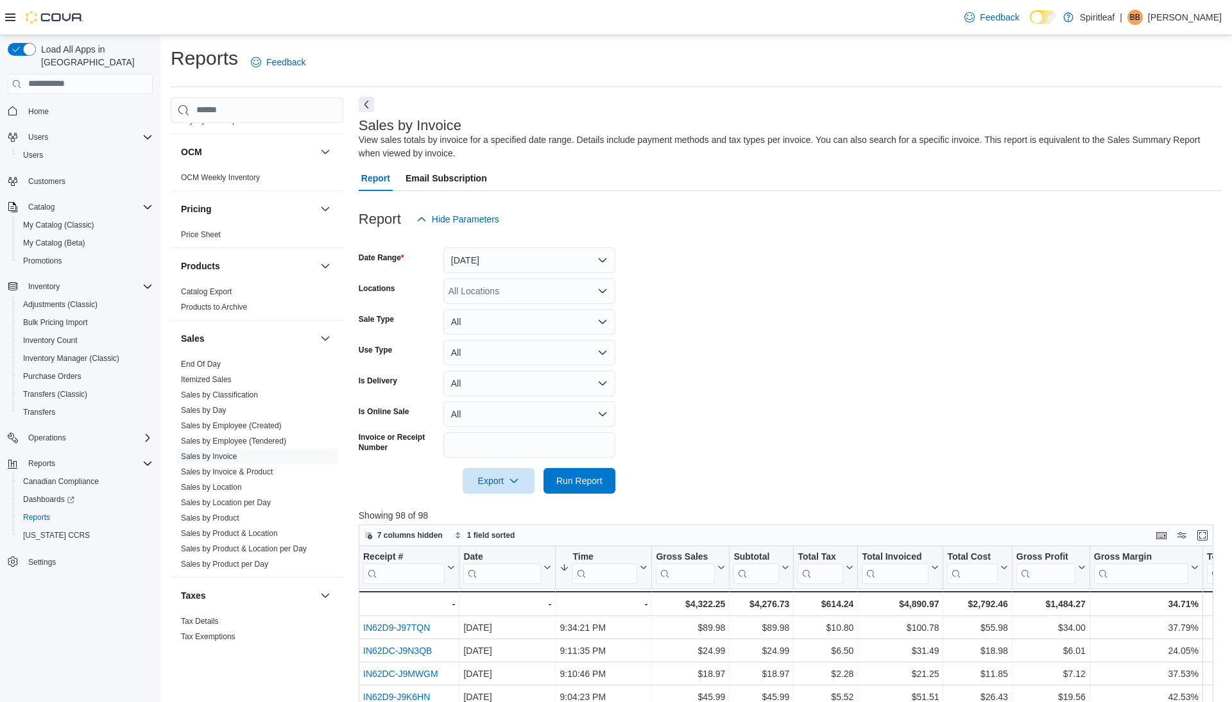
click at [365, 105] on button "Next" at bounding box center [366, 104] width 15 height 15
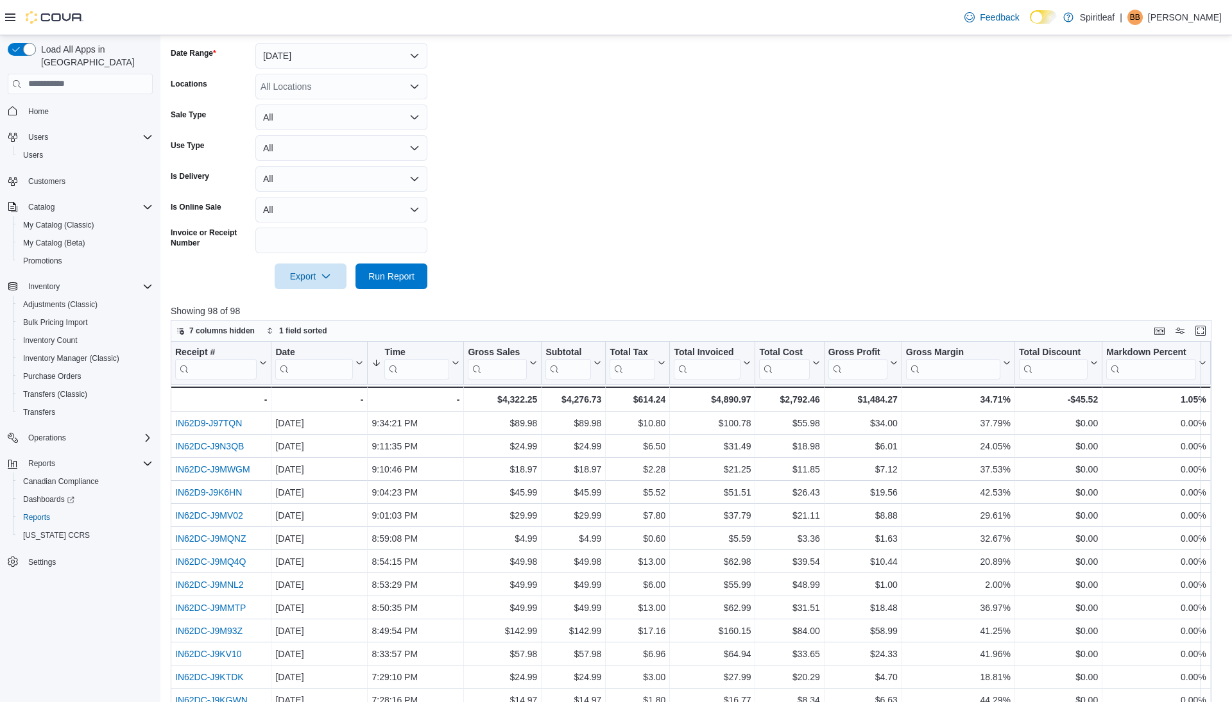
scroll to position [346, 0]
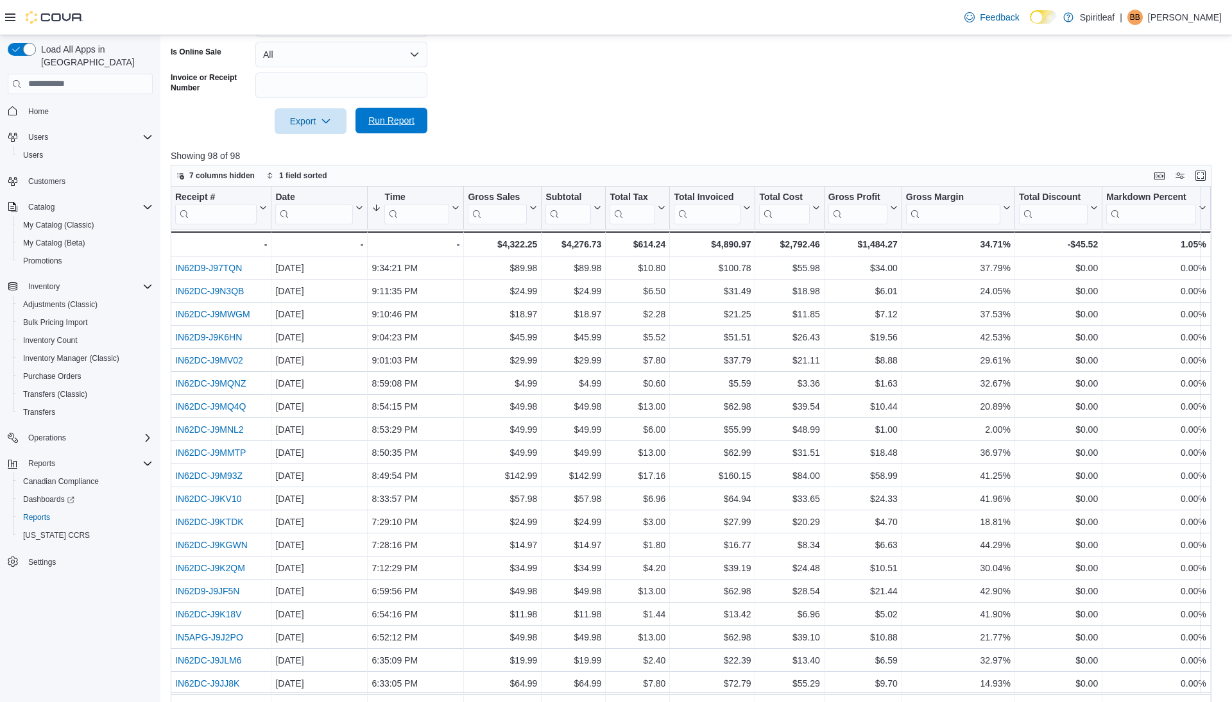
click at [400, 123] on span "Run Report" at bounding box center [391, 120] width 46 height 13
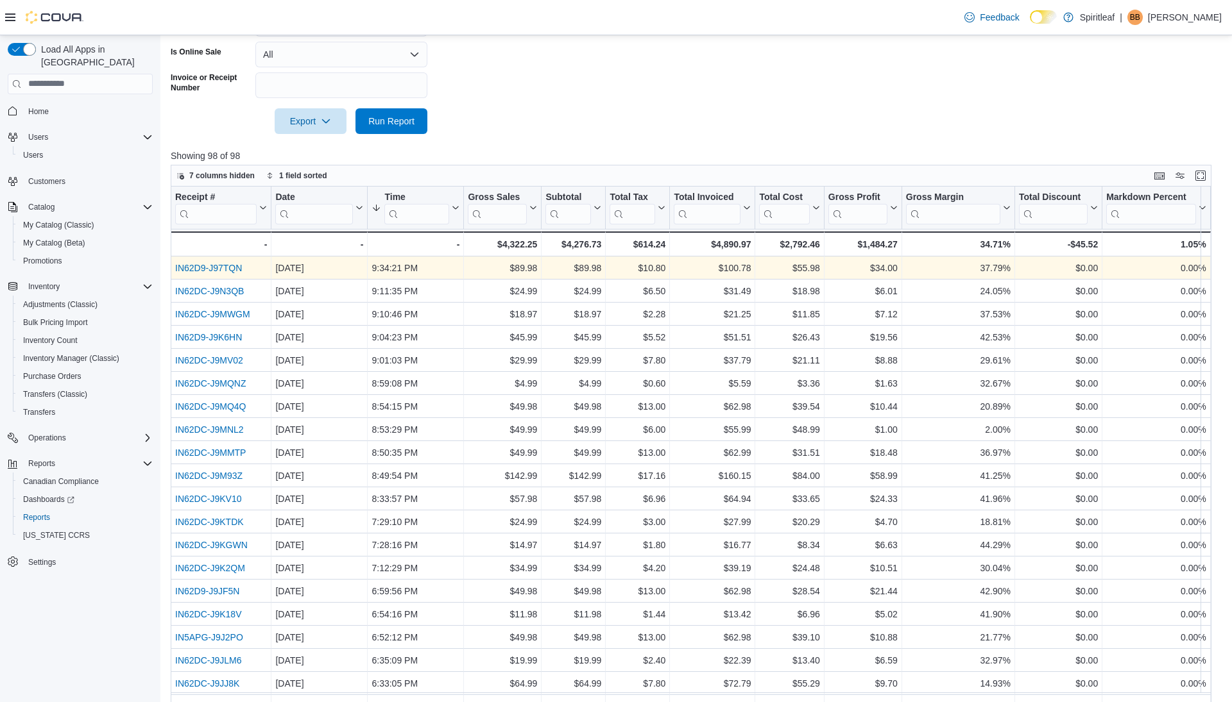
click at [221, 260] on div "IN62D9-J97TQN" at bounding box center [221, 267] width 92 height 15
click at [221, 265] on link "IN62D9-J97TQN" at bounding box center [208, 268] width 67 height 10
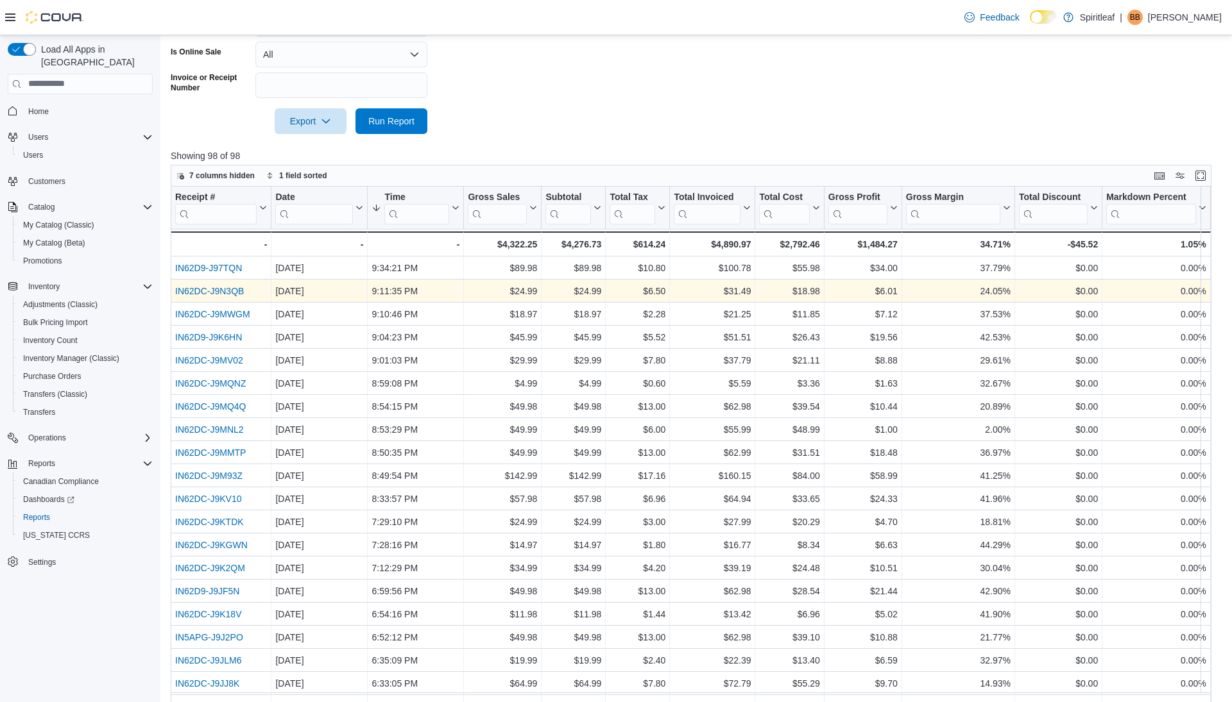
click at [234, 294] on link "IN62DC-J9N3QB" at bounding box center [209, 291] width 69 height 10
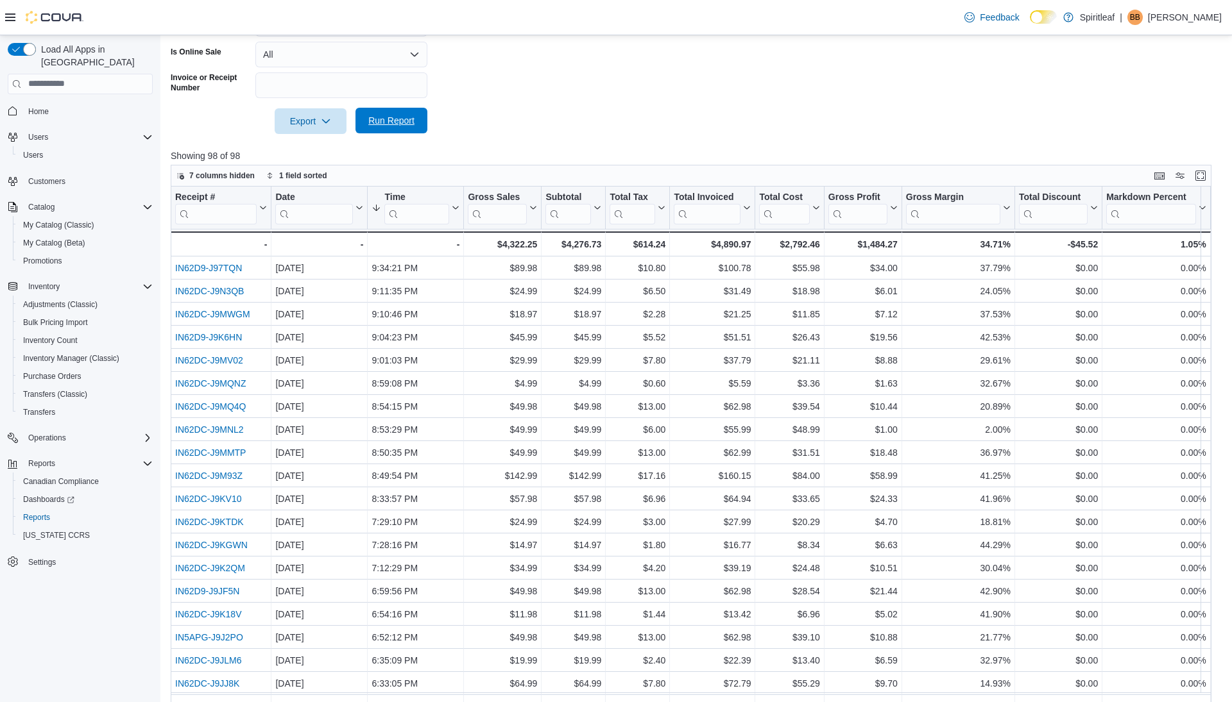
click at [375, 115] on span "Run Report" at bounding box center [391, 120] width 46 height 13
click at [384, 114] on span "Run Report" at bounding box center [391, 121] width 56 height 26
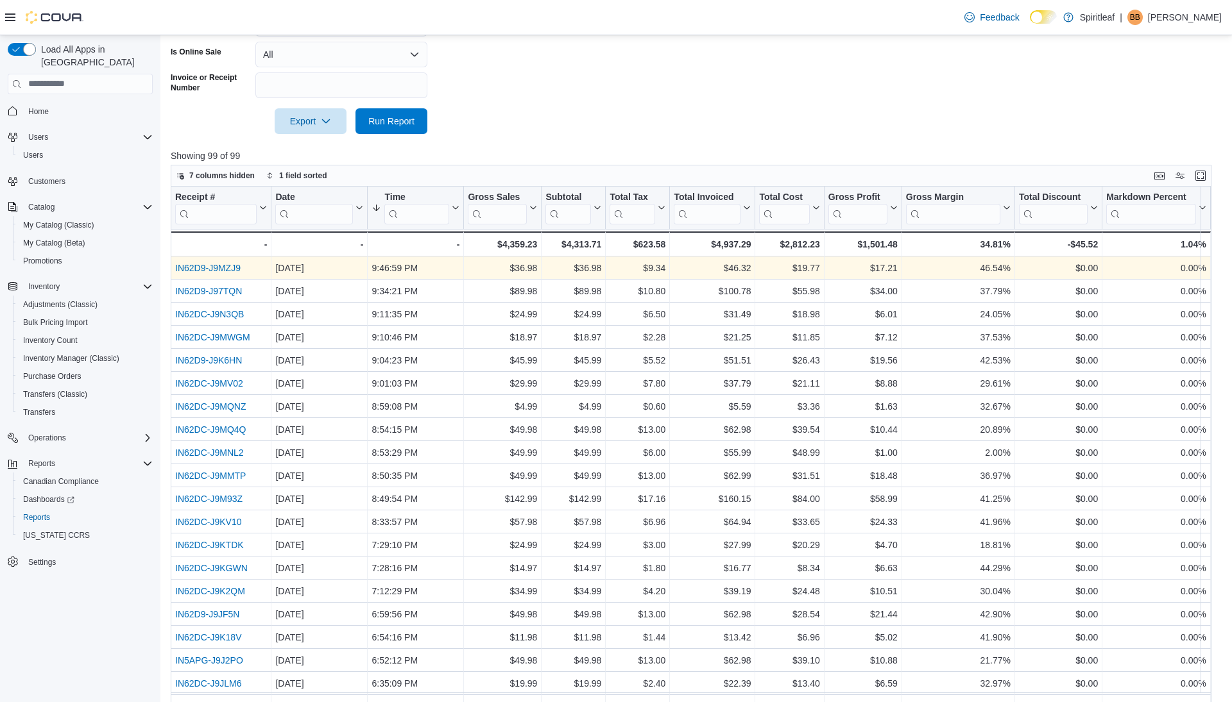
click at [216, 267] on link "IN62D9-J9MZJ9" at bounding box center [207, 268] width 65 height 10
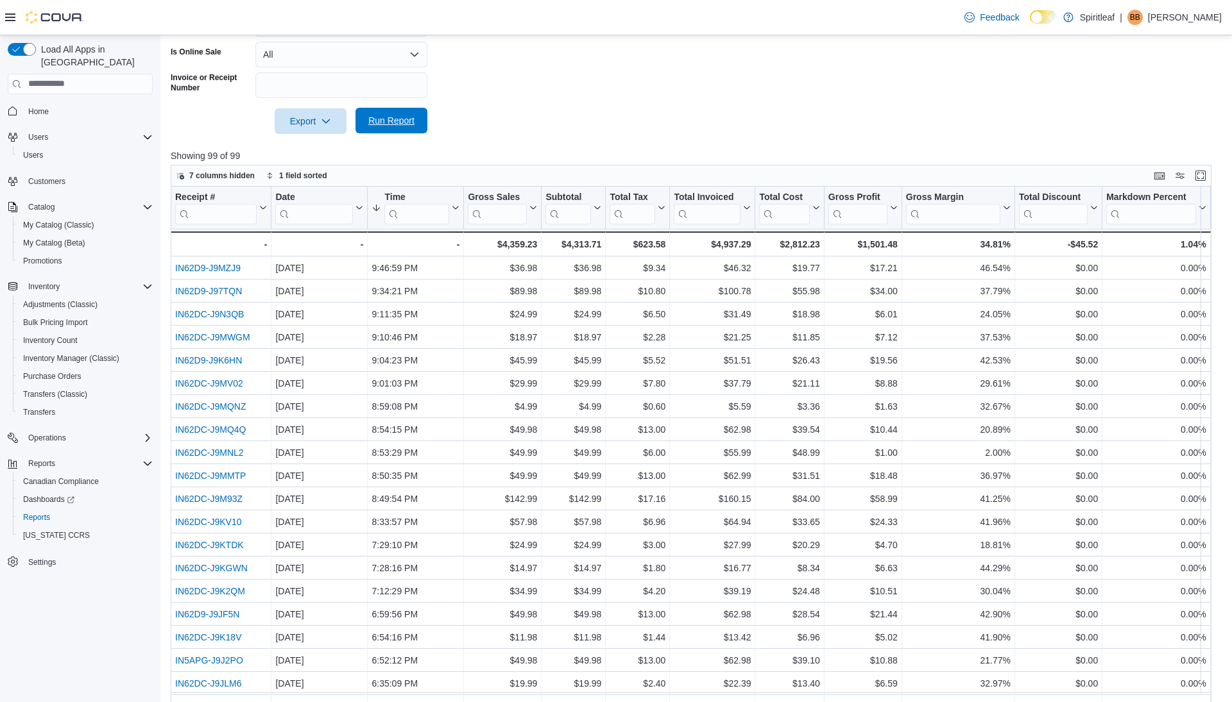
click at [400, 121] on span "Run Report" at bounding box center [391, 120] width 46 height 13
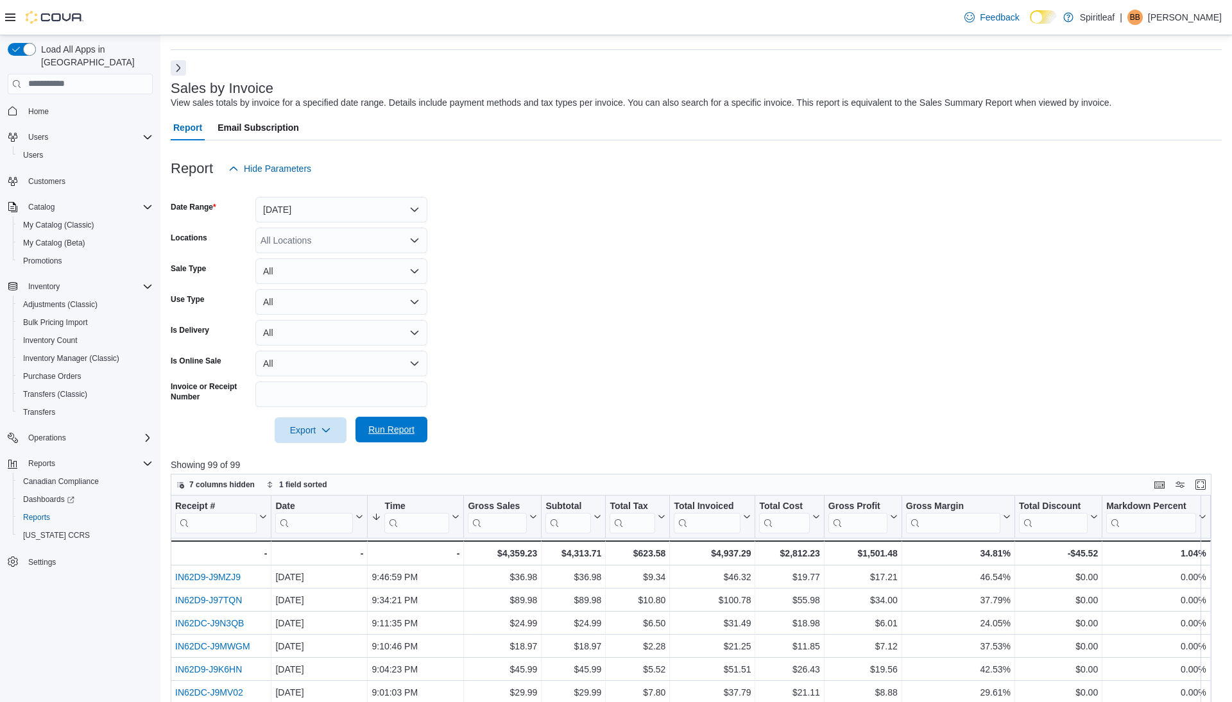
scroll to position [0, 0]
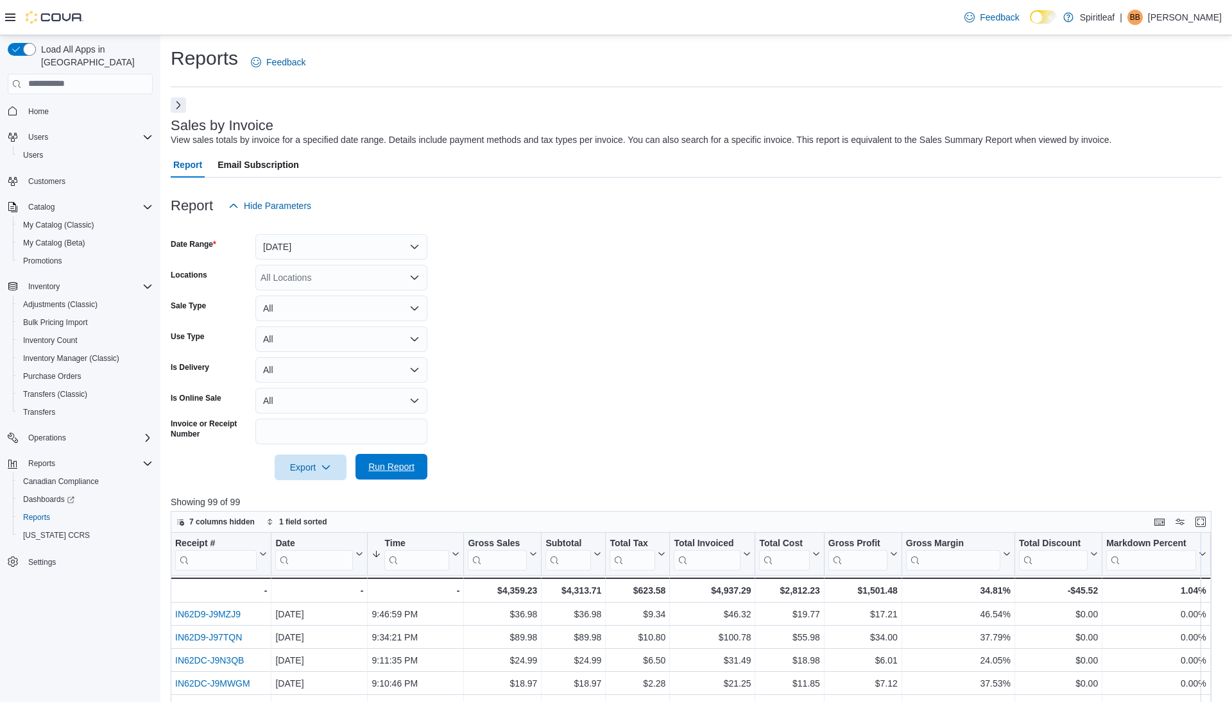
click at [382, 468] on span "Run Report" at bounding box center [391, 467] width 46 height 13
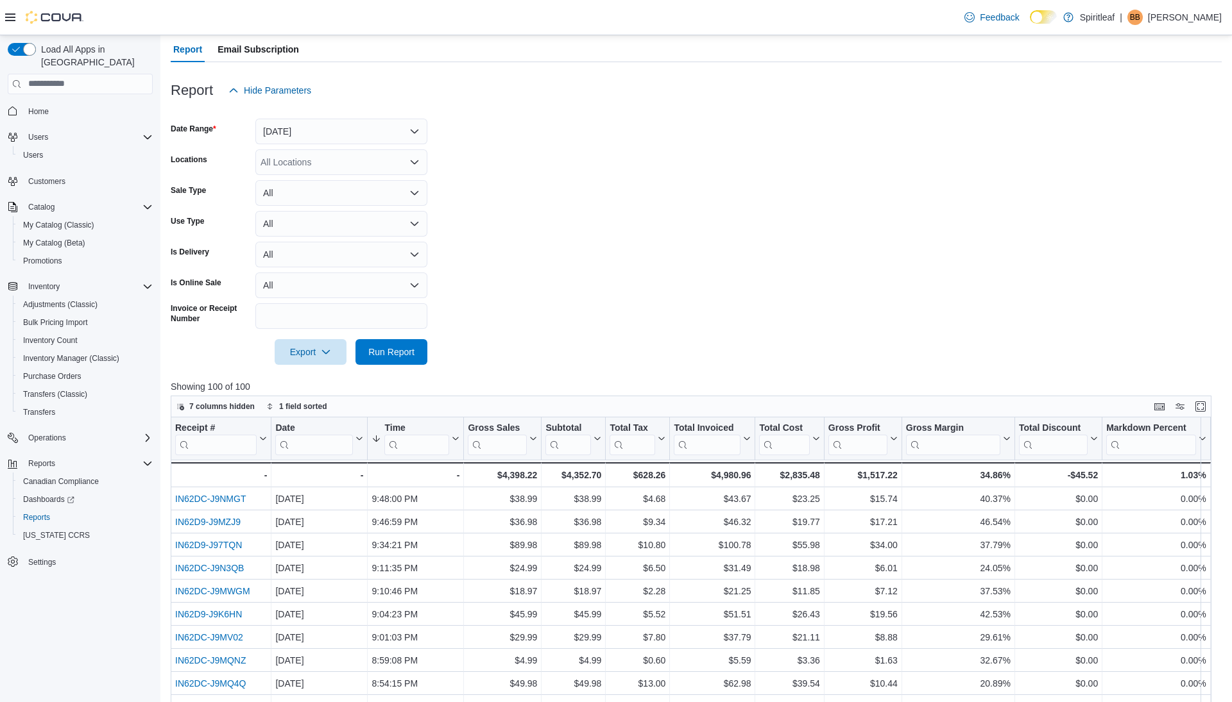
scroll to position [160, 0]
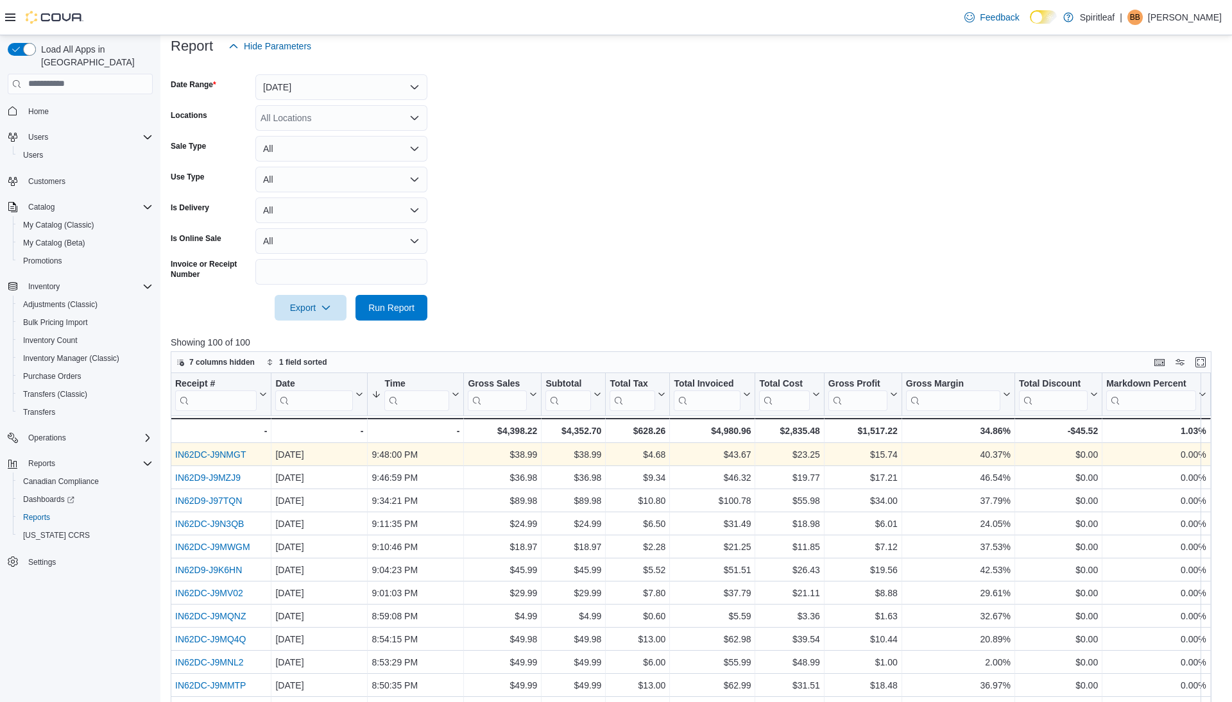
click at [224, 458] on link "IN62DC-J9NMGT" at bounding box center [210, 455] width 71 height 10
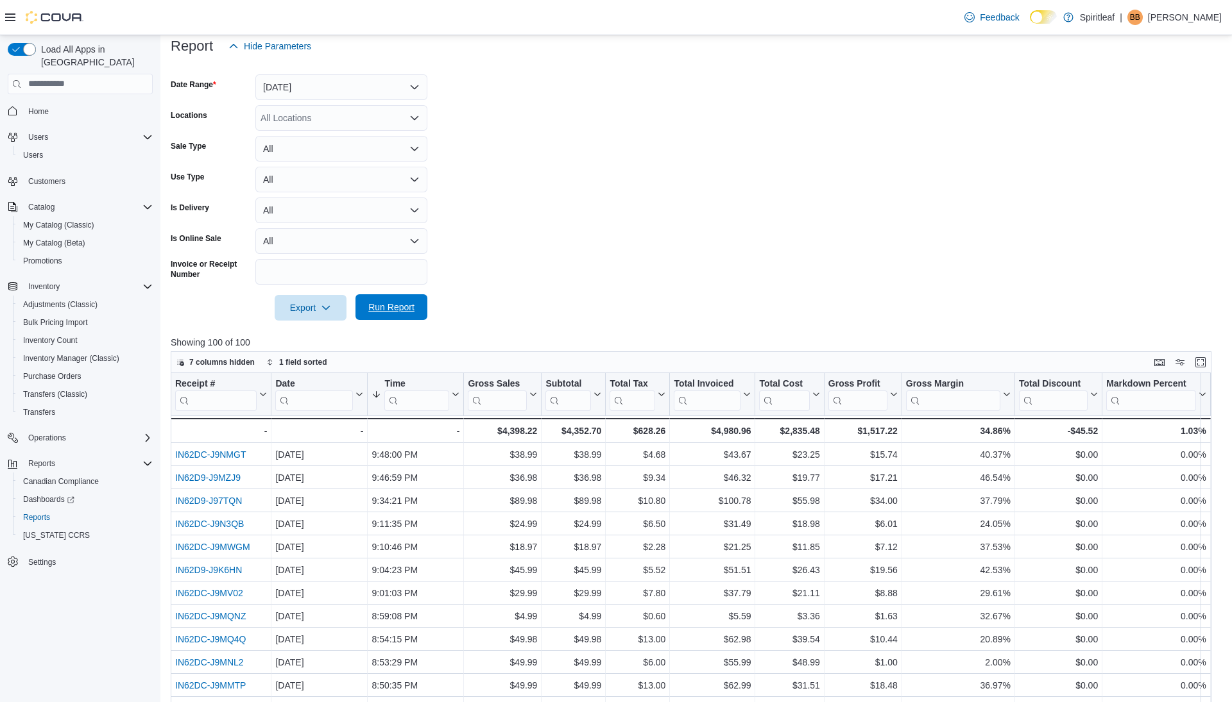
click at [395, 307] on span "Run Report" at bounding box center [391, 307] width 46 height 13
click at [392, 302] on span "Run Report" at bounding box center [391, 307] width 46 height 13
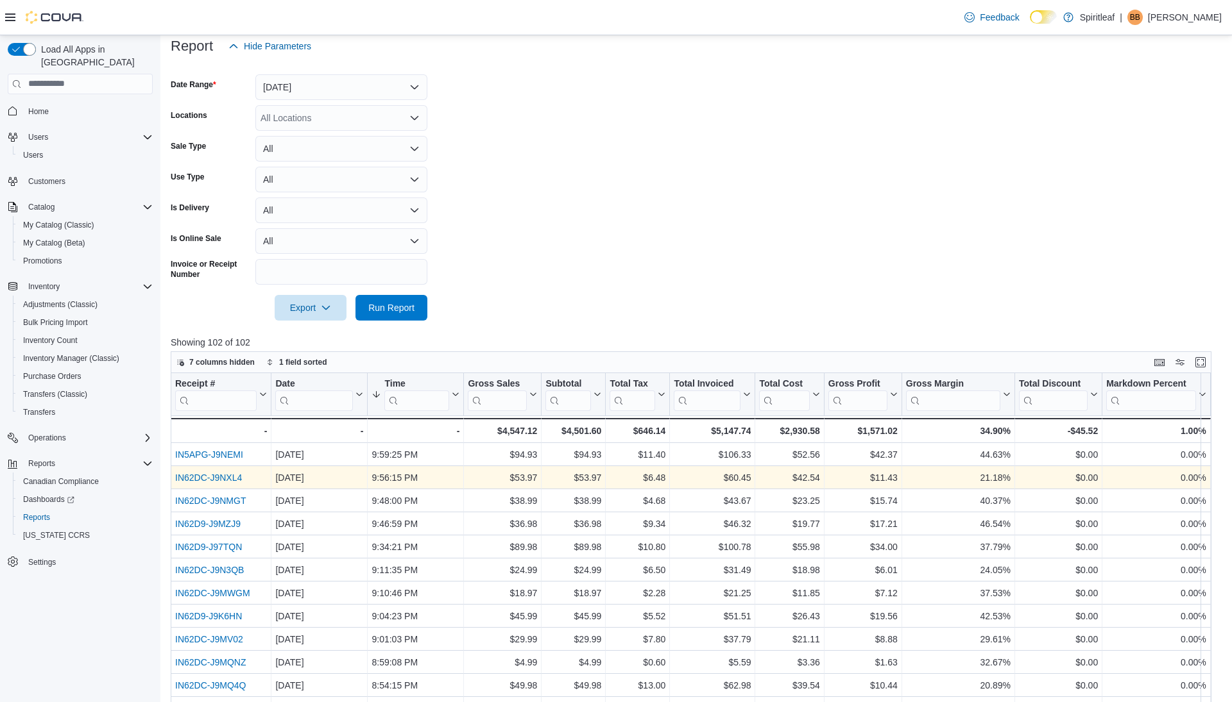
click at [214, 478] on link "IN62DC-J9NXL4" at bounding box center [208, 478] width 67 height 10
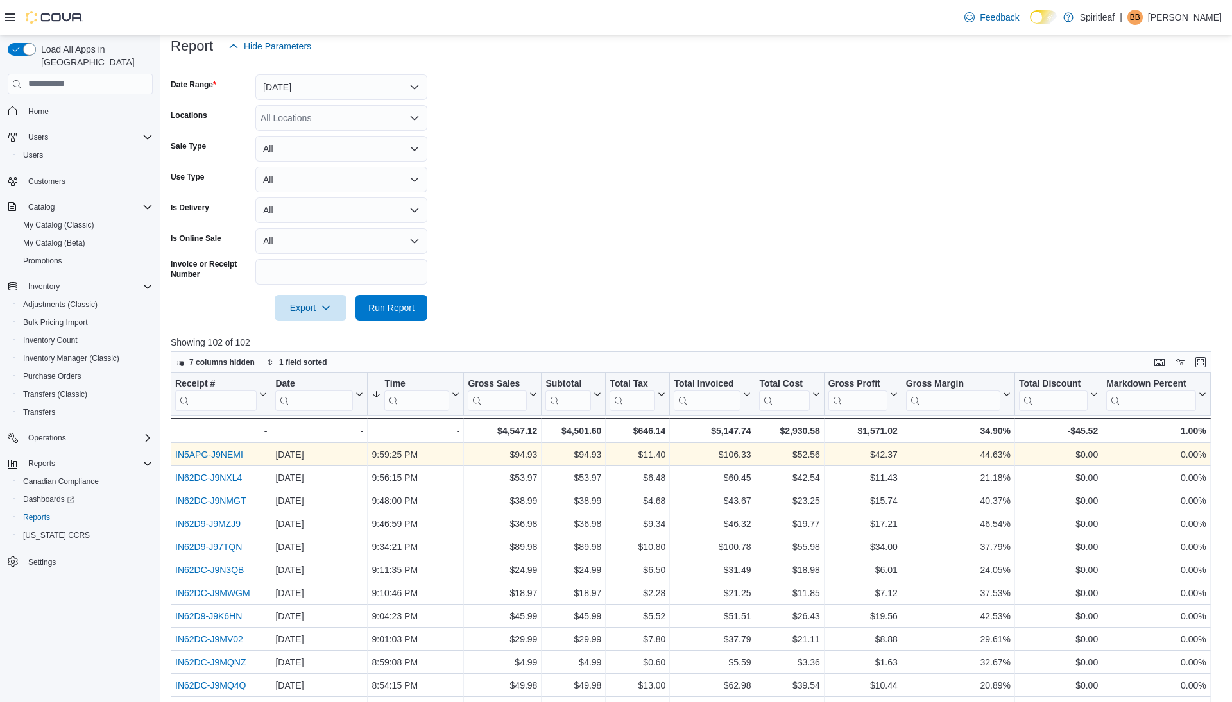
click at [227, 453] on link "IN5APG-J9NEMI" at bounding box center [209, 455] width 68 height 10
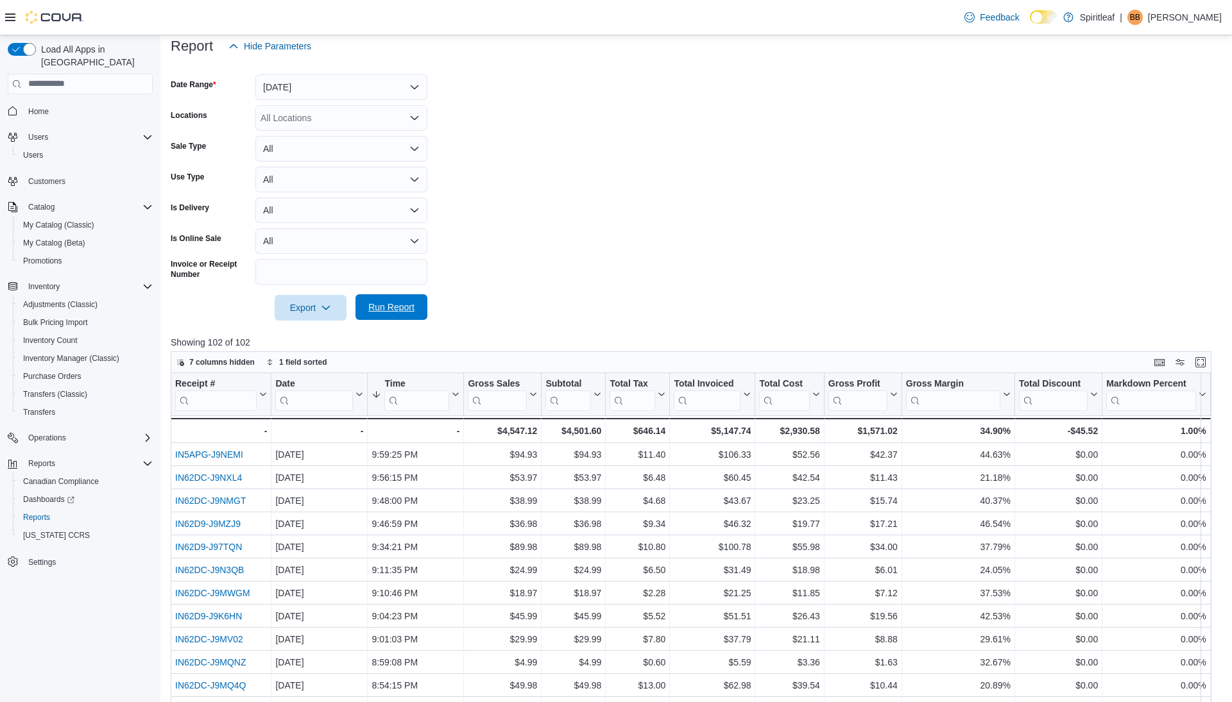
click at [378, 300] on span "Run Report" at bounding box center [391, 307] width 56 height 26
click at [408, 307] on span "Run Report" at bounding box center [391, 307] width 46 height 13
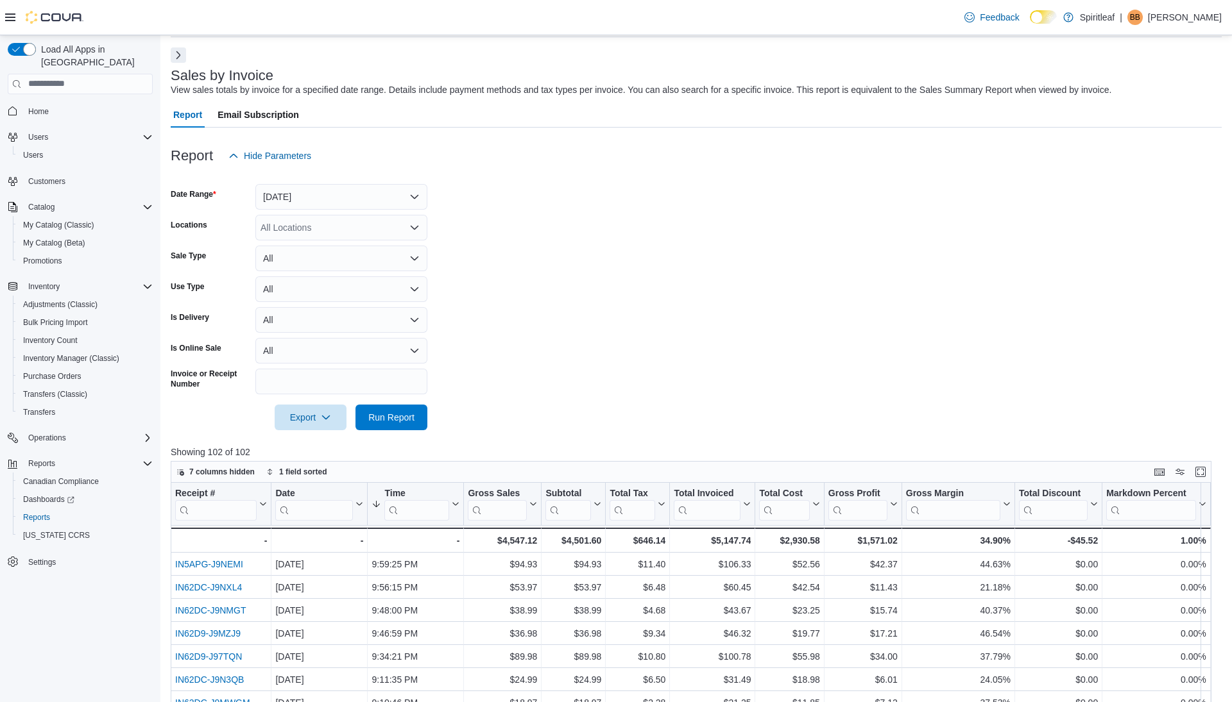
scroll to position [0, 0]
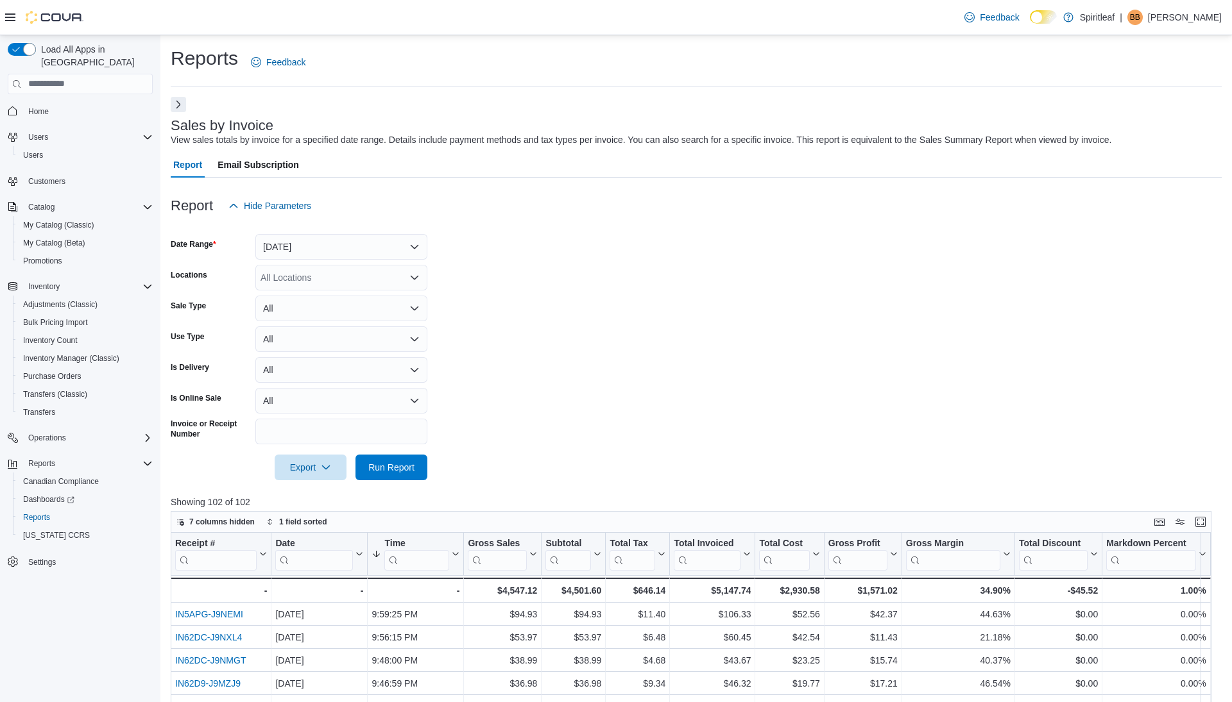
click at [183, 101] on button "Next" at bounding box center [178, 104] width 15 height 15
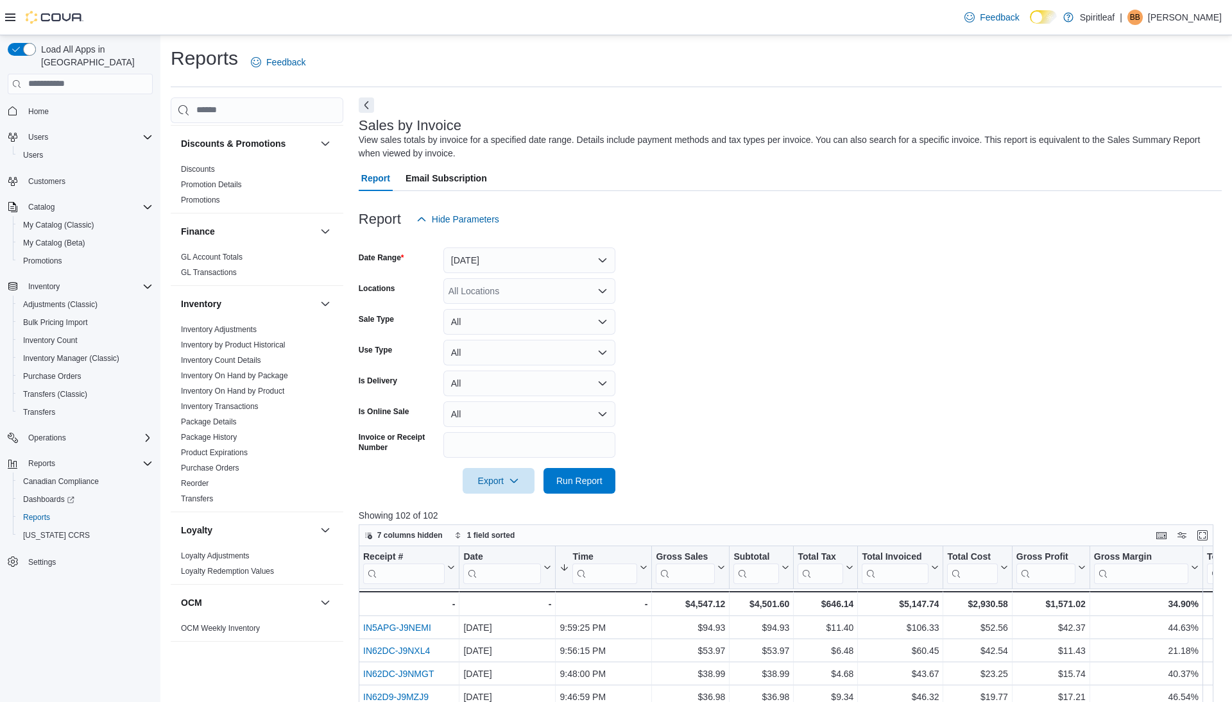
scroll to position [355, 0]
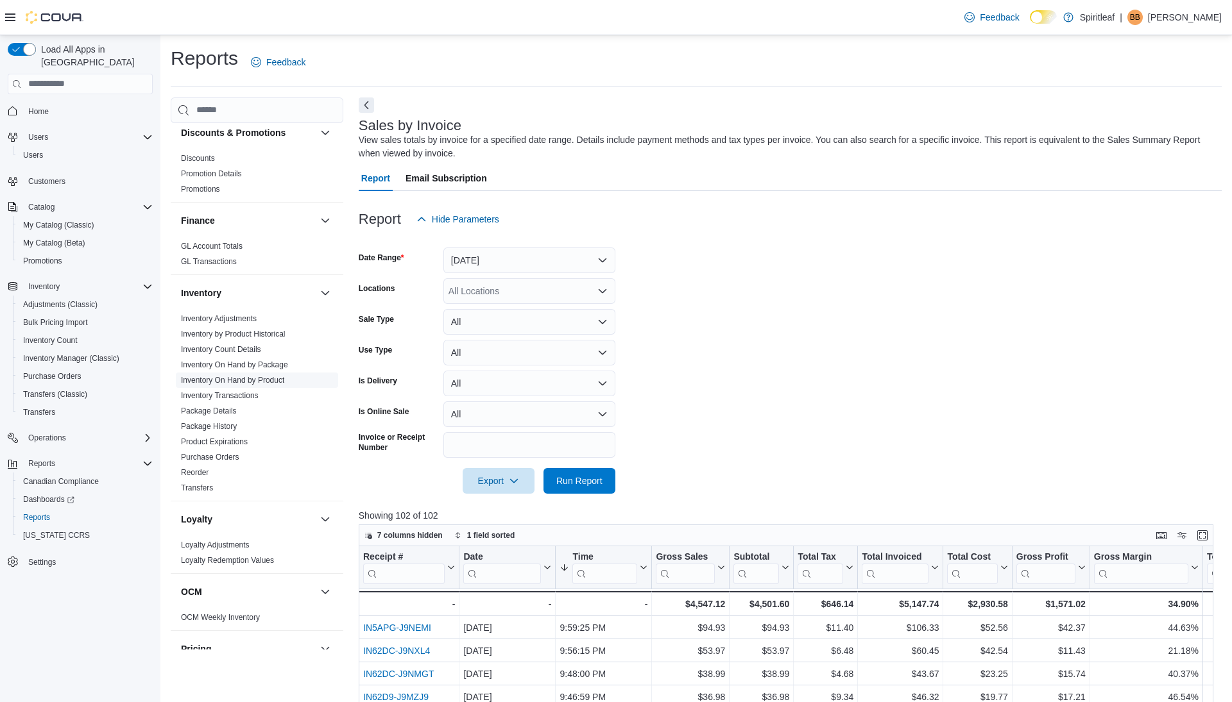
click at [247, 376] on link "Inventory On Hand by Product" at bounding box center [232, 380] width 103 height 9
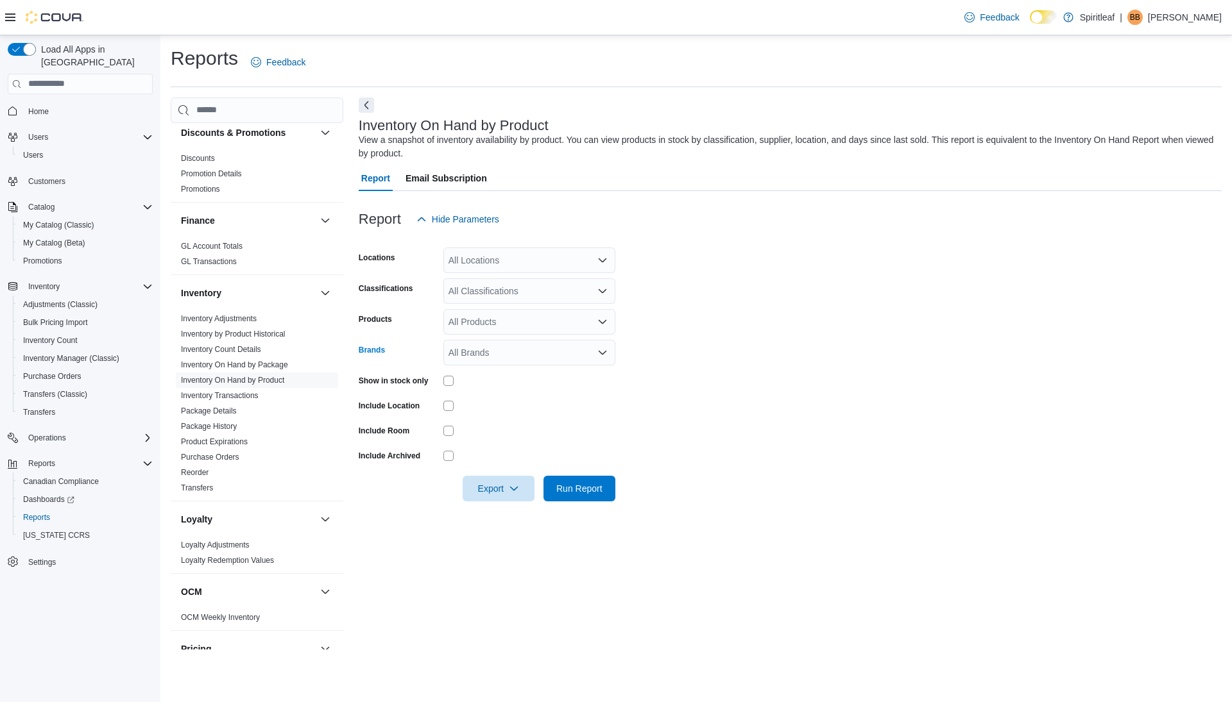
click at [472, 357] on div "All Brands" at bounding box center [529, 353] width 172 height 26
type input "******"
click at [518, 375] on span "Grasslands" at bounding box center [529, 374] width 157 height 13
type input "****"
click at [513, 381] on button "No Future" at bounding box center [529, 375] width 172 height 19
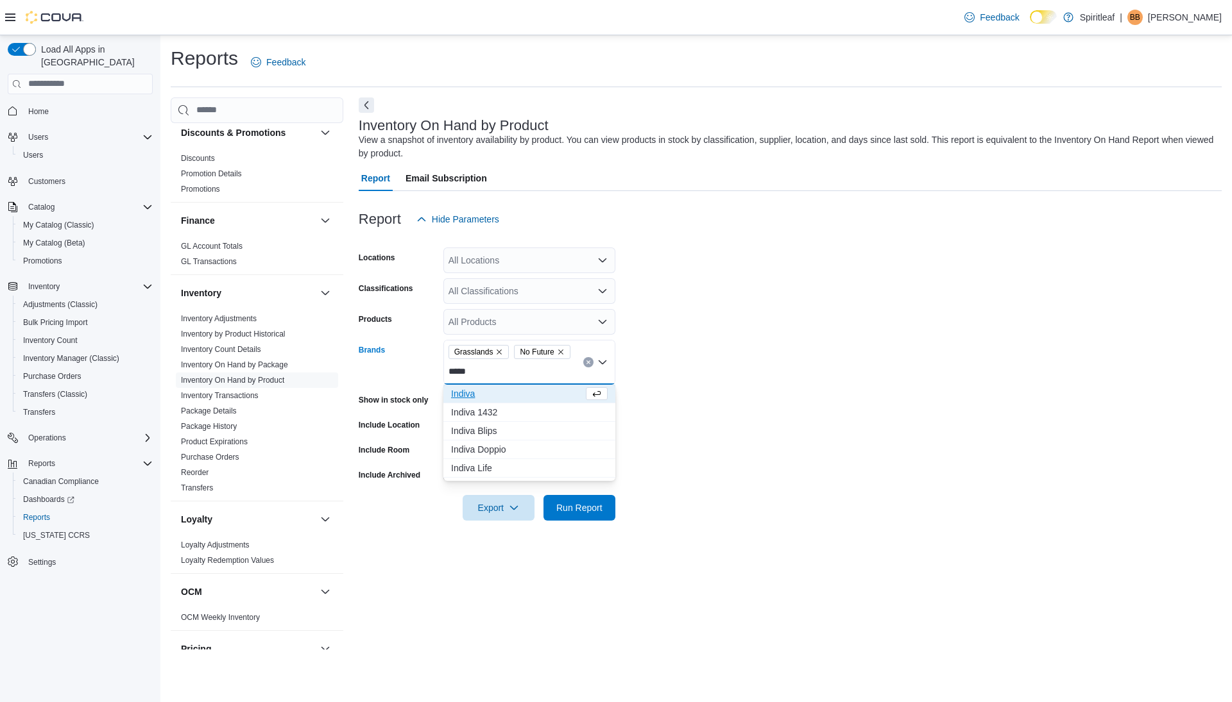
type input "*****"
click at [513, 387] on span "Indiva" at bounding box center [517, 393] width 132 height 13
type input "*****"
click at [512, 393] on span "Pearls" at bounding box center [517, 393] width 132 height 13
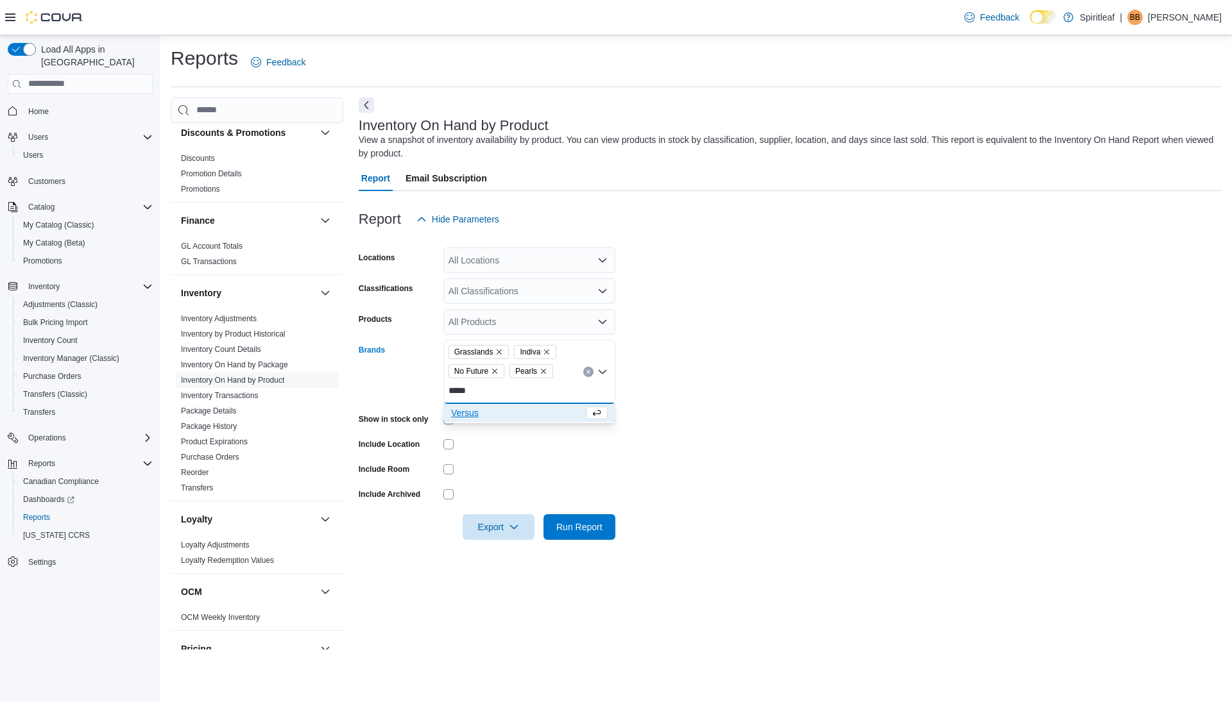
type input "*****"
click at [508, 421] on button "Versus" at bounding box center [529, 413] width 172 height 19
type input "*****"
click at [502, 412] on span "Palmetto" at bounding box center [517, 413] width 132 height 13
type input "*****"
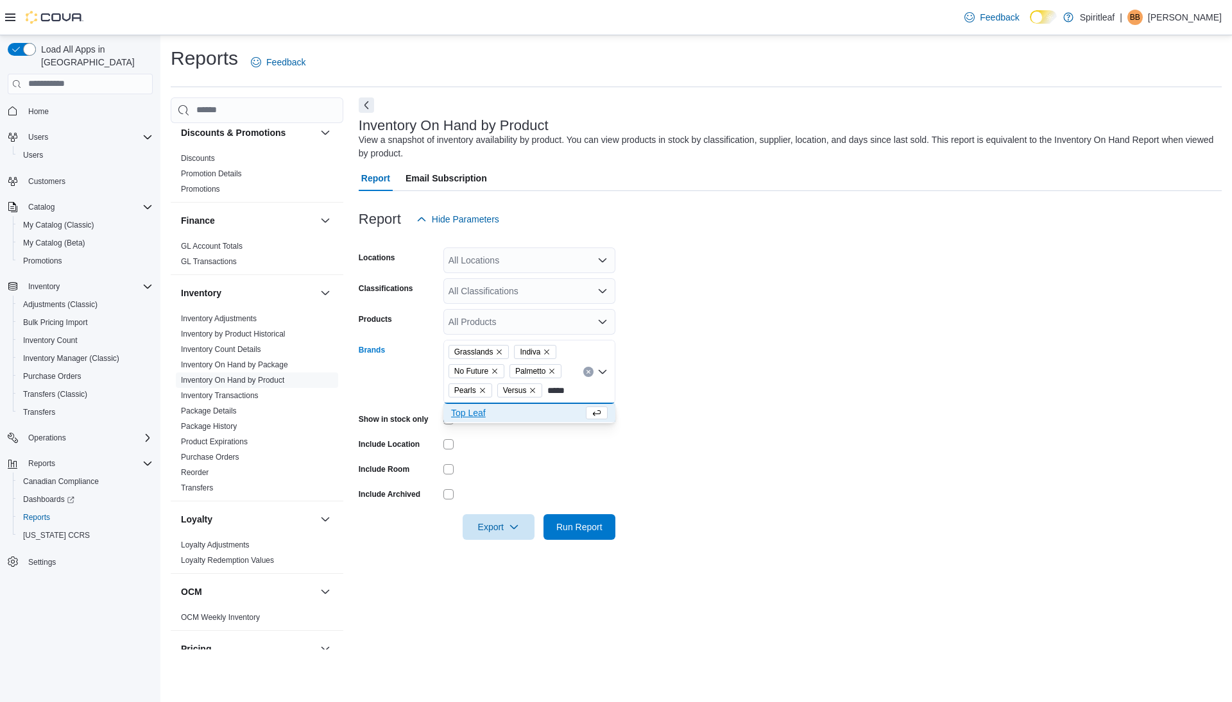
click at [489, 412] on span "Top Leaf" at bounding box center [517, 413] width 132 height 13
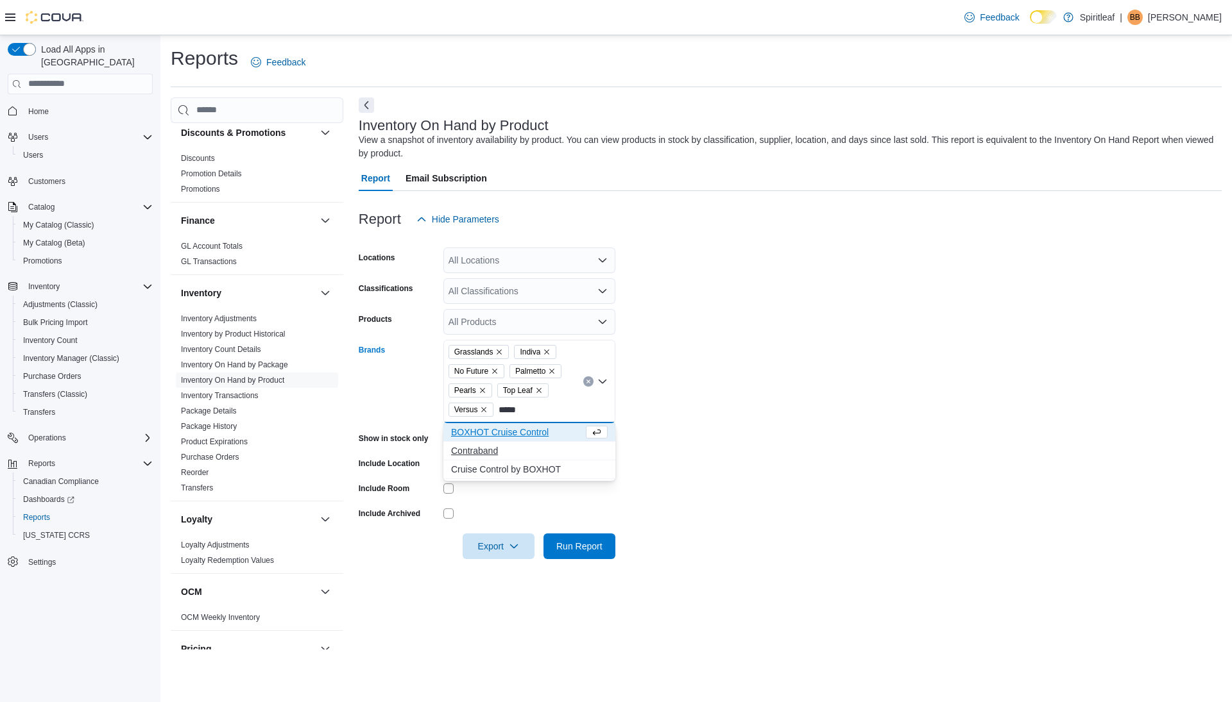
type input "*****"
click at [481, 450] on span "Contraband" at bounding box center [529, 451] width 157 height 13
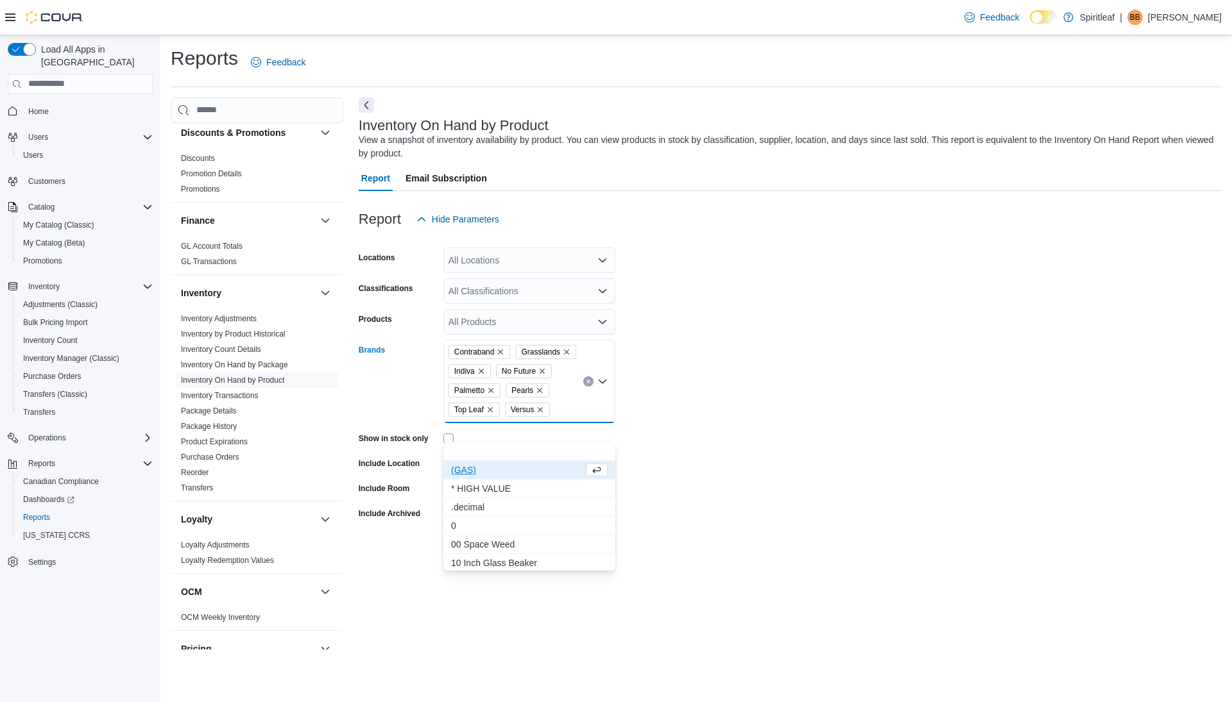
click at [716, 472] on form "Locations All Locations Classifications All Classifications Products All Produc…" at bounding box center [790, 395] width 863 height 327
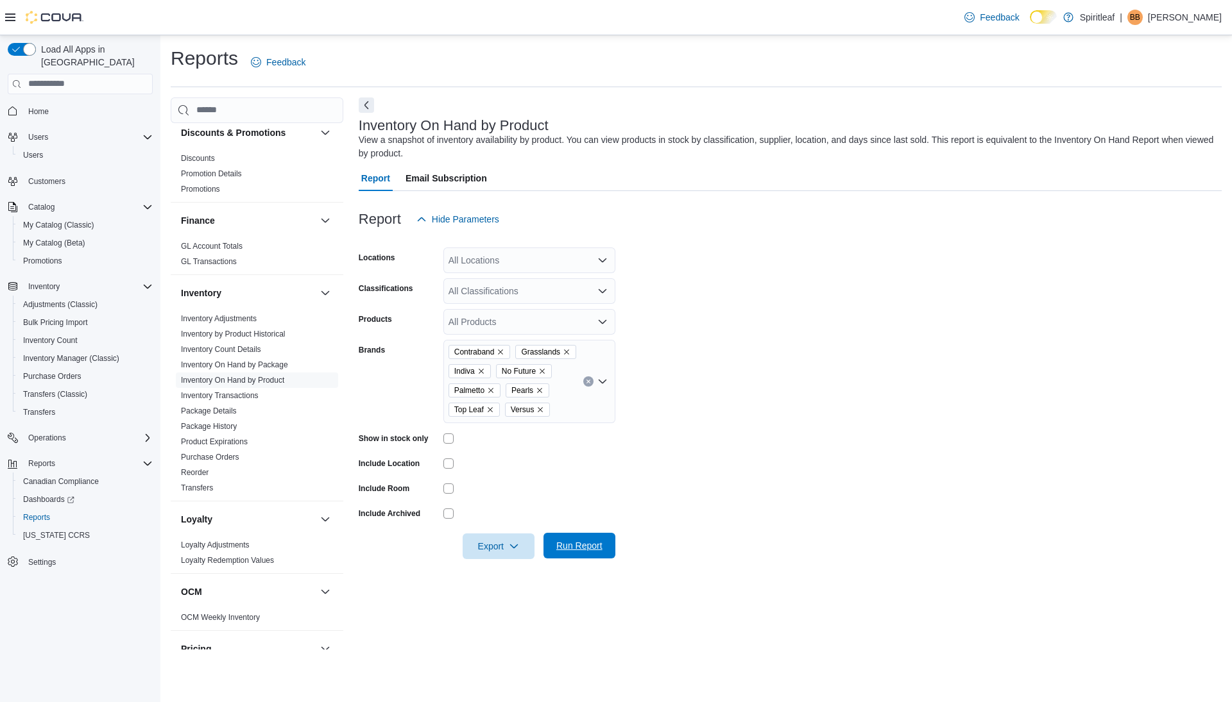
click at [570, 552] on span "Run Report" at bounding box center [579, 546] width 46 height 13
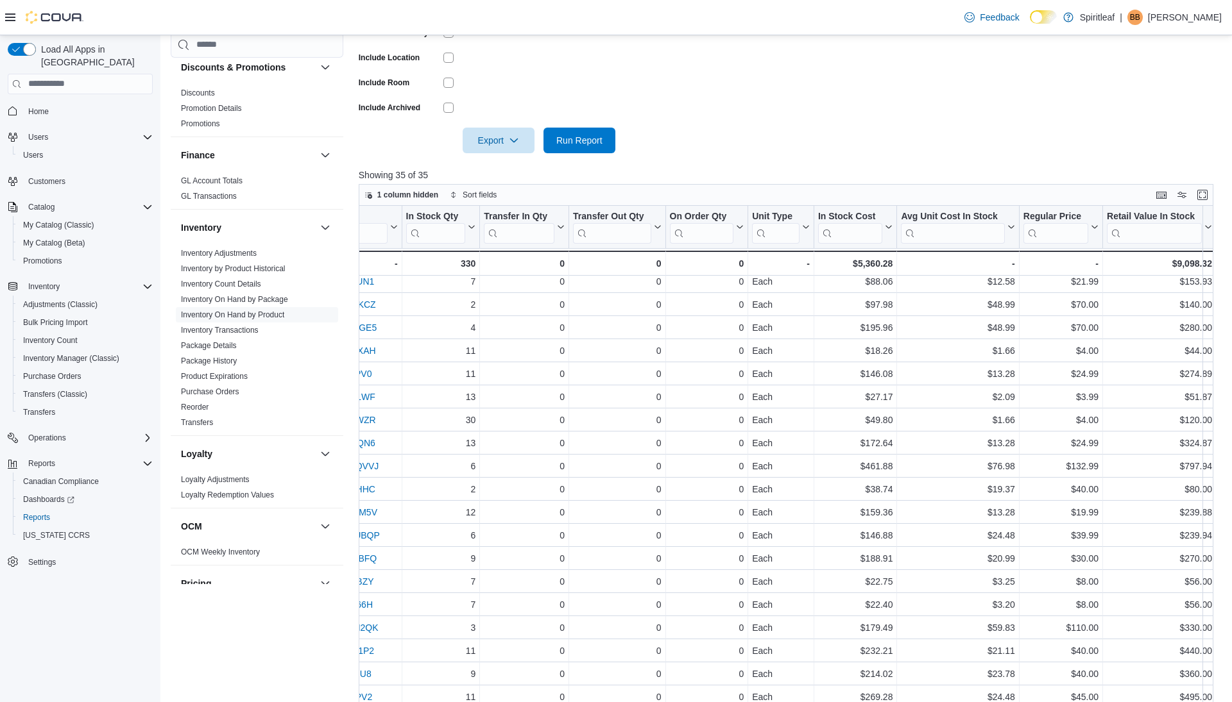
scroll to position [6, 483]
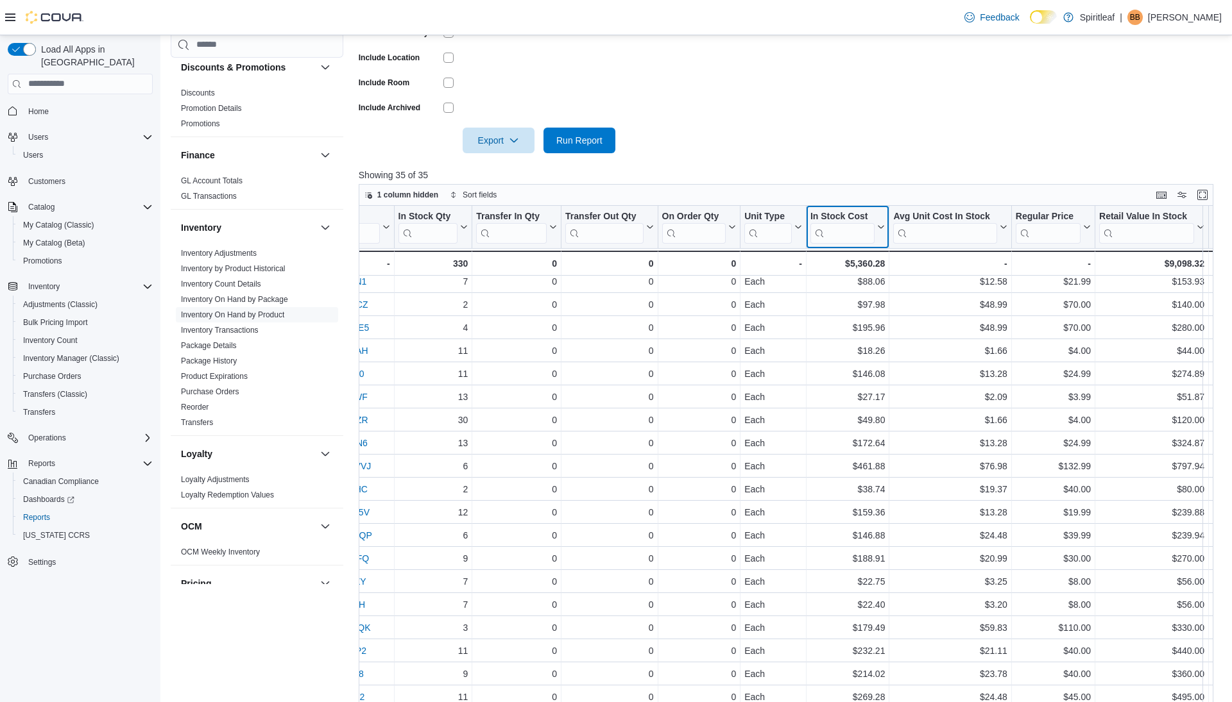
click at [881, 231] on icon at bounding box center [879, 227] width 10 height 8
click at [849, 312] on span "Sort High-Low" at bounding box center [853, 310] width 49 height 10
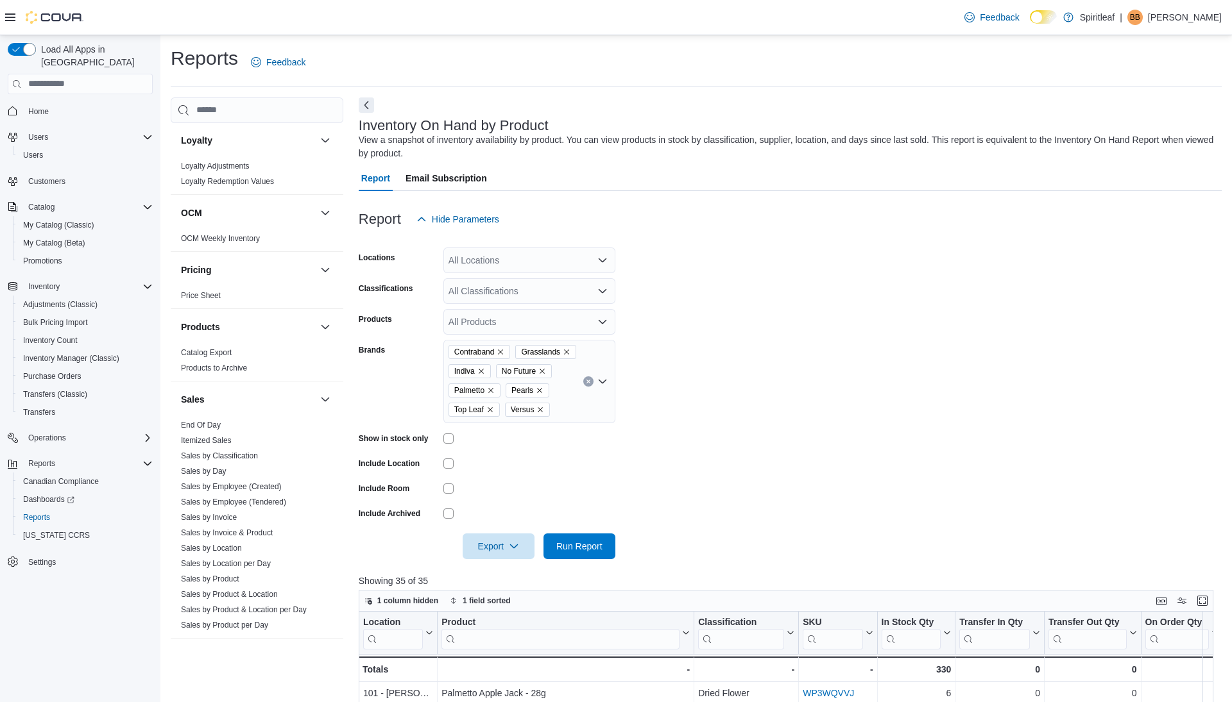
scroll to position [795, 0]
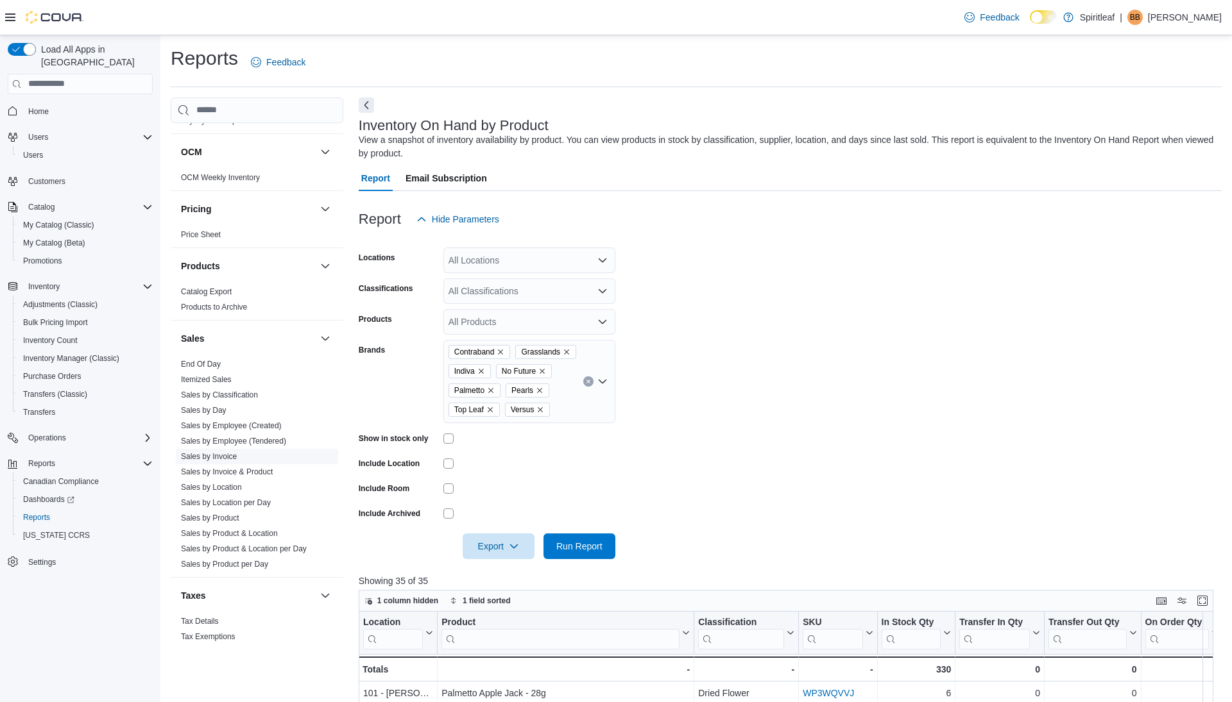
click at [205, 452] on link "Sales by Invoice" at bounding box center [209, 456] width 56 height 9
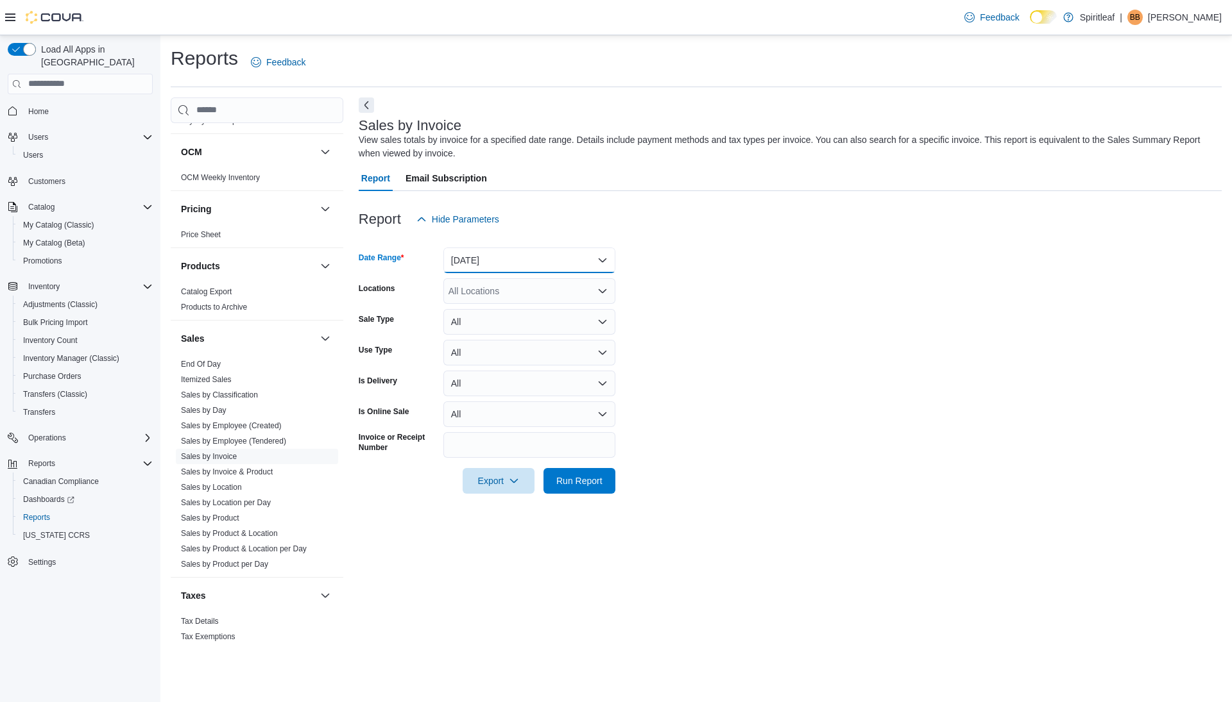
click at [508, 258] on button "Yesterday" at bounding box center [529, 261] width 172 height 26
click at [485, 319] on span "Today" at bounding box center [537, 311] width 146 height 15
click at [584, 481] on span "Run Report" at bounding box center [579, 480] width 46 height 13
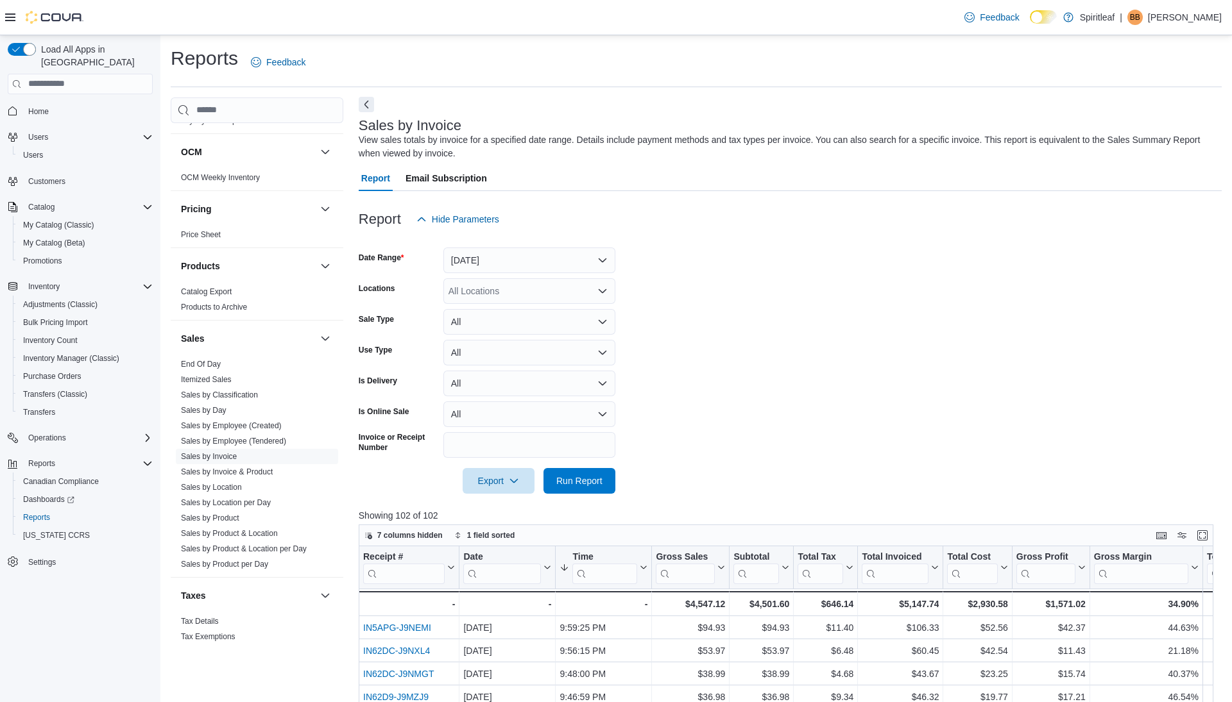
click at [371, 101] on button "Next" at bounding box center [366, 104] width 15 height 15
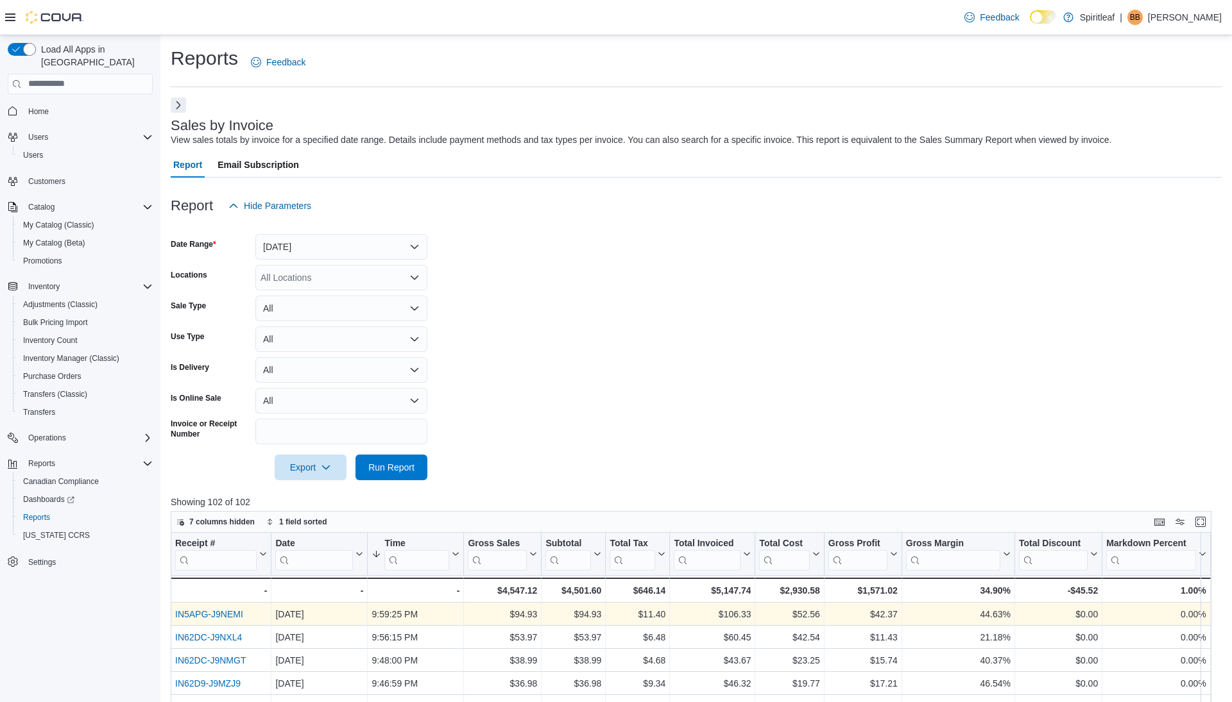
click at [222, 615] on link "IN5APG-J9NEMI" at bounding box center [209, 614] width 68 height 10
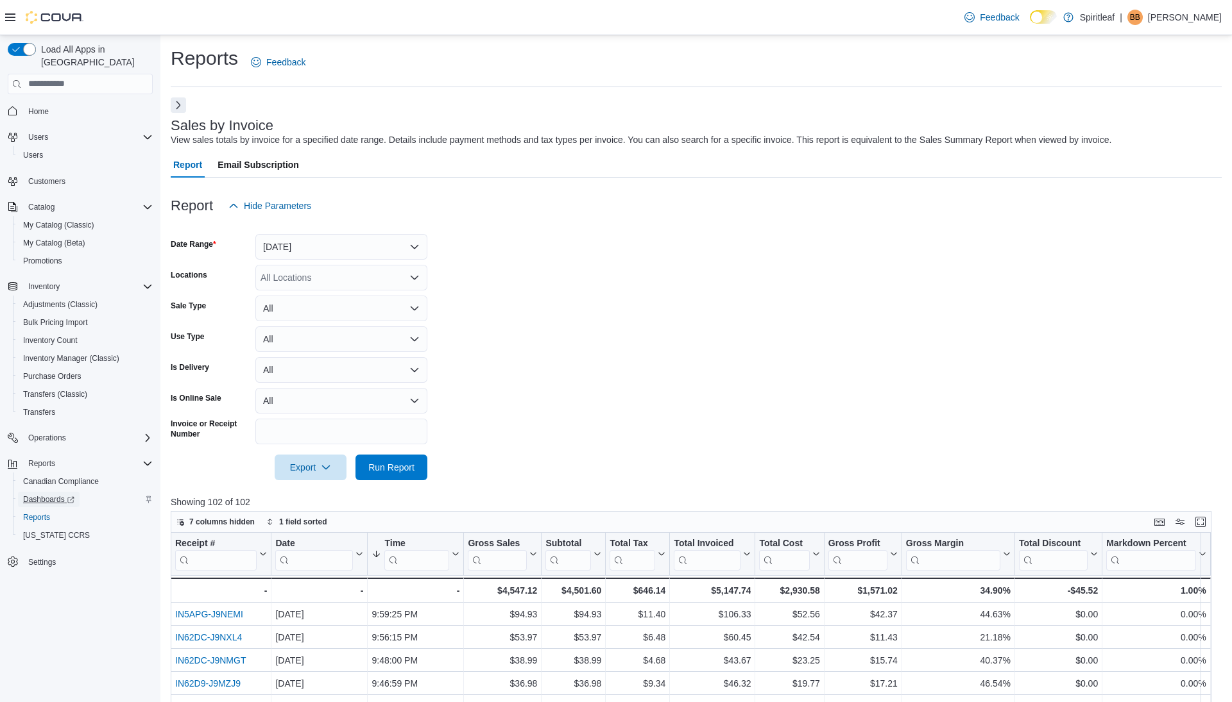
click at [47, 492] on span "Dashboards" at bounding box center [48, 499] width 51 height 15
click at [399, 459] on span "Run Report" at bounding box center [391, 467] width 56 height 26
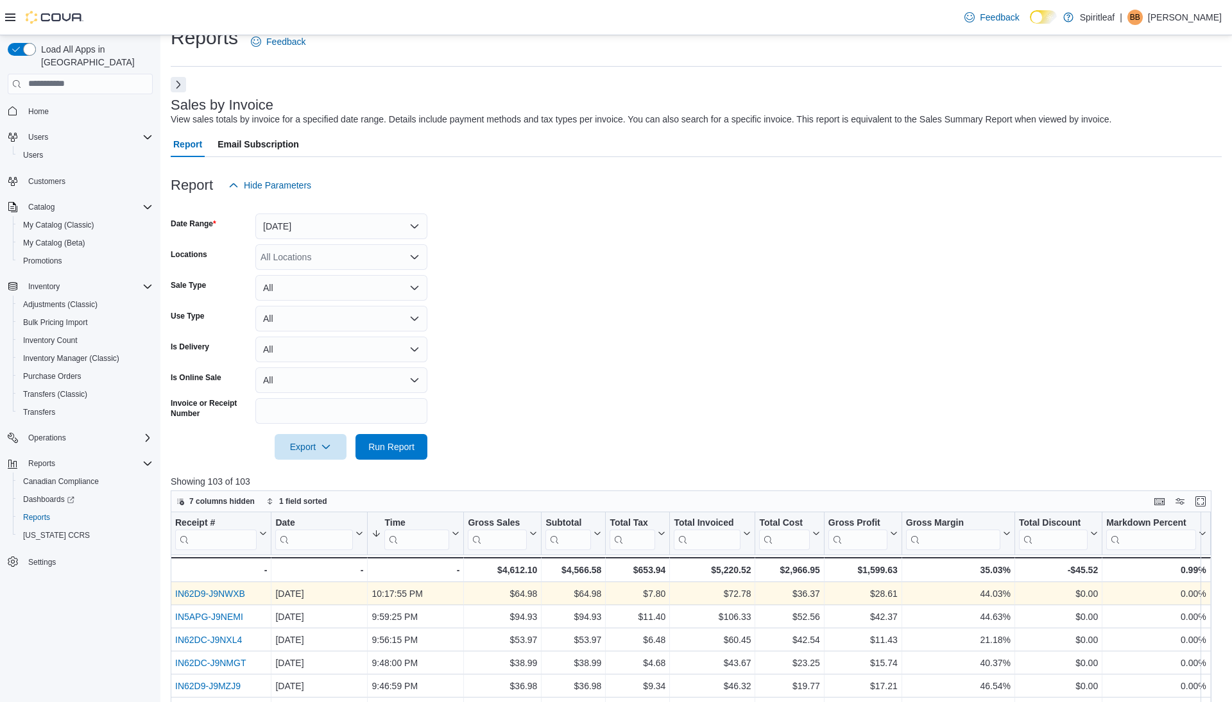
click at [232, 592] on link "IN62D9-J9NWXB" at bounding box center [210, 594] width 70 height 10
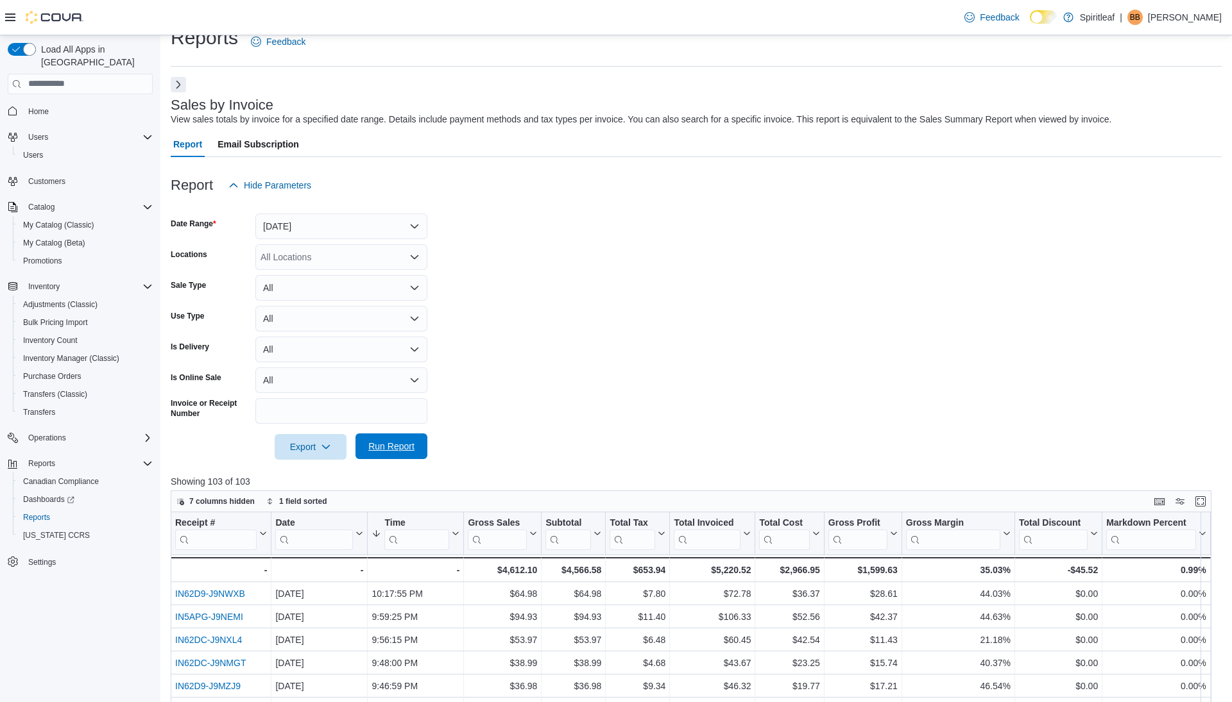
click at [373, 448] on span "Run Report" at bounding box center [391, 446] width 46 height 13
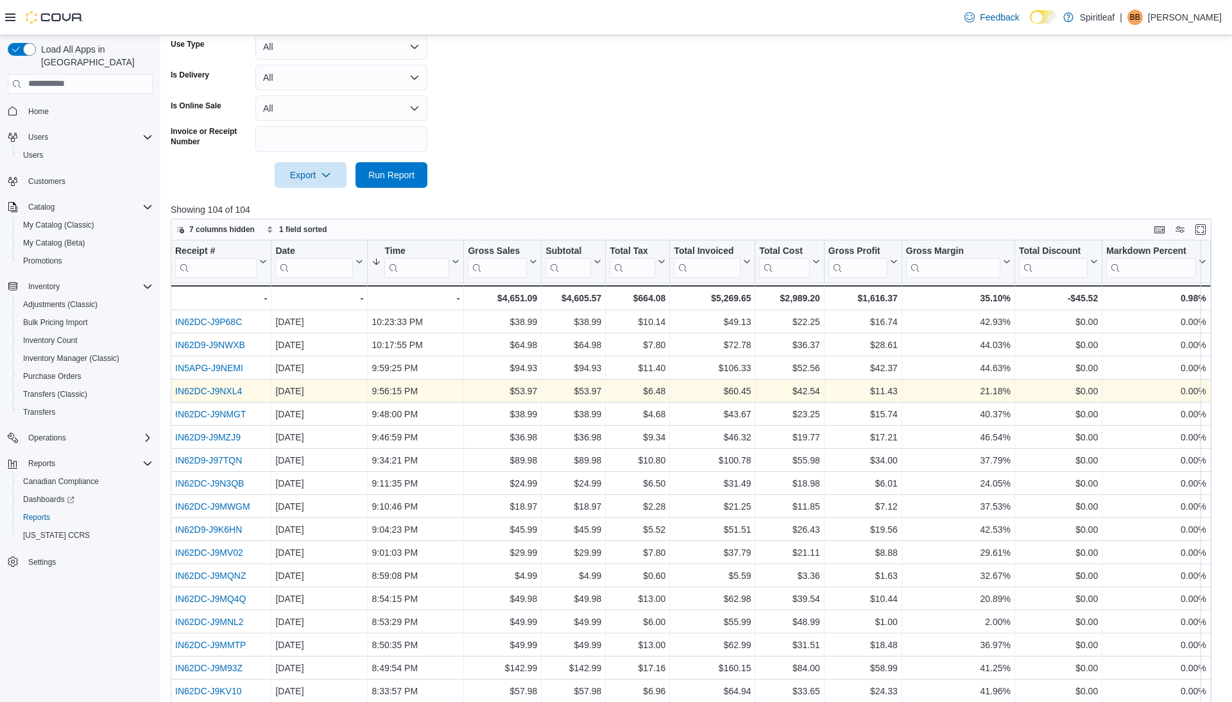
scroll to position [296, 0]
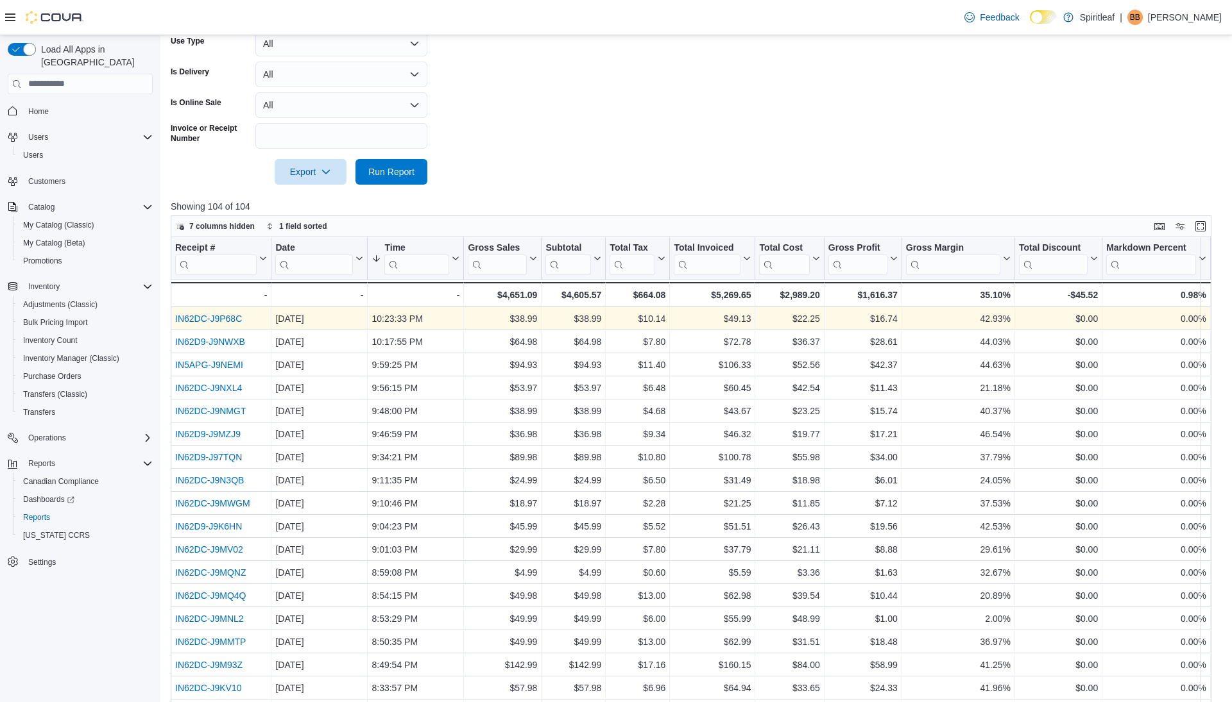
click at [230, 316] on link "IN62DC-J9P68C" at bounding box center [208, 319] width 67 height 10
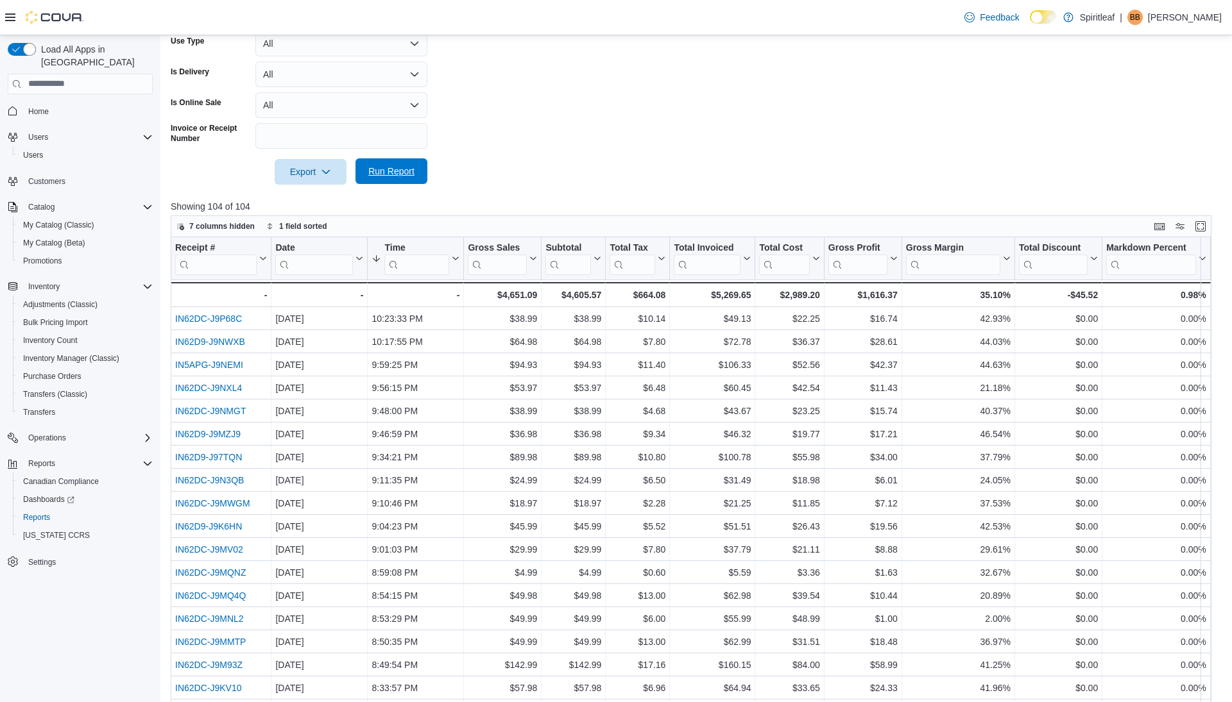
click at [387, 178] on span "Run Report" at bounding box center [391, 171] width 56 height 26
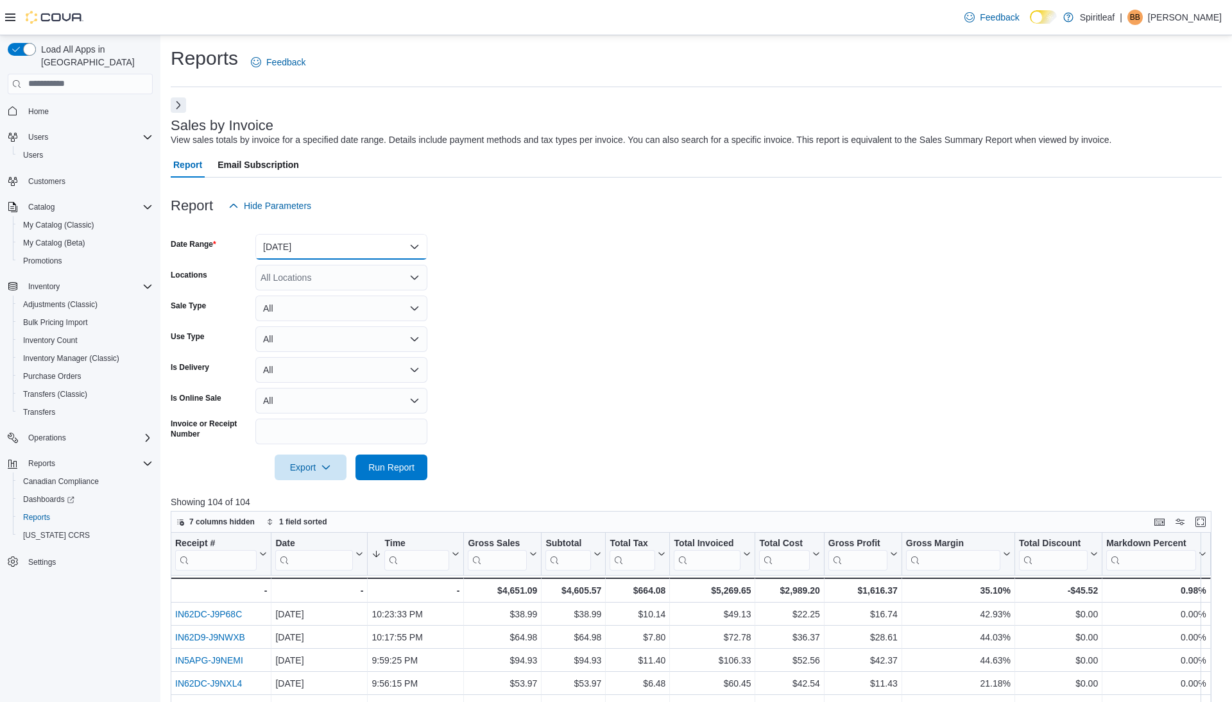
click at [341, 242] on button "Today" at bounding box center [341, 247] width 172 height 26
click at [303, 268] on span "Custom Date" at bounding box center [349, 272] width 146 height 15
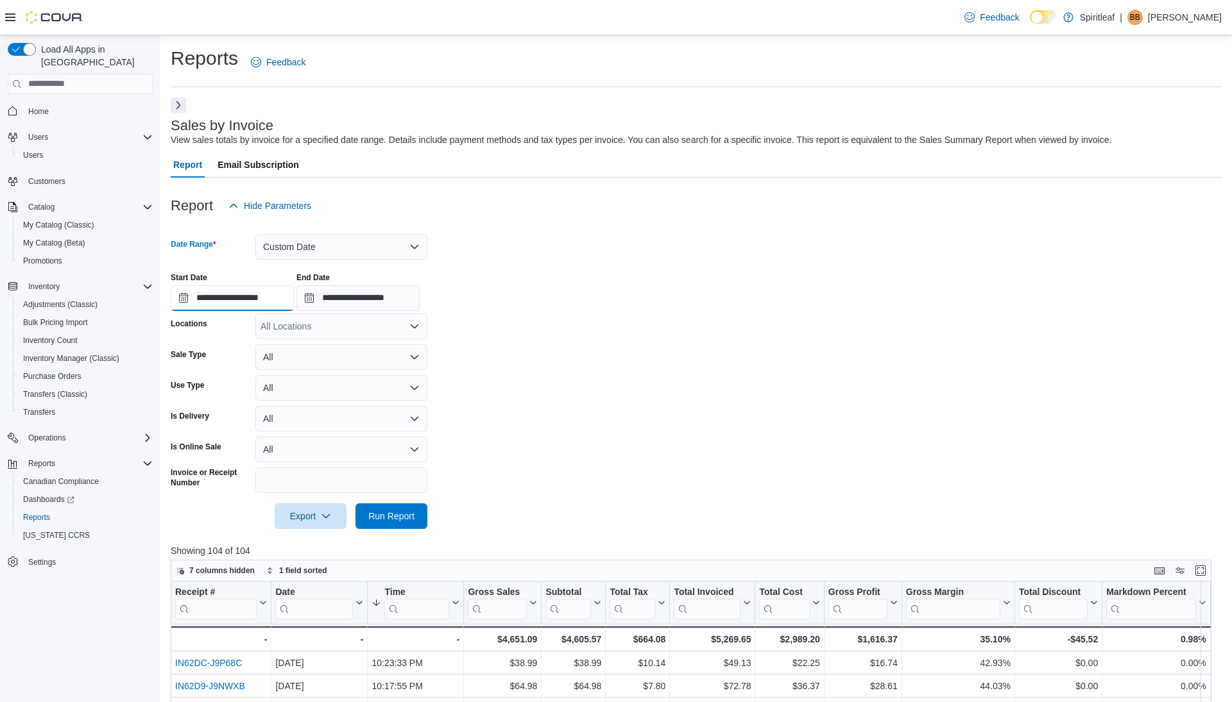
click at [266, 292] on input "**********" at bounding box center [232, 298] width 123 height 26
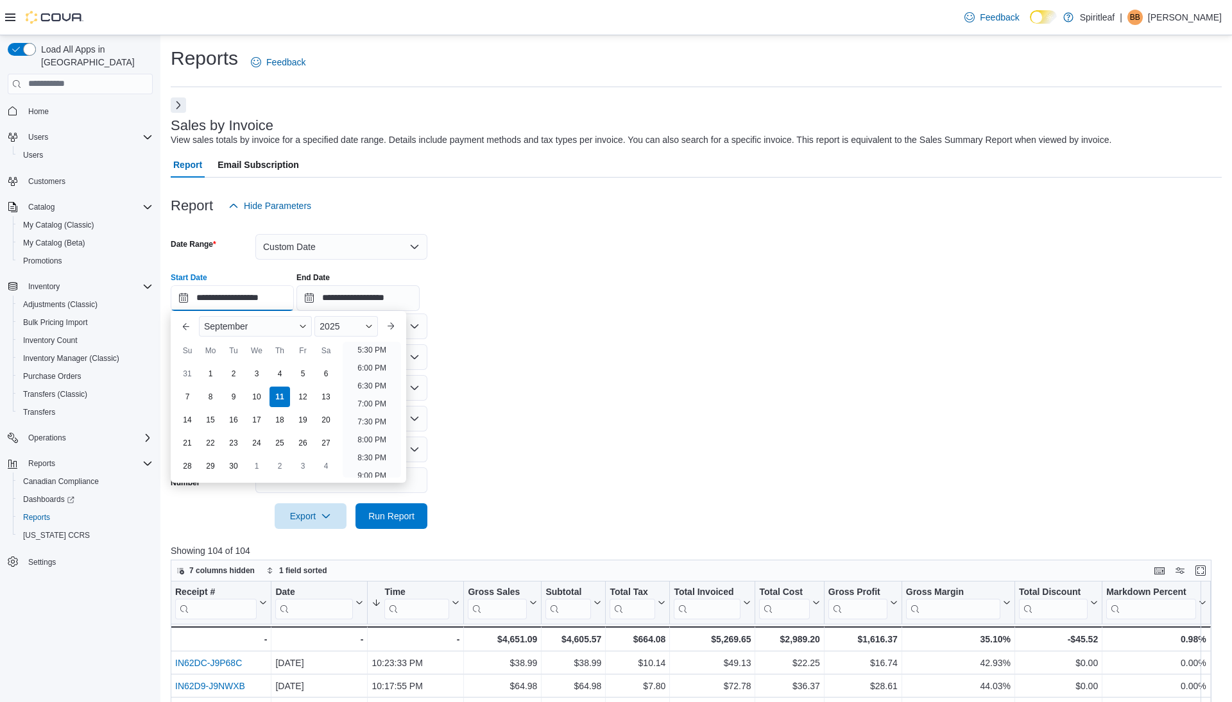
scroll to position [729, 0]
click at [377, 376] on li "9:00 PM" at bounding box center [371, 377] width 39 height 15
type input "**********"
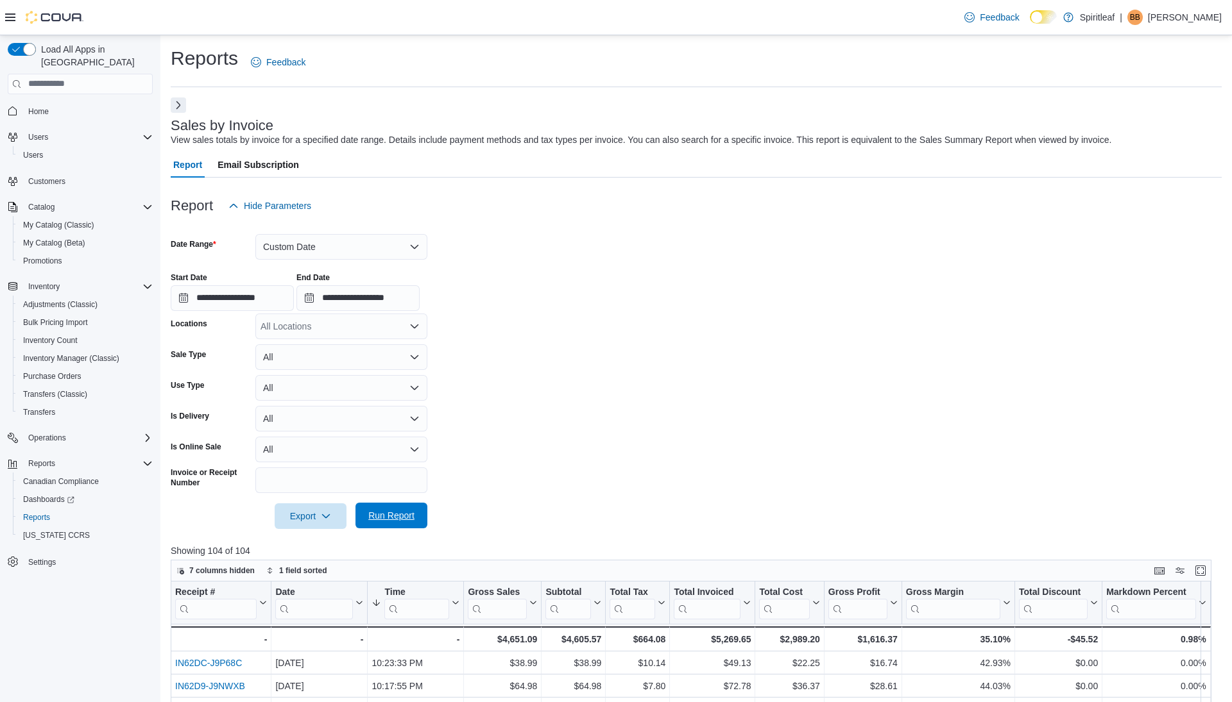
click at [386, 518] on span "Run Report" at bounding box center [391, 515] width 46 height 13
click at [183, 106] on button "Next" at bounding box center [178, 104] width 15 height 15
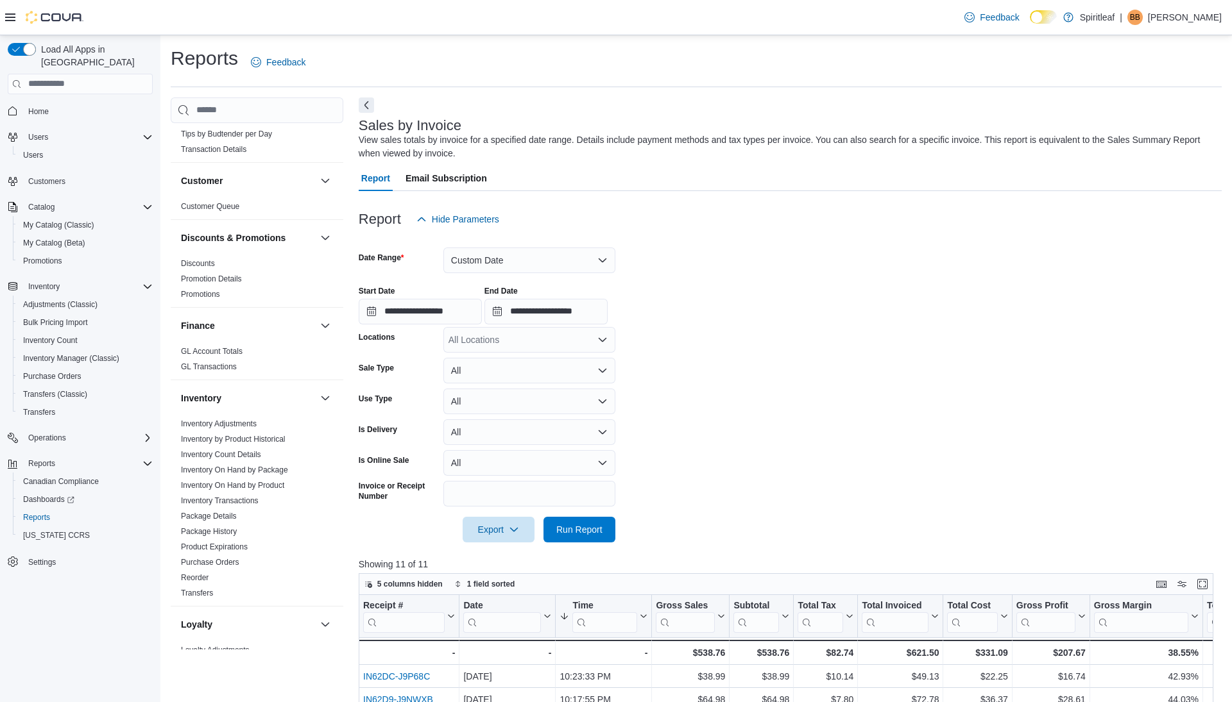
scroll to position [275, 0]
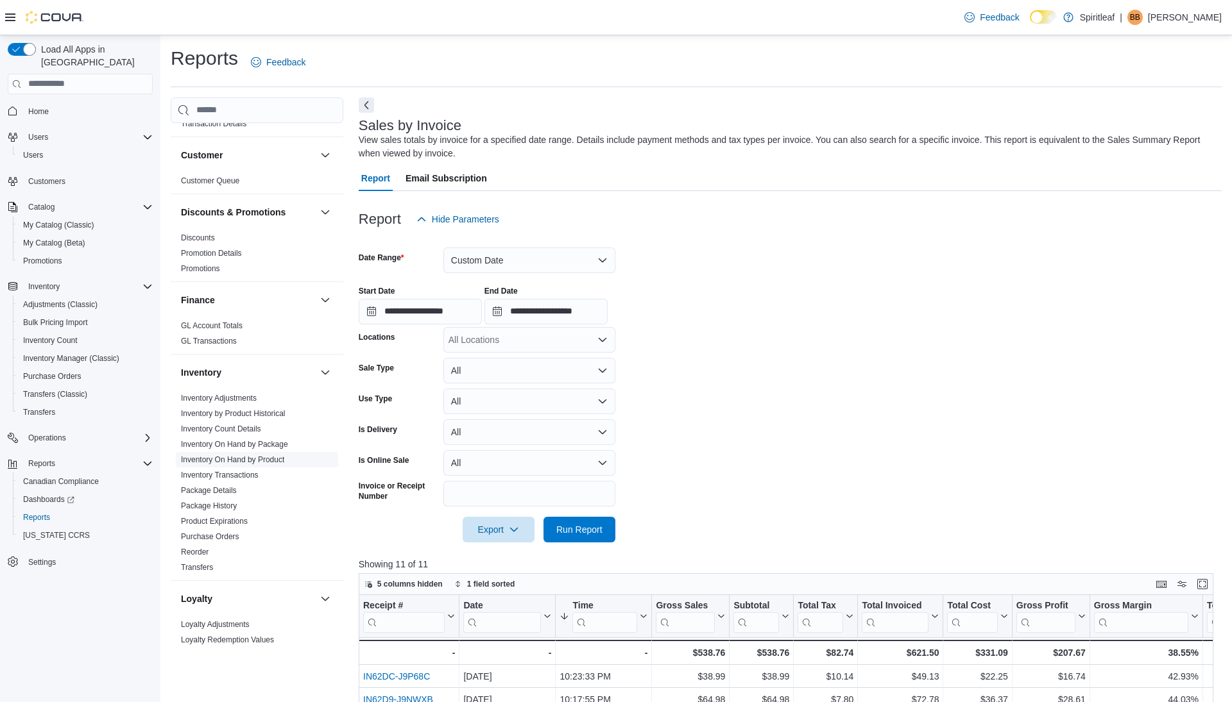
click at [231, 455] on link "Inventory On Hand by Product" at bounding box center [232, 459] width 103 height 9
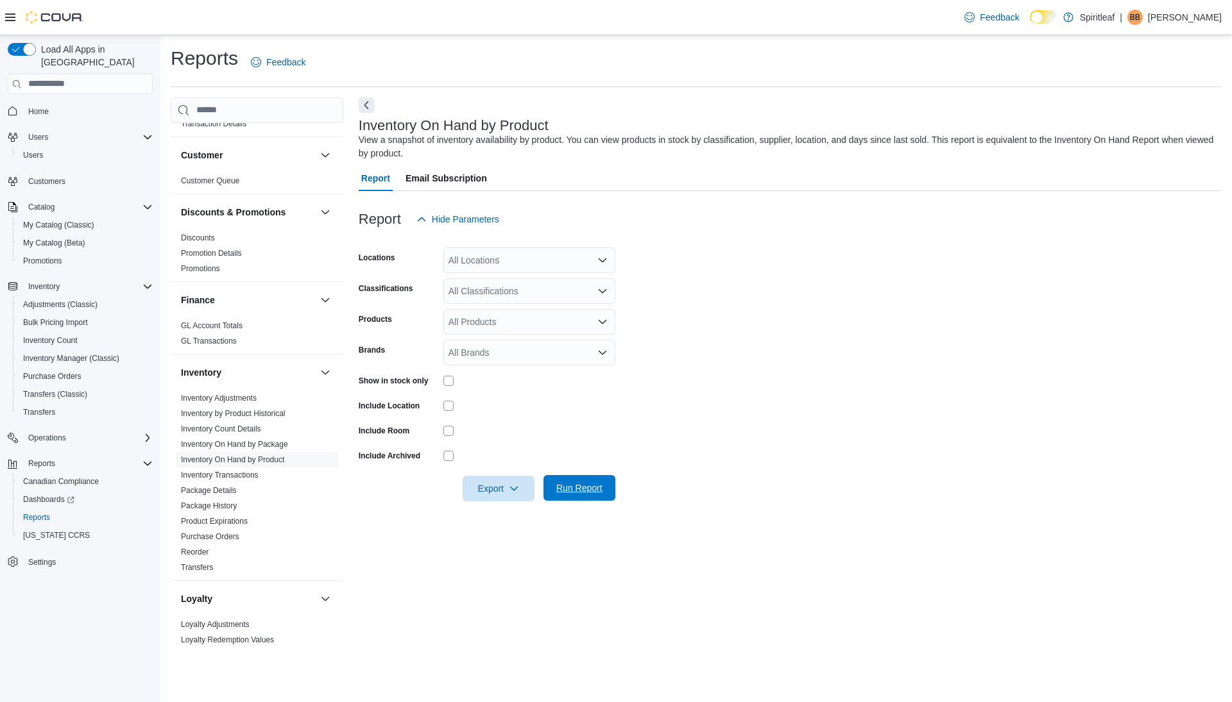
click at [560, 484] on span "Run Report" at bounding box center [579, 488] width 46 height 13
click at [365, 99] on button "Next" at bounding box center [366, 104] width 15 height 15
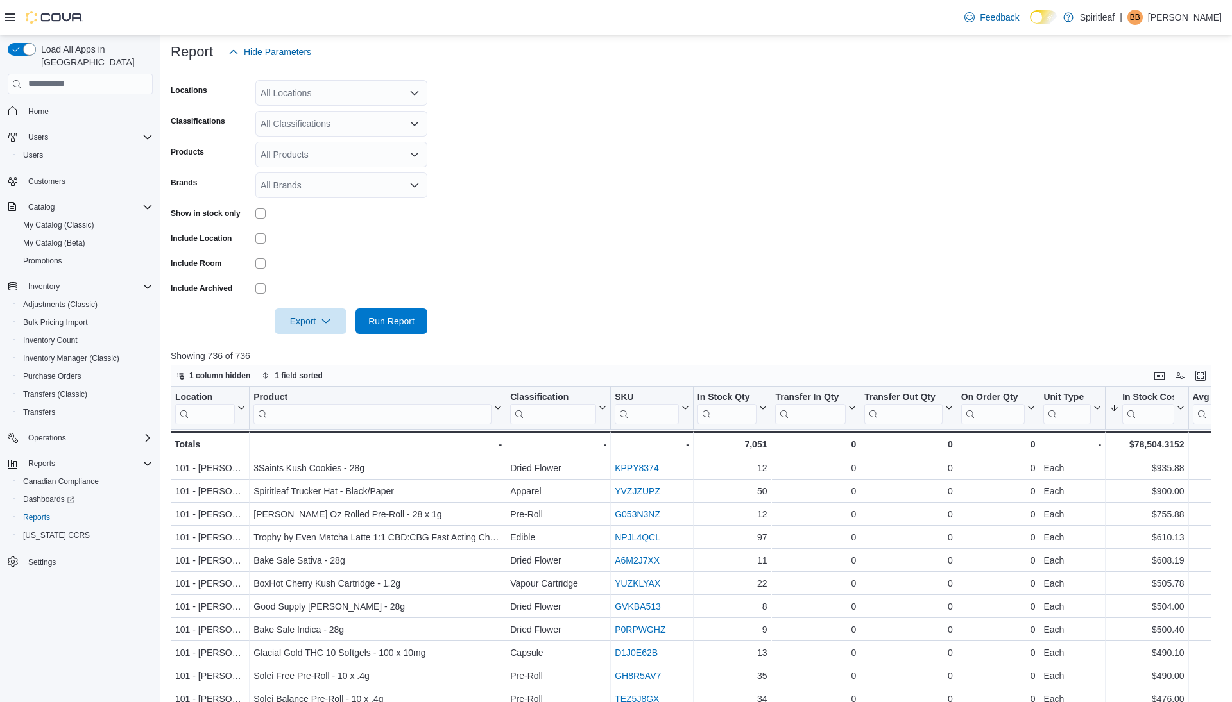
scroll to position [169, 0]
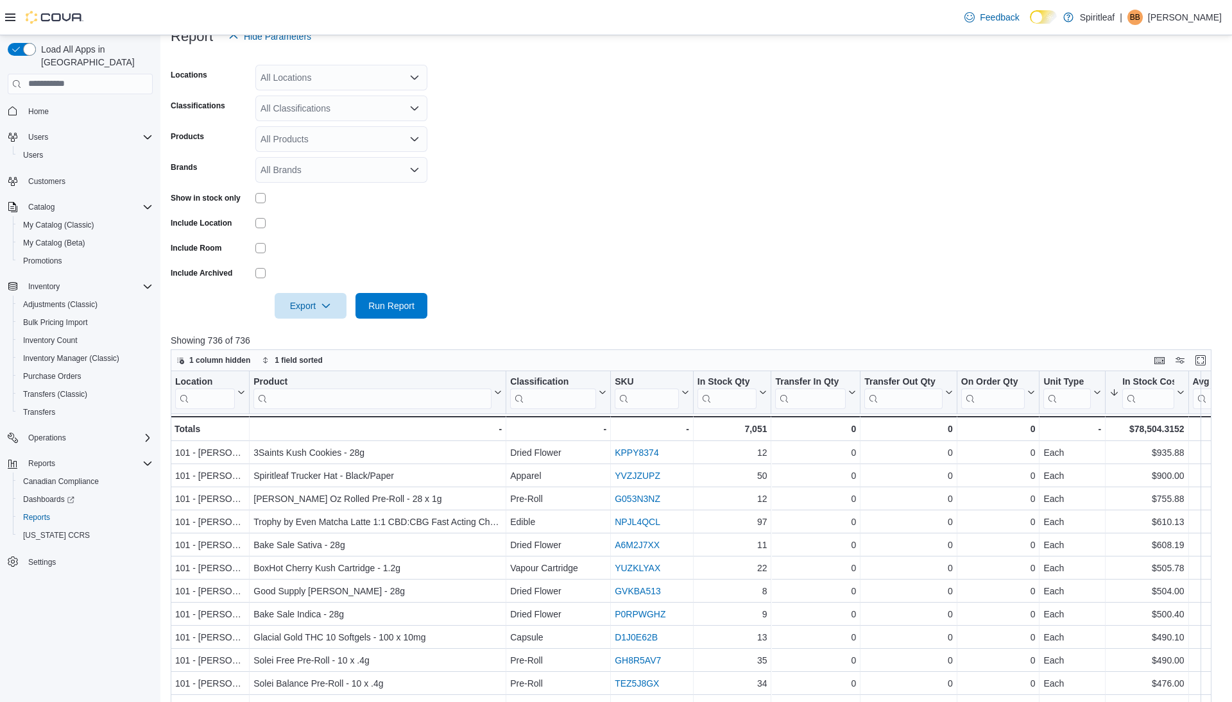
click at [555, 399] on input "search" at bounding box center [553, 398] width 86 height 21
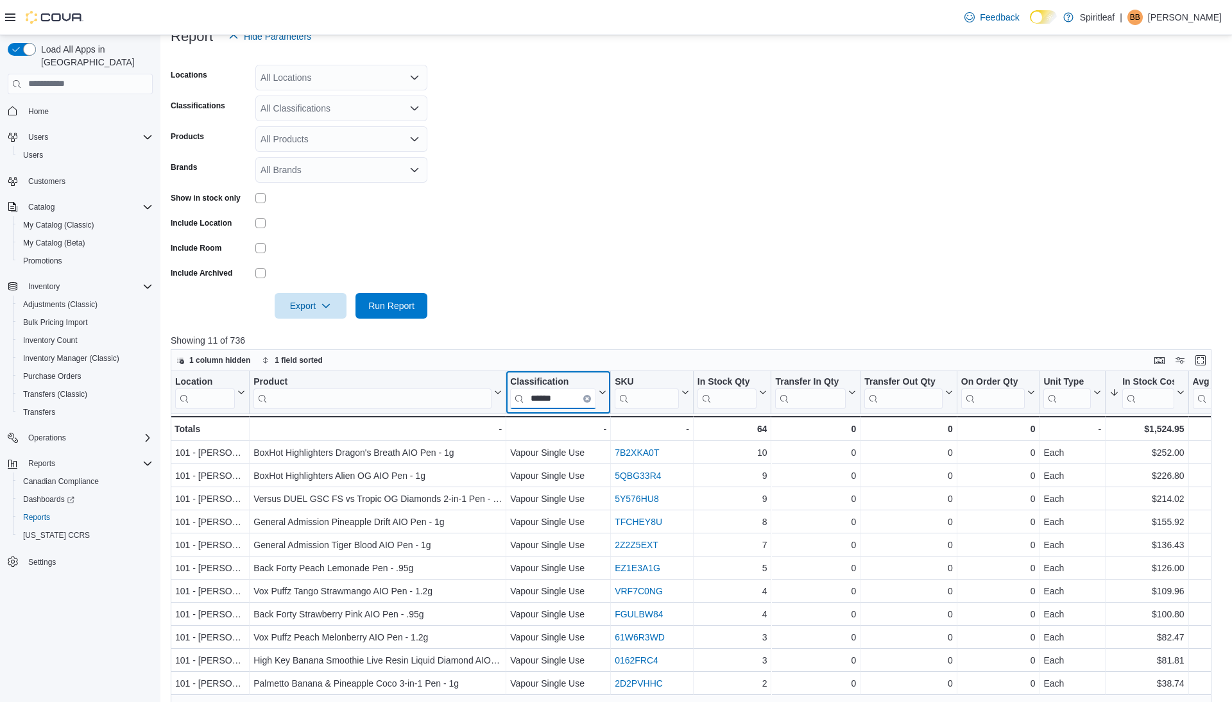
type input "******"
click at [764, 393] on icon at bounding box center [761, 393] width 10 height 8
click at [745, 454] on span "Sort High-Low" at bounding box center [738, 457] width 49 height 10
click at [776, 251] on form "Locations All Locations Classifications All Classifications Products All Produc…" at bounding box center [696, 183] width 1051 height 269
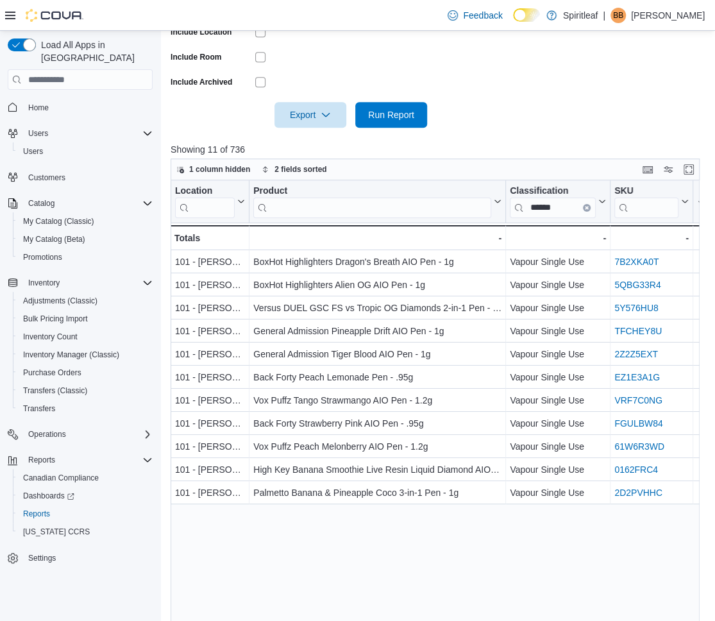
scroll to position [373, 0]
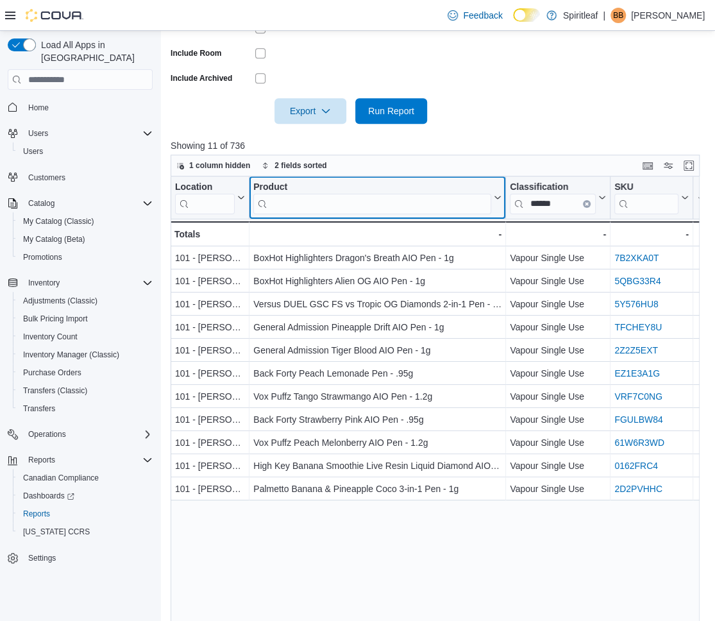
click at [346, 210] on input "search" at bounding box center [372, 204] width 238 height 21
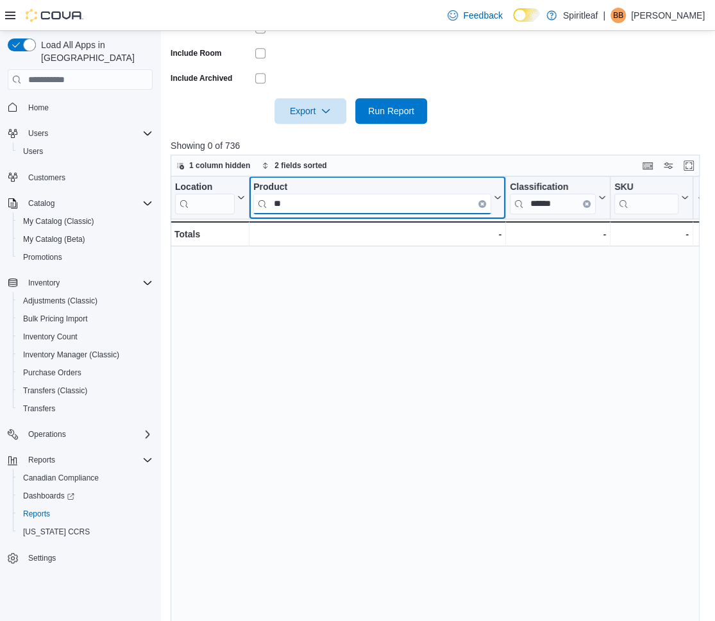
type input "*"
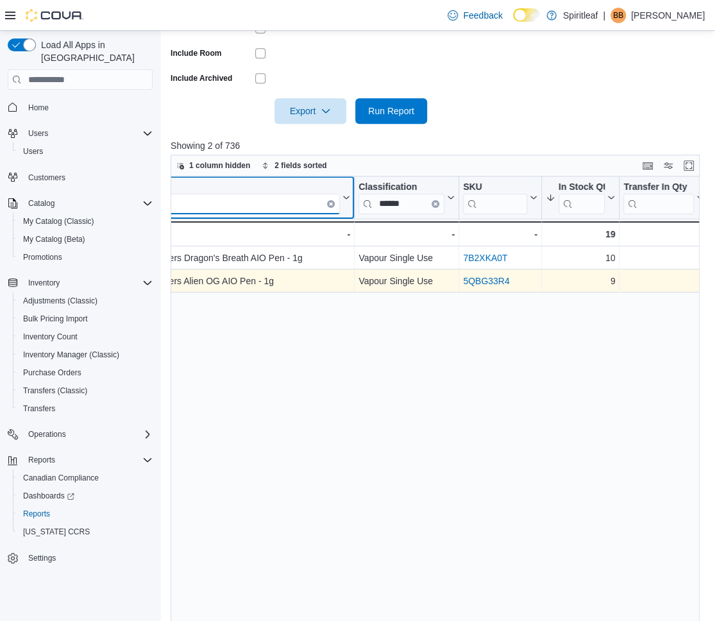
scroll to position [0, 231]
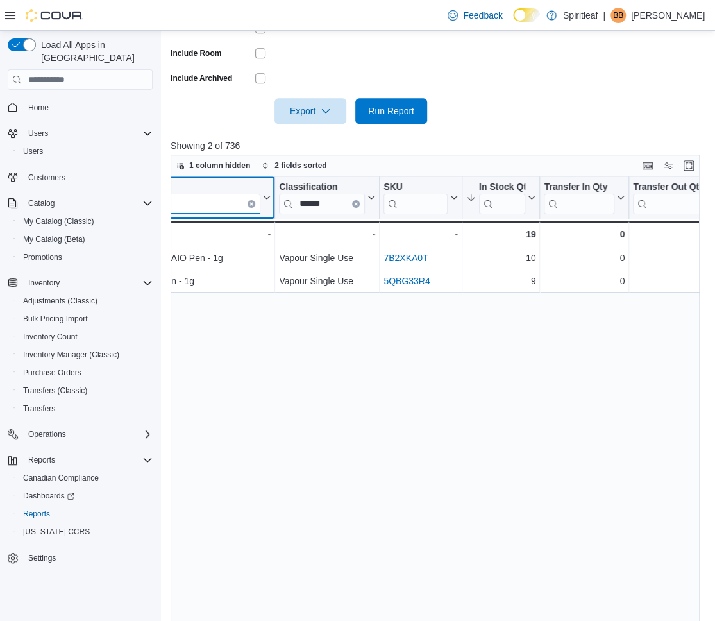
type input "***"
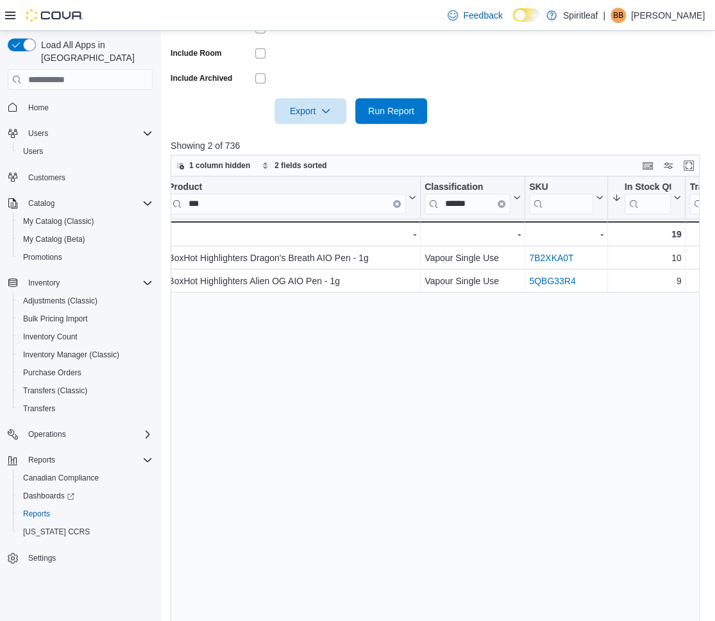
scroll to position [0, 0]
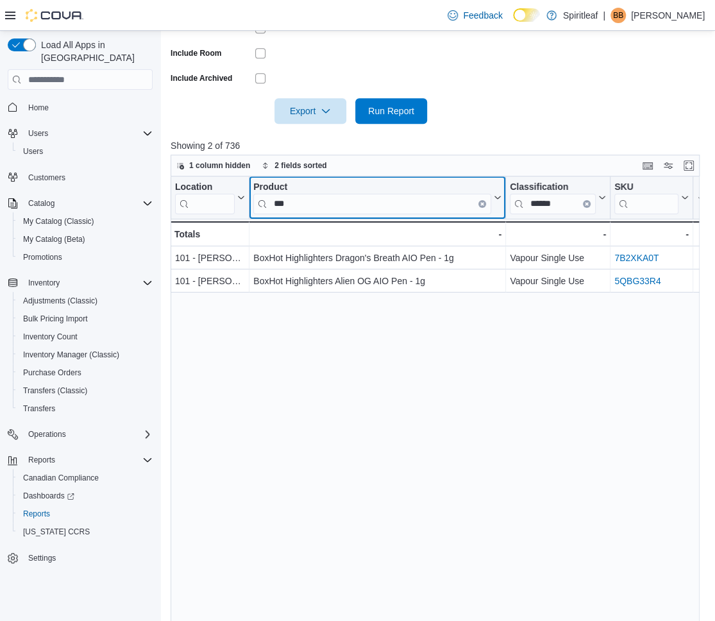
click at [481, 203] on icon "Clear input" at bounding box center [482, 204] width 3 height 3
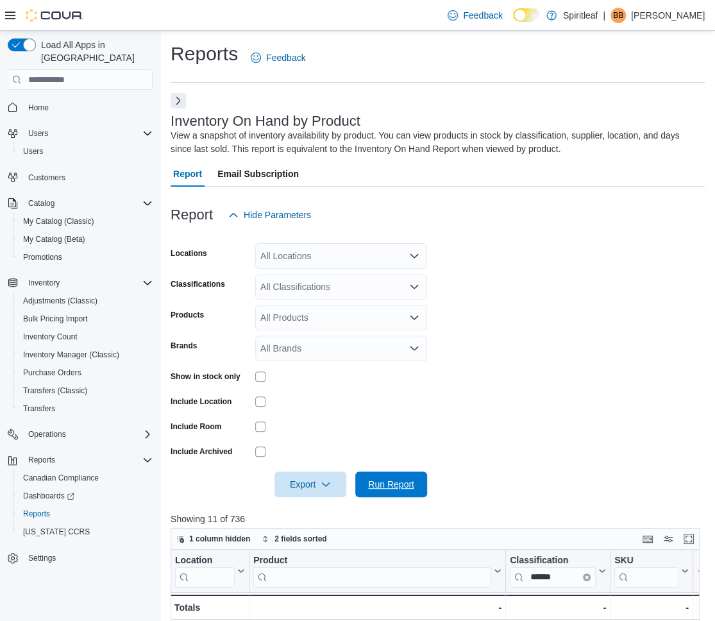
click at [393, 477] on span "Run Report" at bounding box center [391, 485] width 56 height 26
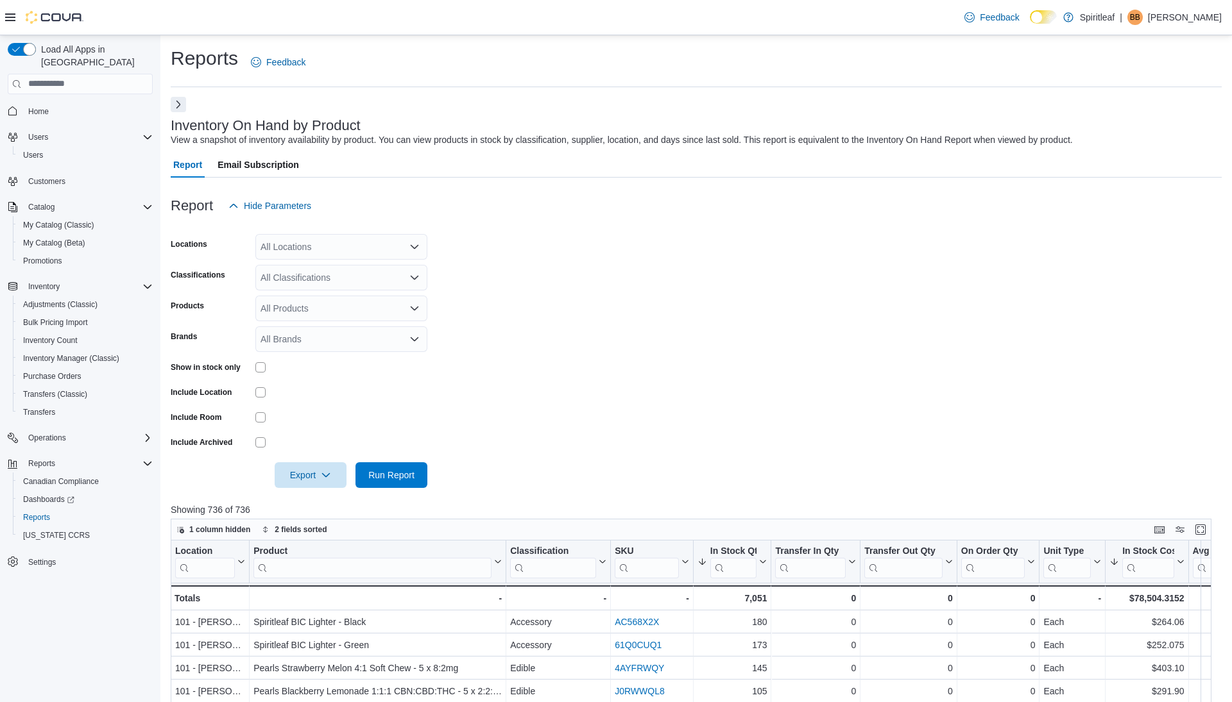
click at [176, 106] on button "Next" at bounding box center [178, 104] width 15 height 15
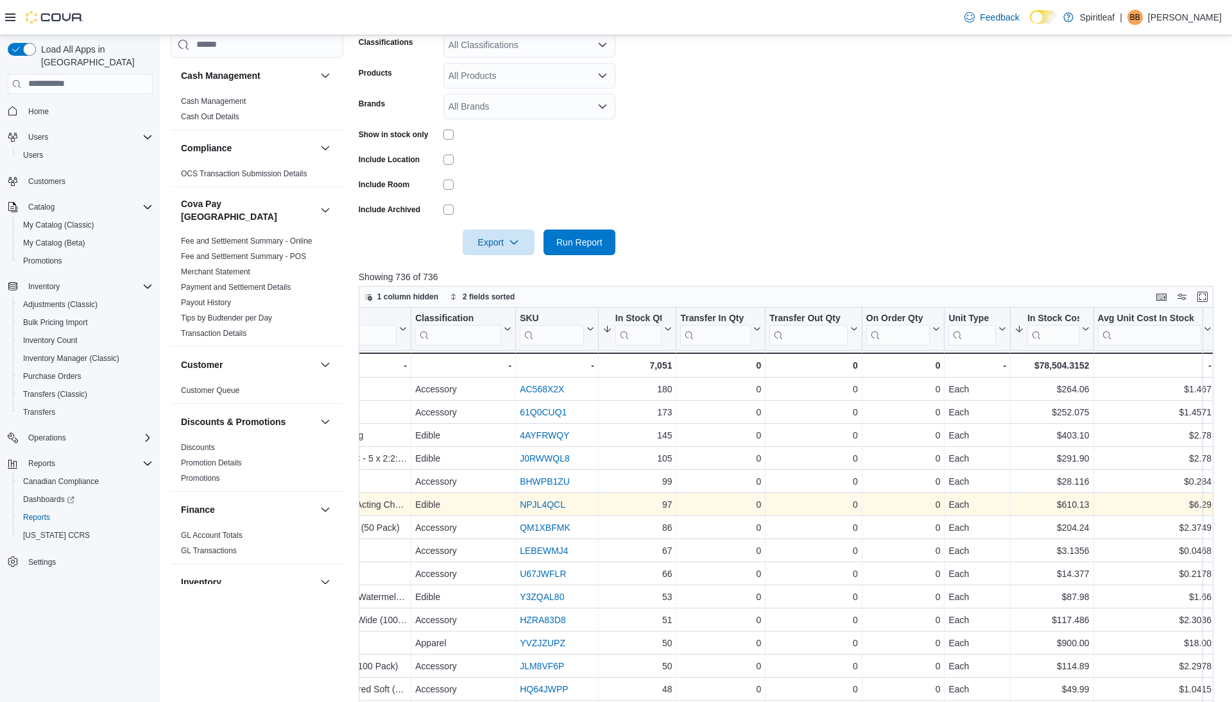
scroll to position [0, 670]
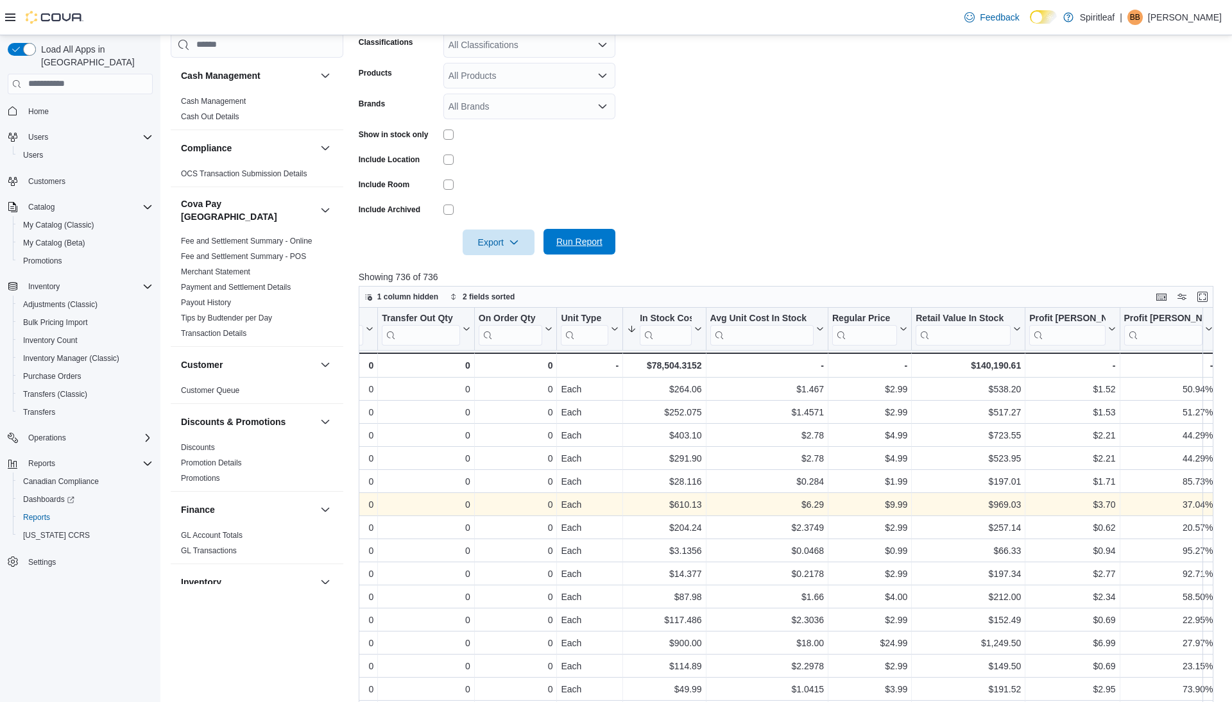
click at [572, 247] on span "Run Report" at bounding box center [579, 241] width 46 height 13
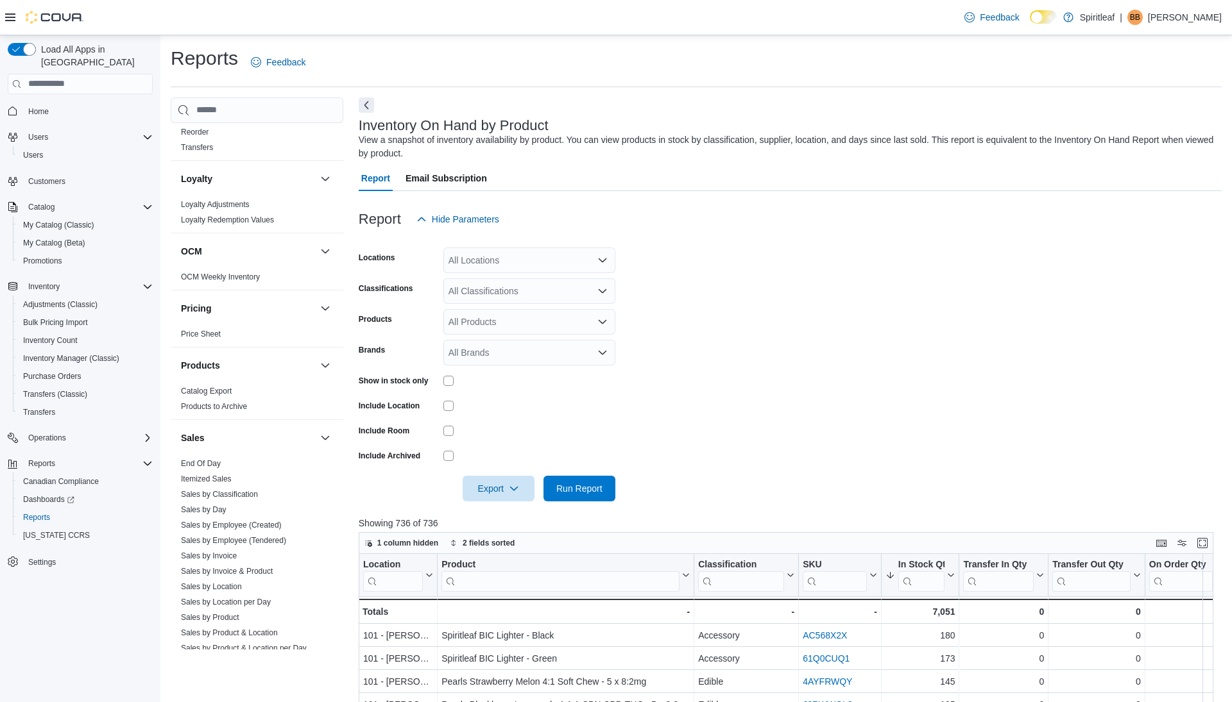
scroll to position [795, 0]
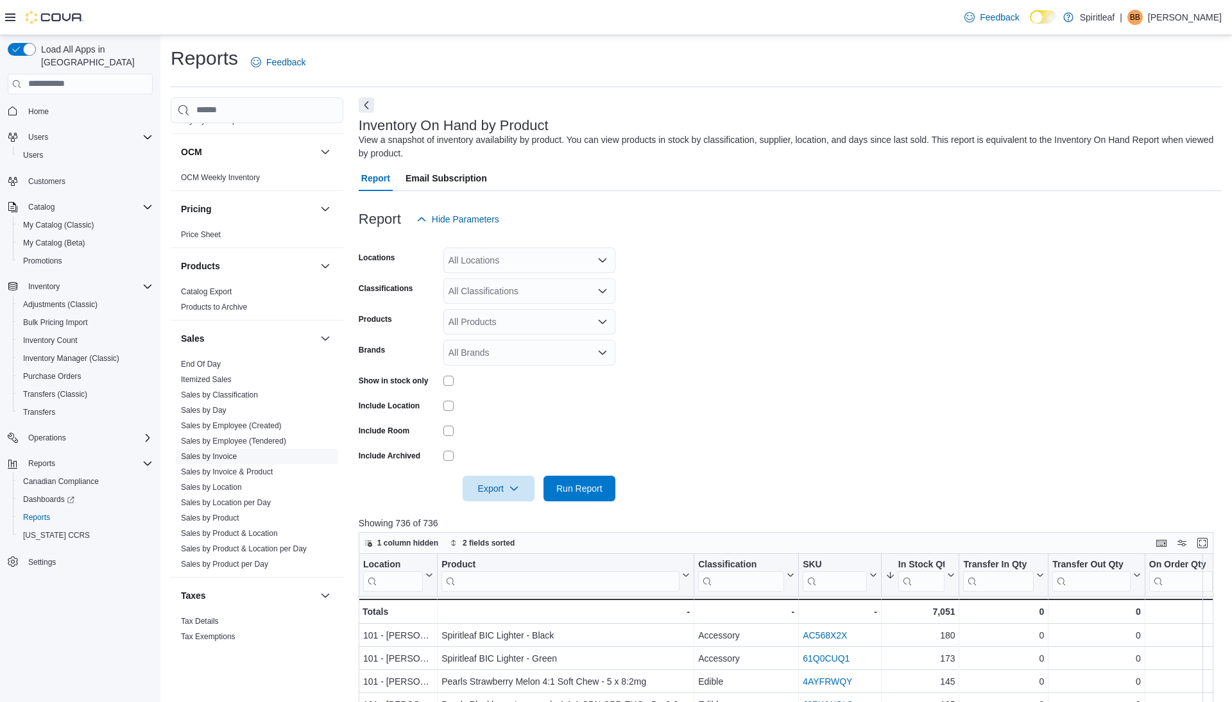
click at [226, 452] on link "Sales by Invoice" at bounding box center [209, 456] width 56 height 9
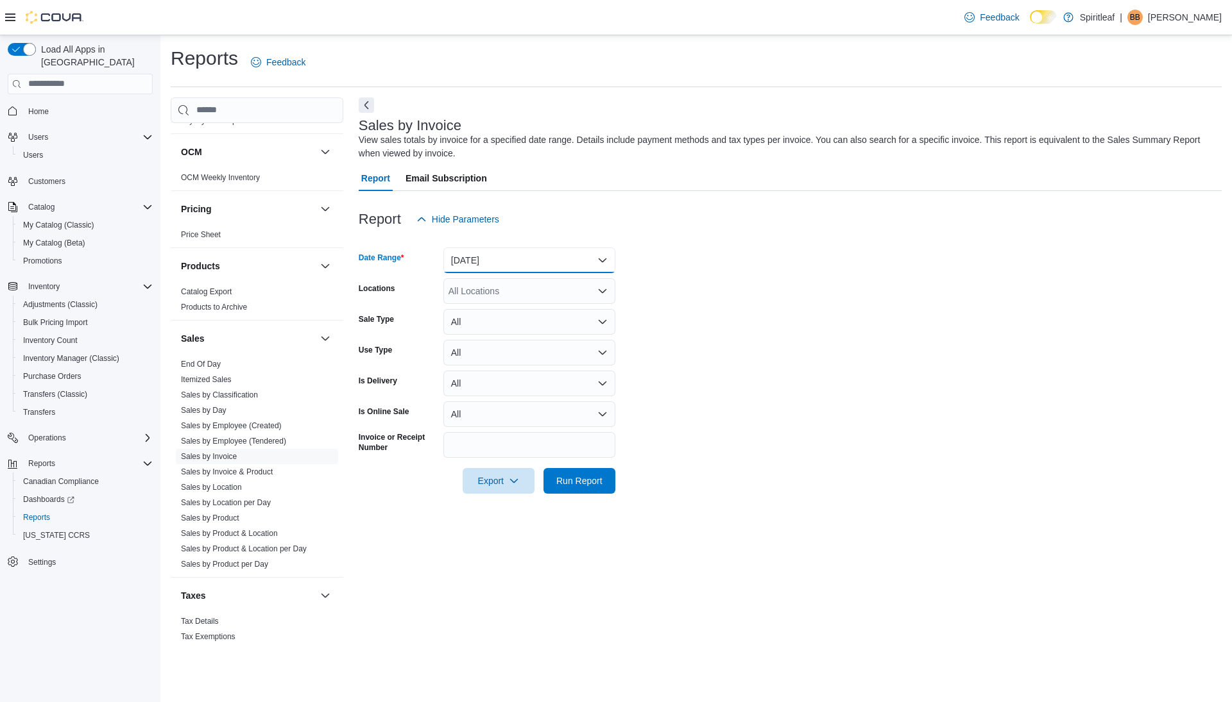
click at [546, 264] on button "Yesterday" at bounding box center [529, 261] width 172 height 26
click at [506, 310] on span "Today" at bounding box center [537, 311] width 146 height 15
click at [573, 486] on span "Run Report" at bounding box center [579, 480] width 46 height 13
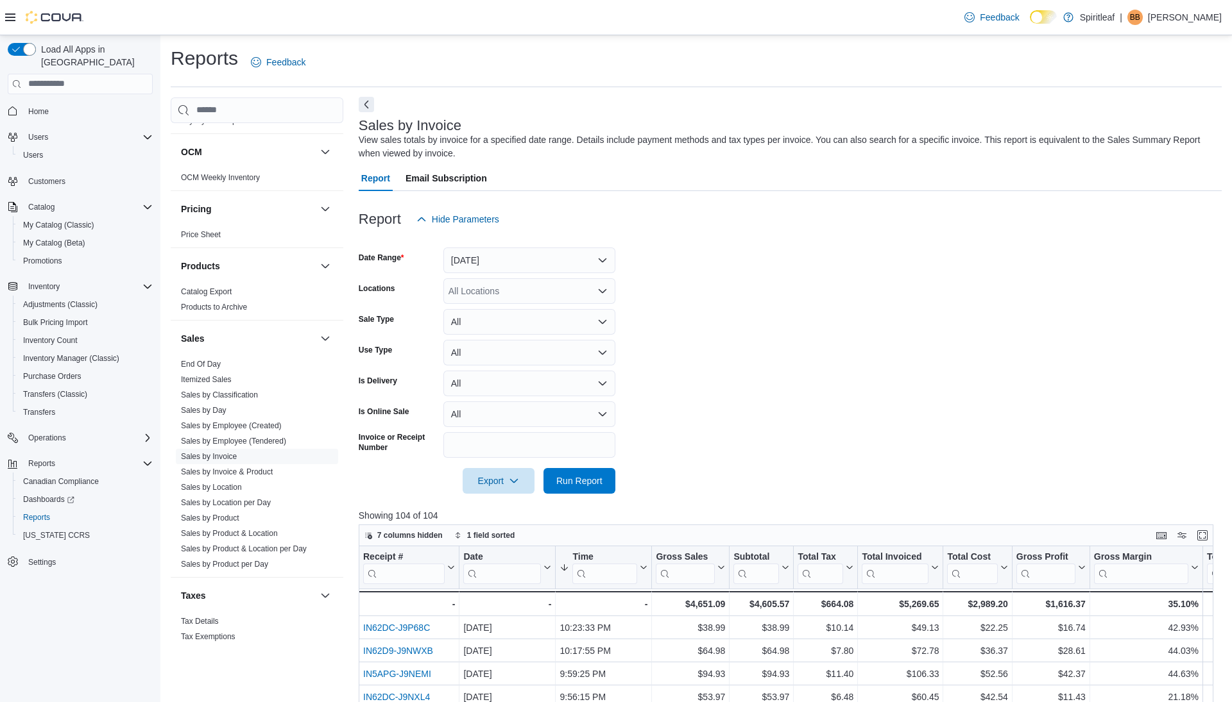
click at [368, 105] on button "Next" at bounding box center [366, 104] width 15 height 15
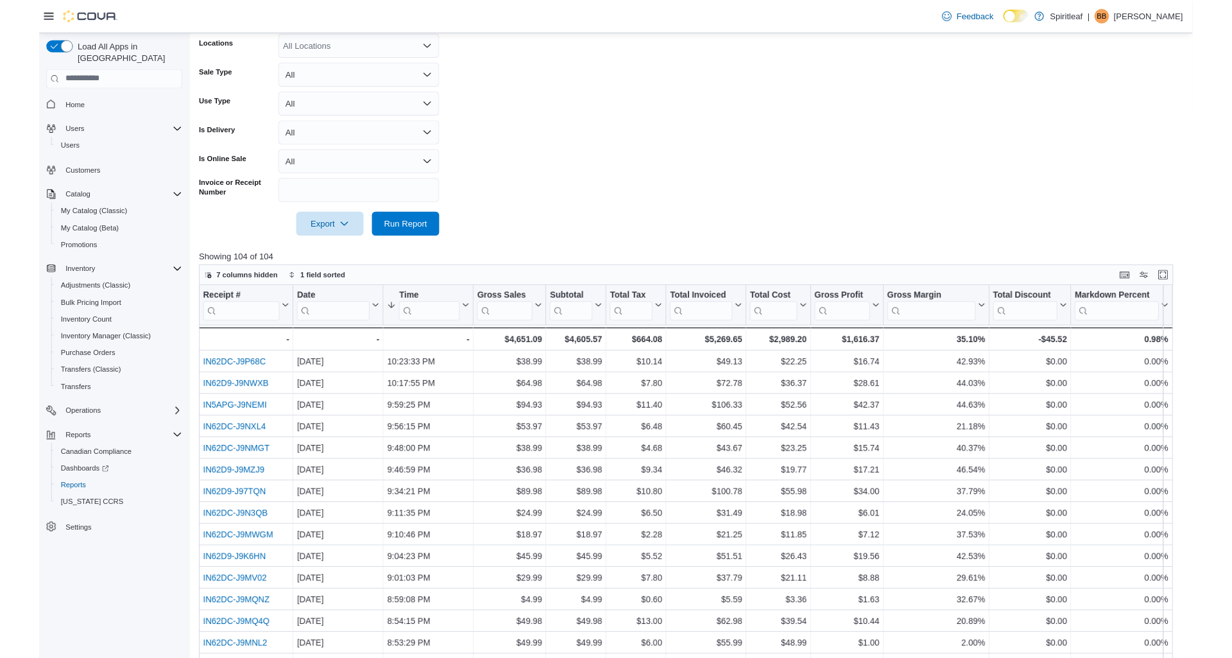
scroll to position [296, 0]
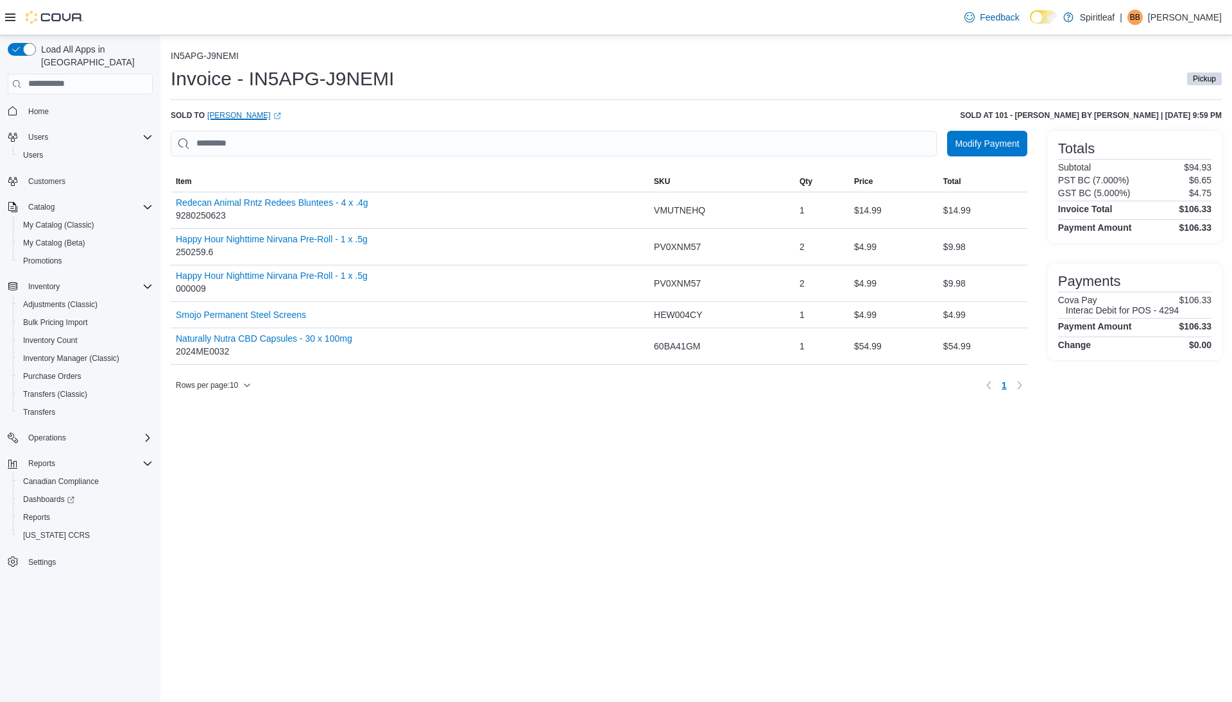
click at [260, 115] on link "Gus McFadden (opens in a new tab or window)" at bounding box center [244, 115] width 74 height 10
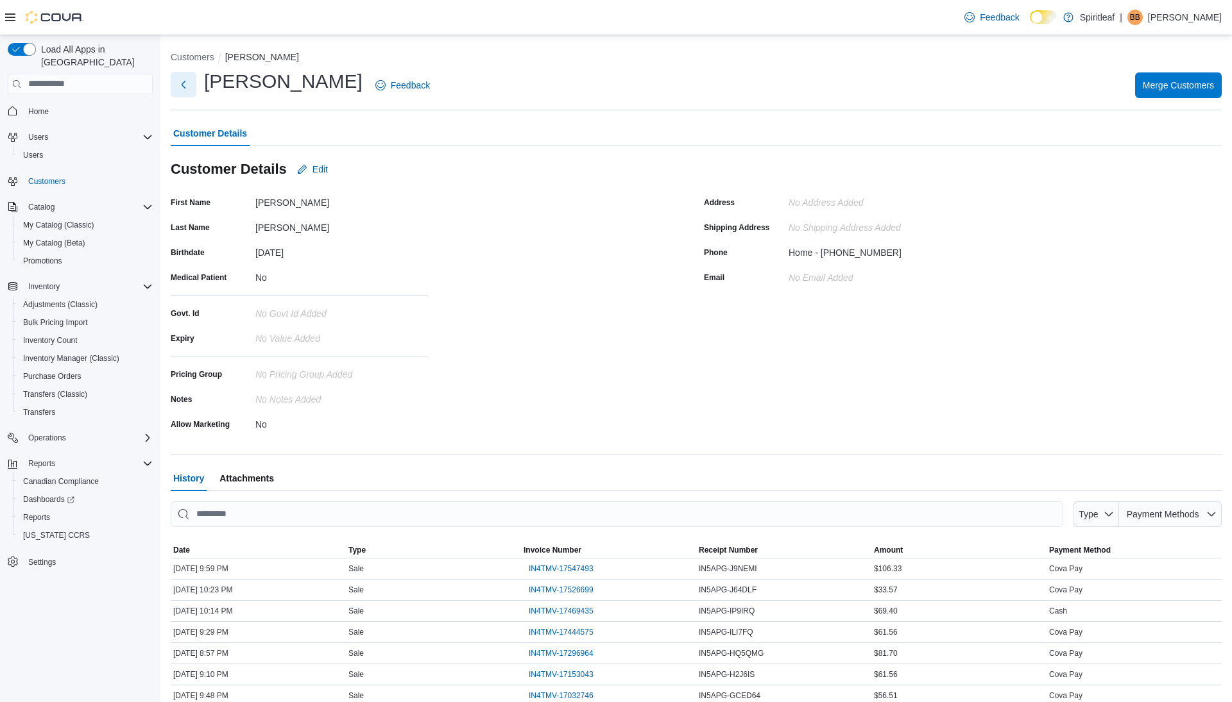
click at [185, 86] on button "Next" at bounding box center [184, 85] width 26 height 26
